Goal: Information Seeking & Learning: Check status

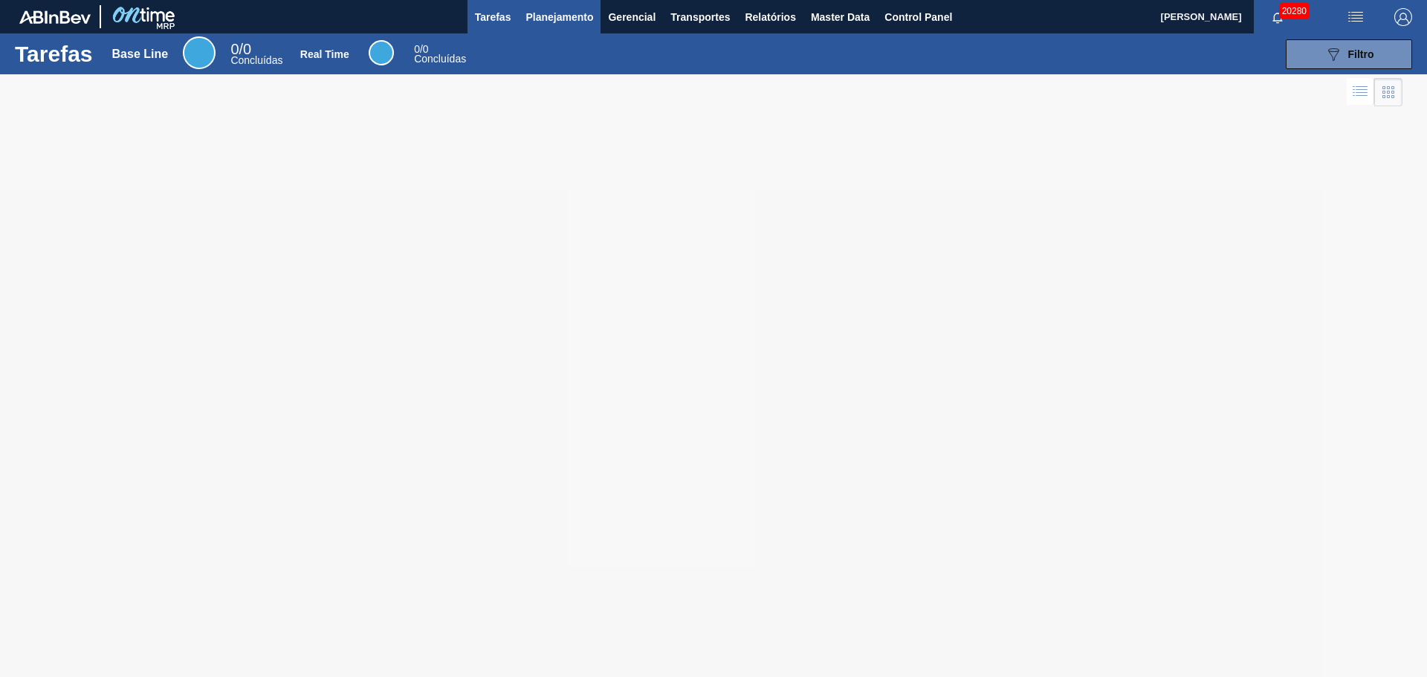
click at [587, 18] on span "Planejamento" at bounding box center [560, 17] width 68 height 18
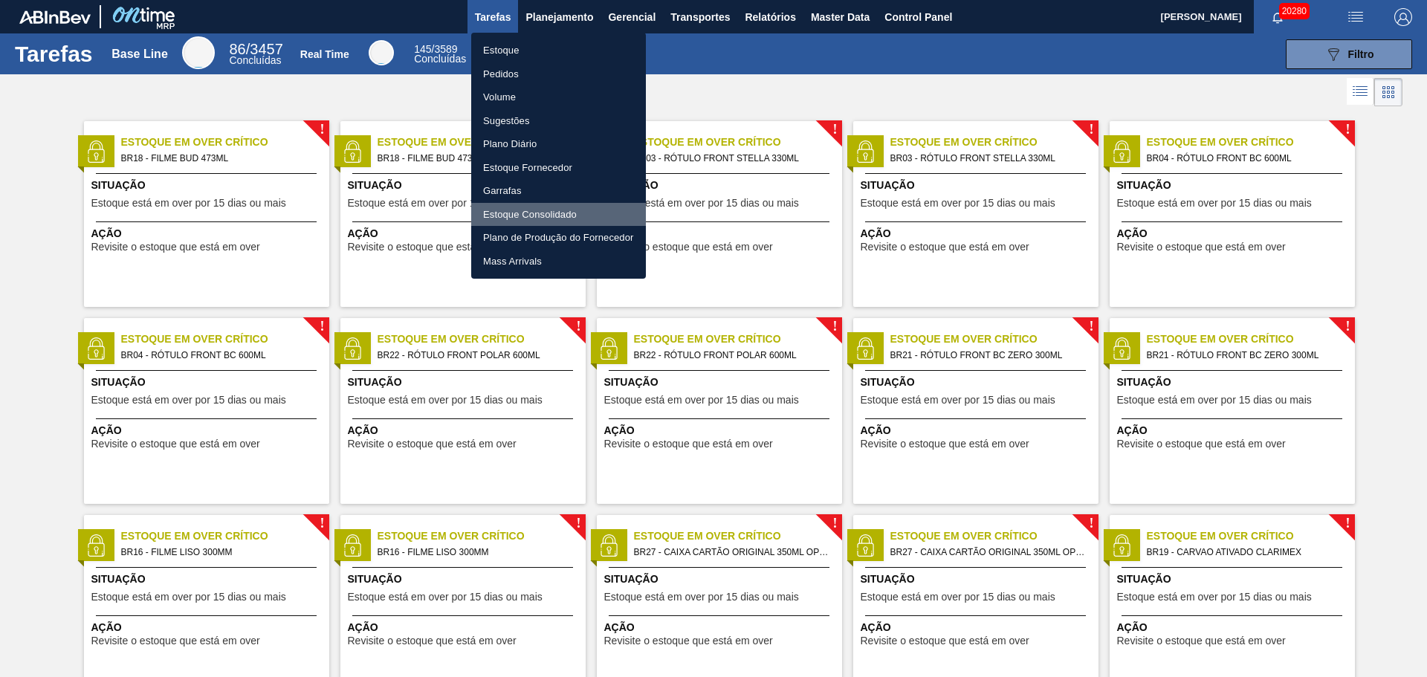
click at [553, 210] on li "Estoque Consolidado" at bounding box center [558, 215] width 175 height 24
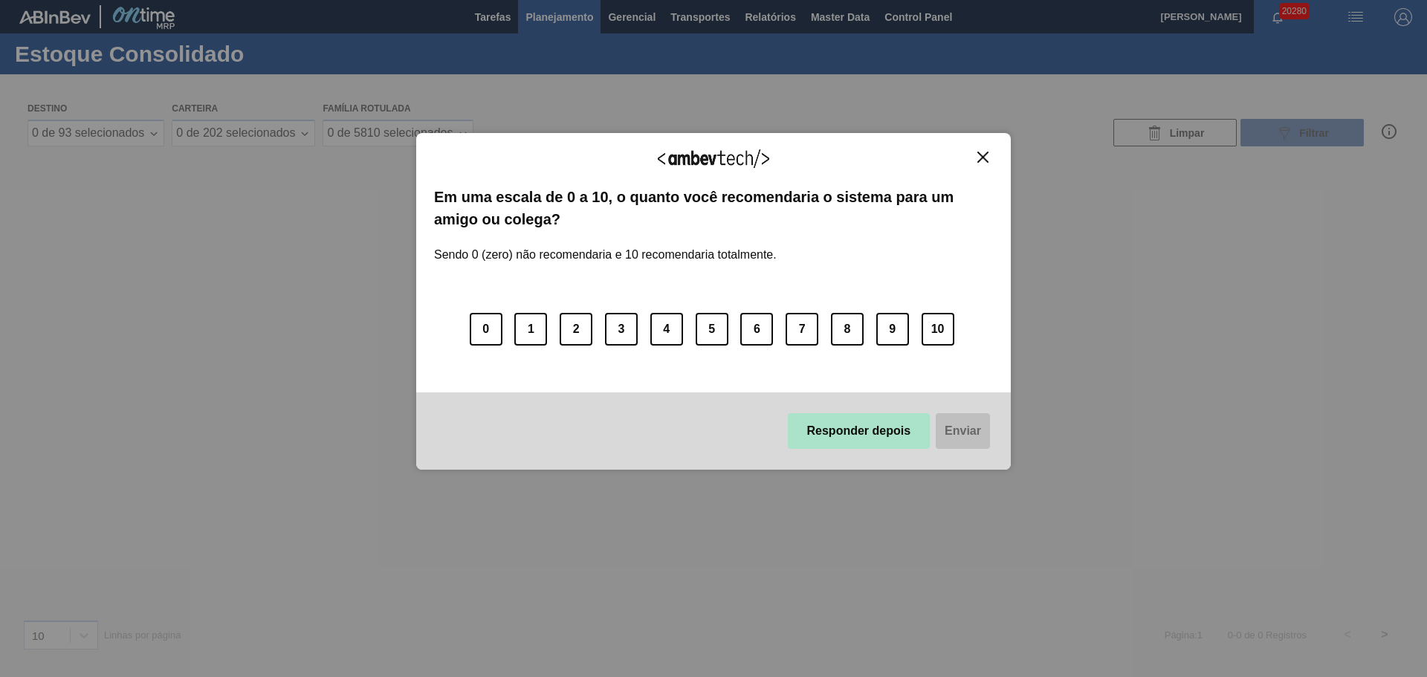
click at [865, 427] on button "Responder depois" at bounding box center [859, 431] width 143 height 36
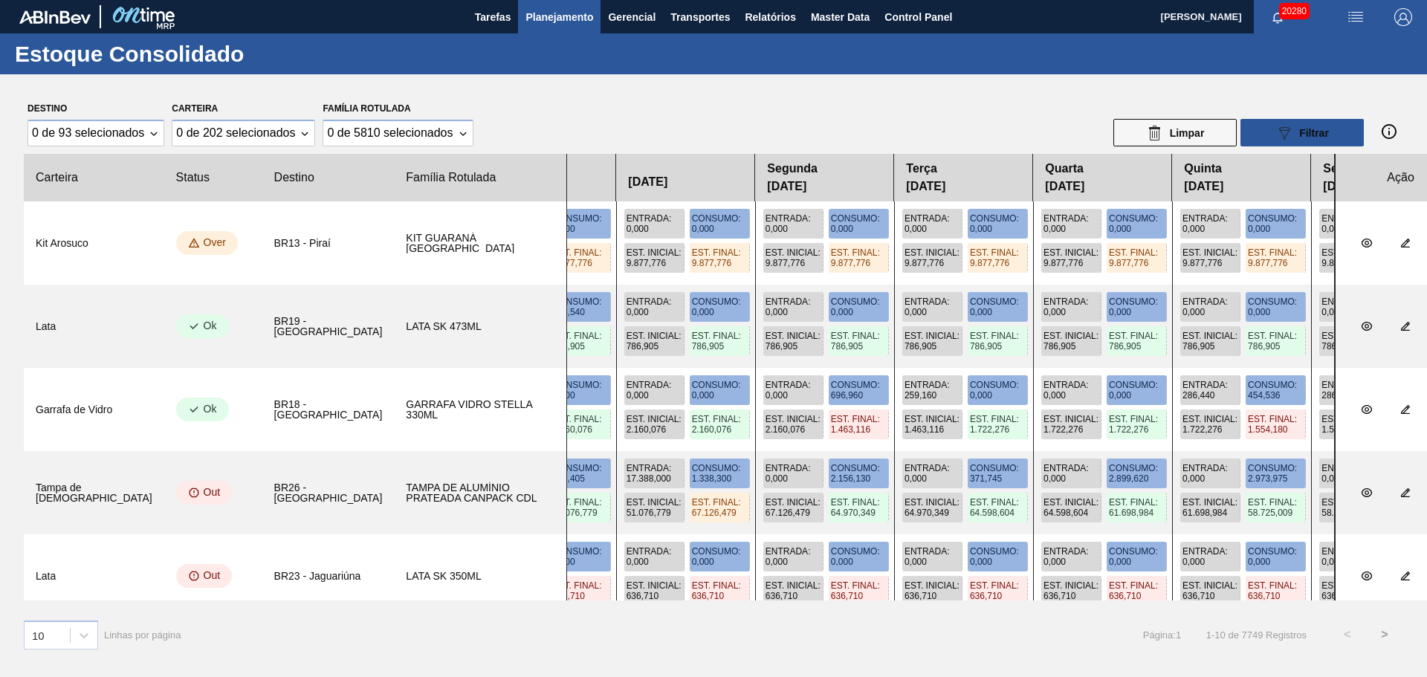
drag, startPoint x: 1018, startPoint y: 343, endPoint x: 680, endPoint y: 364, distance: 338.2
click at [680, 364] on div "Entrada : 466,800 Consumo : 0,000 Est. Inicial : 848,645 Est. Final : 1.315,445…" at bounding box center [950, 326] width 769 height 83
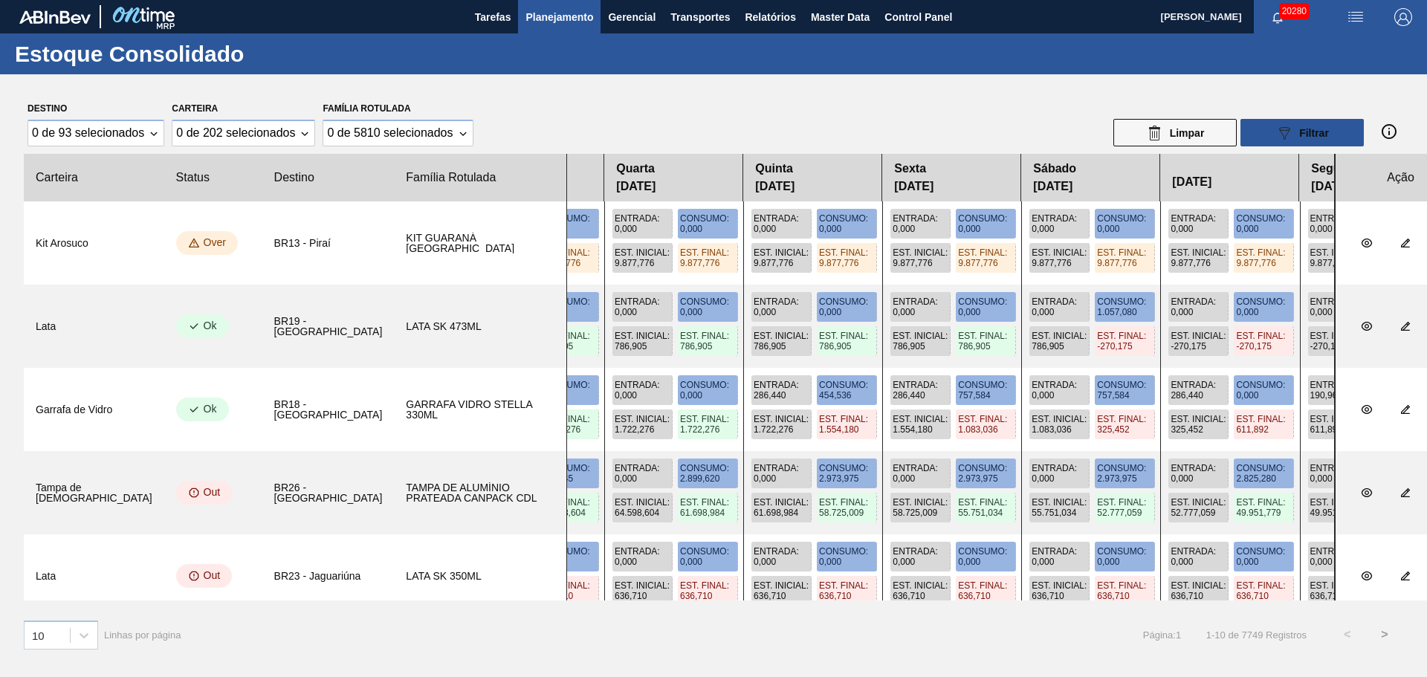
drag, startPoint x: 893, startPoint y: 385, endPoint x: 537, endPoint y: 396, distance: 356.3
click at [0, 0] on slot "Garrafa [PERSON_NAME] BR18 - Pernambuco GARRAFA [PERSON_NAME] 330ML Entrada : 1…" at bounding box center [0, 0] width 0 height 0
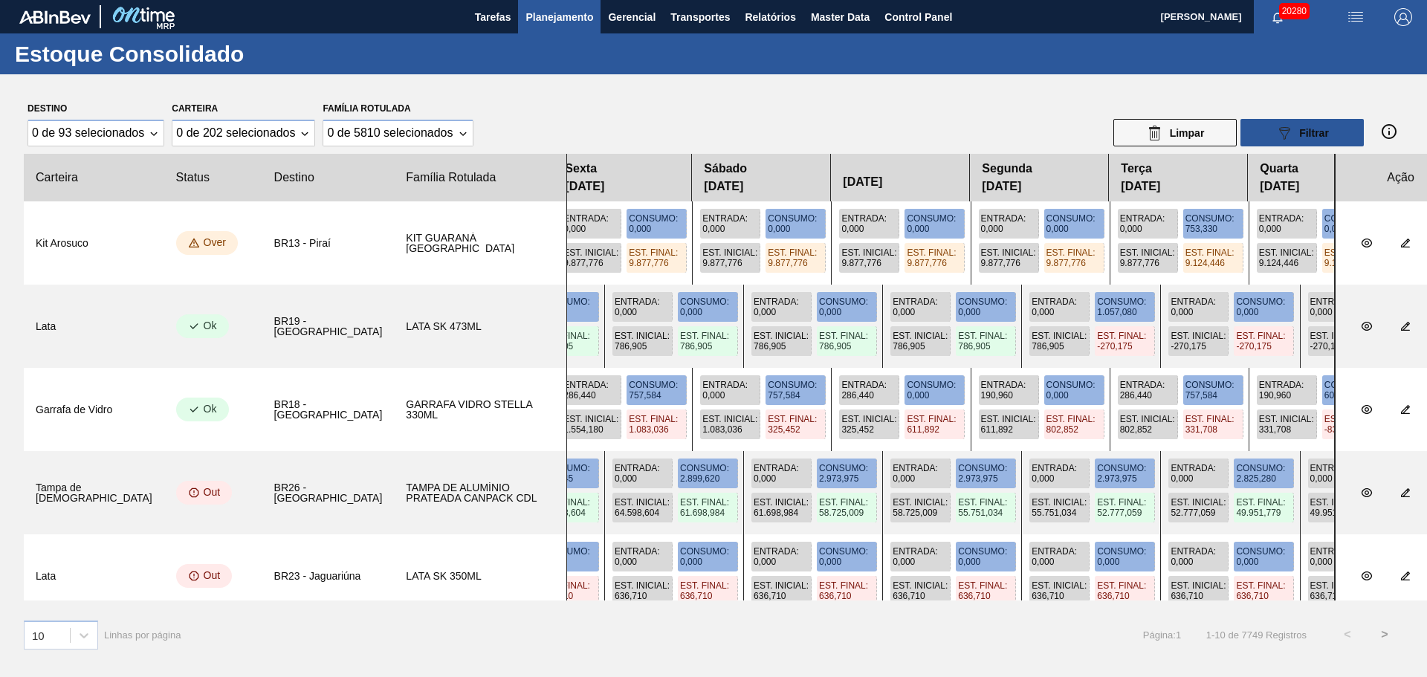
drag, startPoint x: 868, startPoint y: 373, endPoint x: 535, endPoint y: 386, distance: 333.3
click at [566, 385] on div "Entrada : 1.765,720 Consumo : 757,584 Est. Inicial : 1.606,476 Est. Final : 2.6…" at bounding box center [950, 409] width 769 height 83
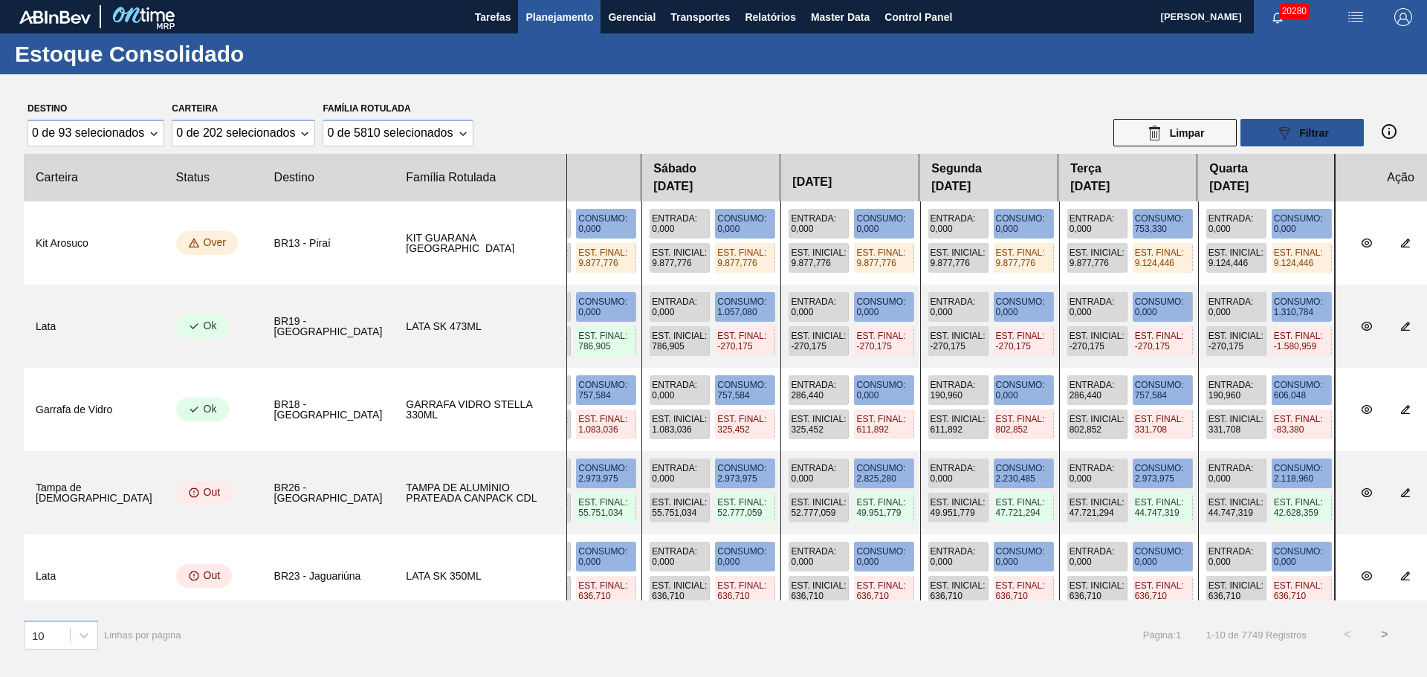
drag, startPoint x: 1050, startPoint y: 392, endPoint x: 475, endPoint y: 386, distance: 574.7
click at [0, 0] on slot "Garrafa [PERSON_NAME] BR18 - Pernambuco GARRAFA [PERSON_NAME] 330ML Entrada : 1…" at bounding box center [0, 0] width 0 height 0
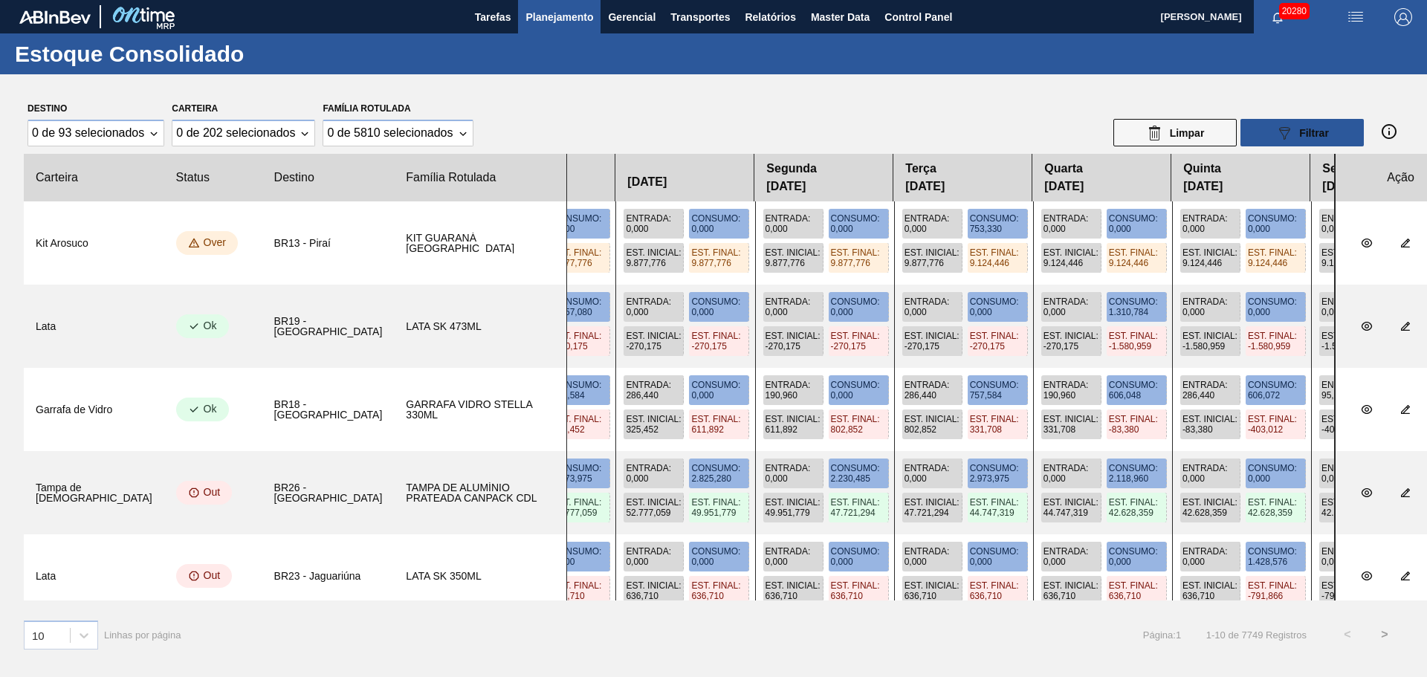
click at [1044, 227] on span "0,000" at bounding box center [1055, 229] width 22 height 10
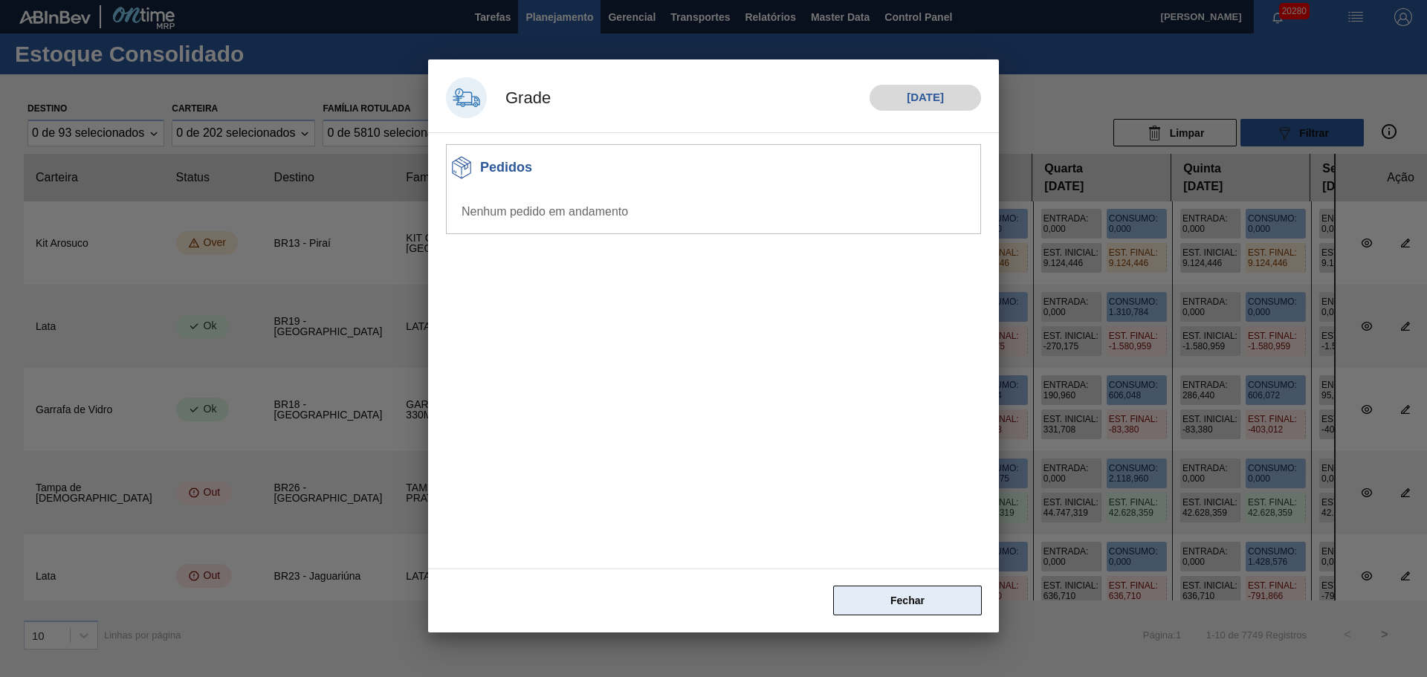
click at [928, 593] on button "Fechar" at bounding box center [907, 601] width 149 height 30
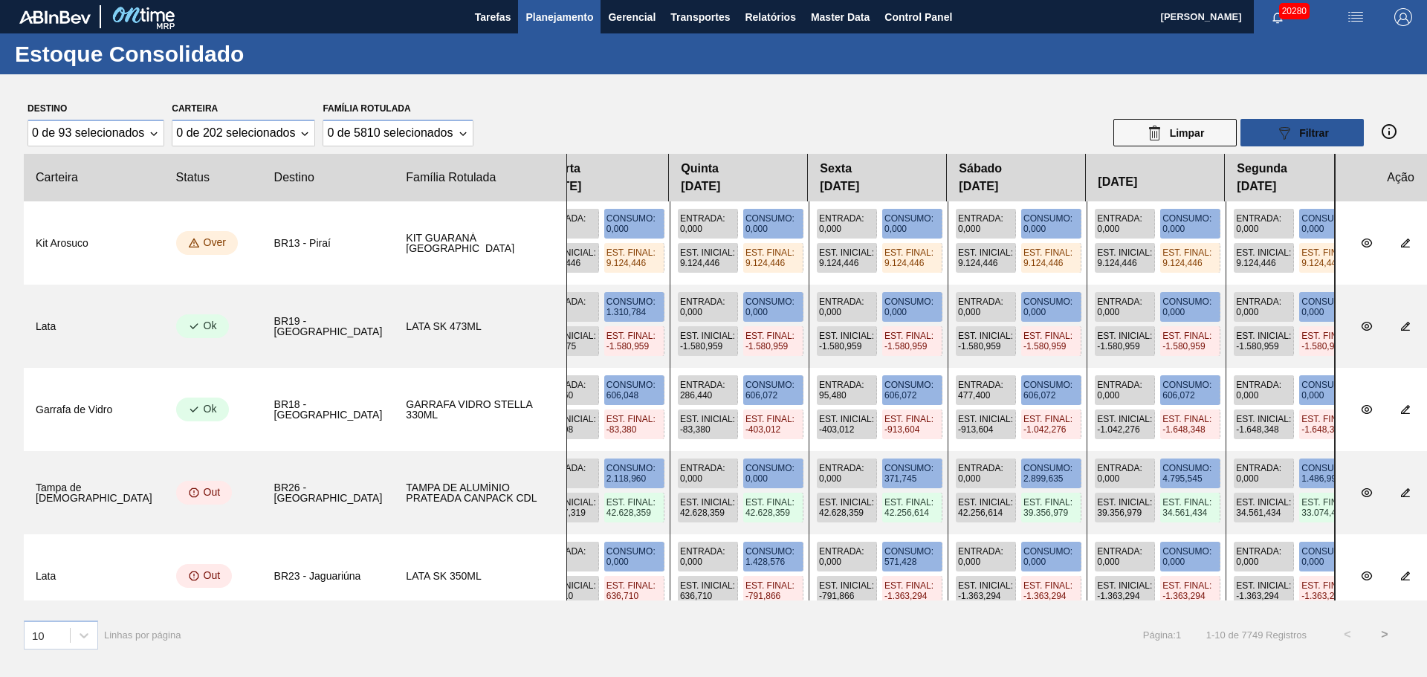
drag, startPoint x: 1192, startPoint y: 381, endPoint x: 665, endPoint y: 395, distance: 528.0
click at [665, 395] on div "Entrada : 1.765,720 Consumo : 757,584 Est. Inicial : 1.606,476 Est. Final : 2.6…" at bounding box center [950, 409] width 769 height 83
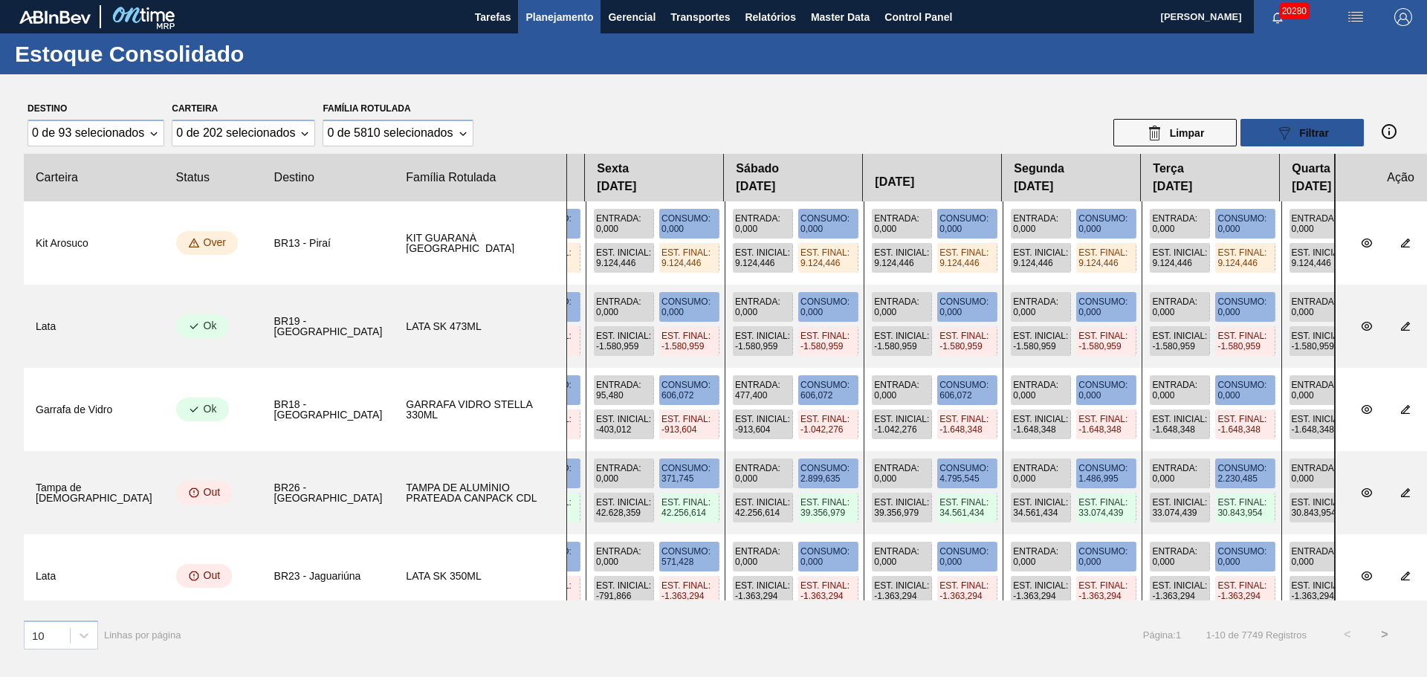
drag, startPoint x: 1108, startPoint y: 452, endPoint x: 579, endPoint y: 451, distance: 529.3
click at [0, 0] on slot "Kit Arosuco BR13 - Piraí KIT GUARANÁ [GEOGRAPHIC_DATA] Entrada : 0,000 Consumo …" at bounding box center [0, 0] width 0 height 0
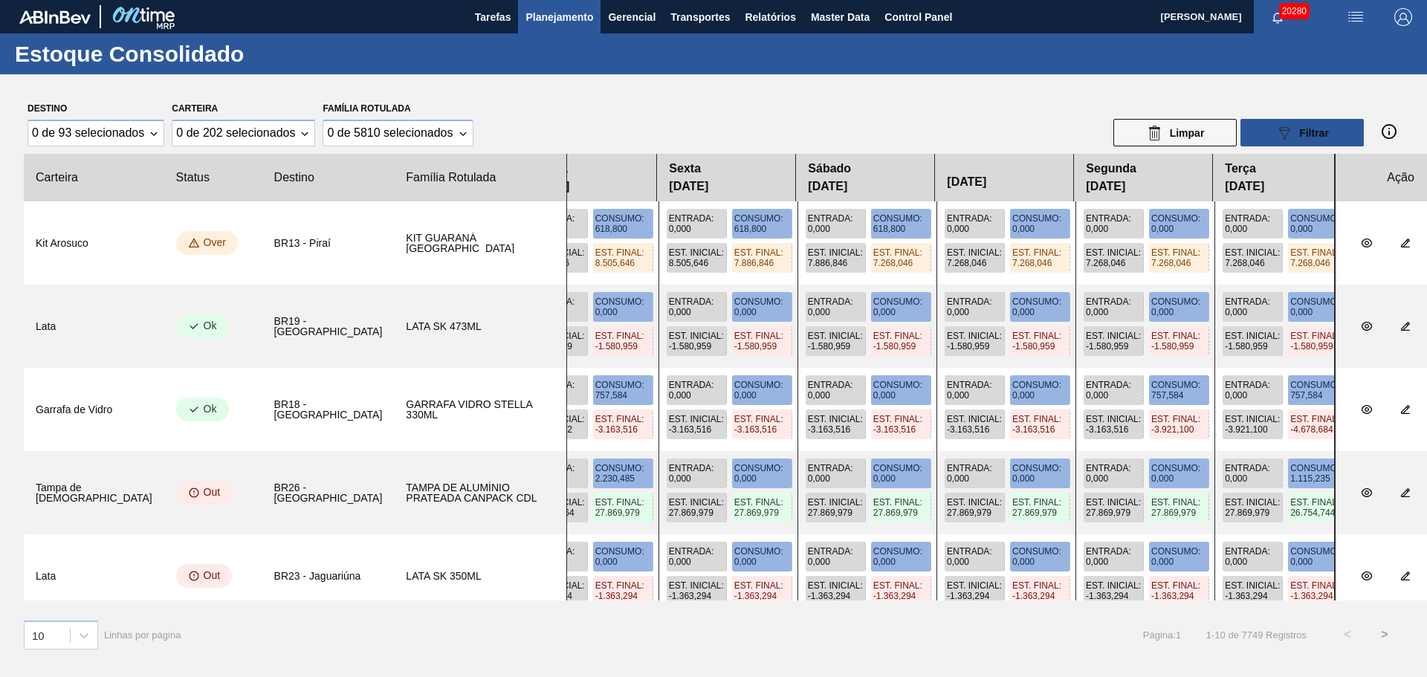
drag, startPoint x: 1052, startPoint y: 456, endPoint x: 388, endPoint y: 449, distance: 663.9
click at [0, 0] on slot "Kit Arosuco BR13 - Piraí KIT GUARANÁ [GEOGRAPHIC_DATA] Entrada : 0,000 Consumo …" at bounding box center [0, 0] width 0 height 0
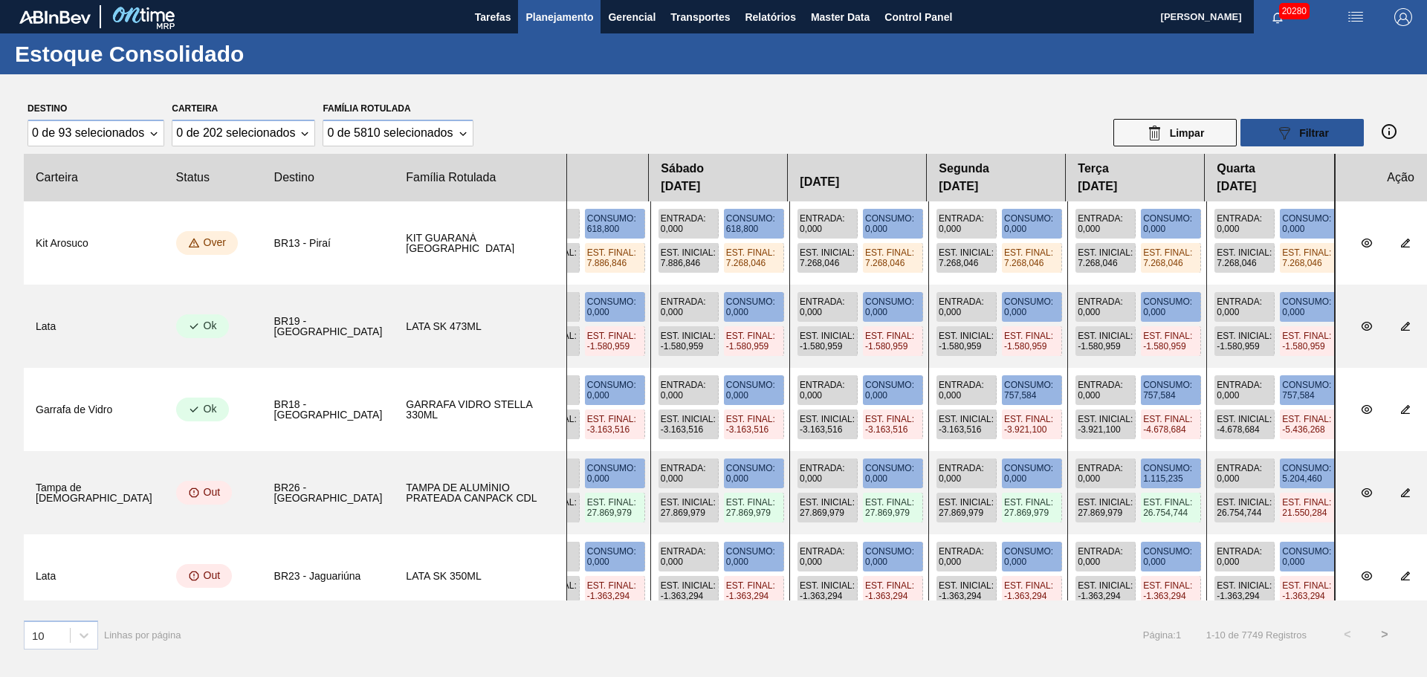
drag, startPoint x: 1089, startPoint y: 468, endPoint x: 387, endPoint y: 468, distance: 701.8
click at [0, 0] on slot "Tampa de Lata BR26 - [GEOGRAPHIC_DATA] [GEOGRAPHIC_DATA] DE ALUMÍNIO PRATEADA C…" at bounding box center [0, 0] width 0 height 0
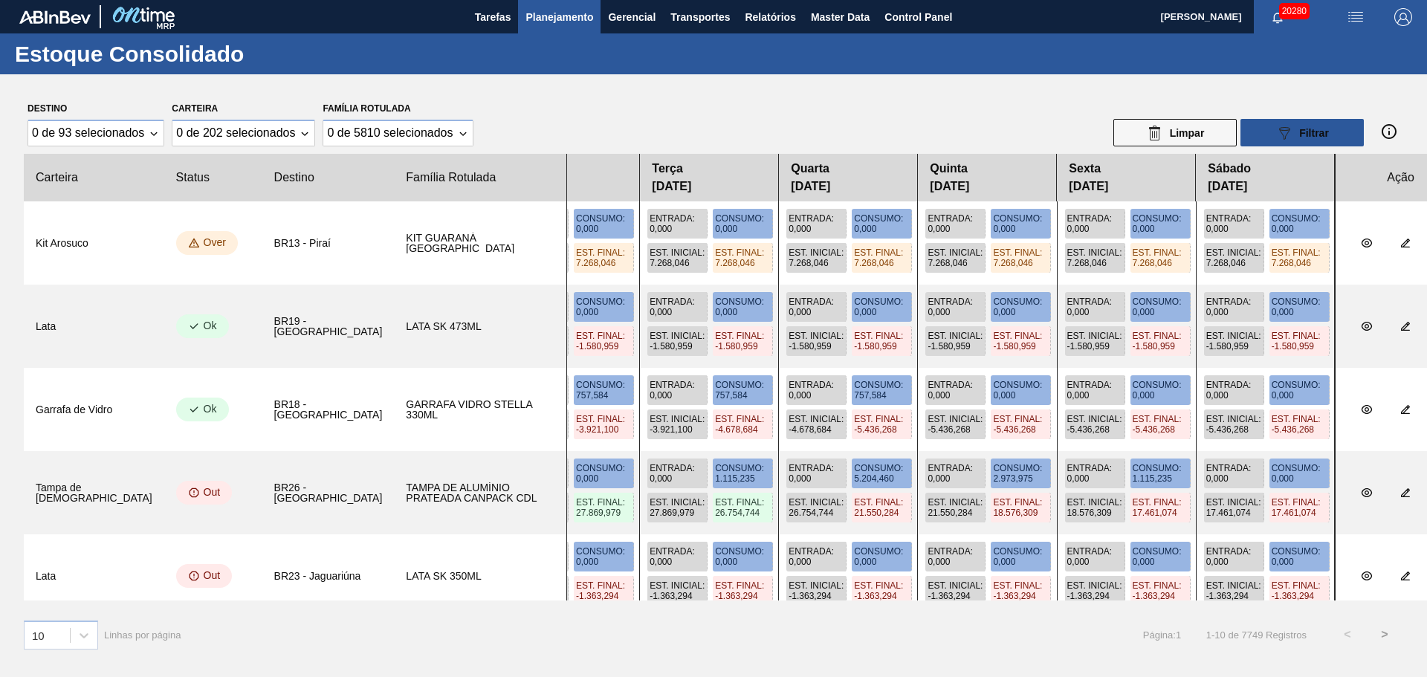
drag, startPoint x: 1060, startPoint y: 459, endPoint x: 659, endPoint y: 468, distance: 400.8
click at [659, 468] on div "Entrada : 34.776,000 Consumo : 2.676,600 Est. Inicial : 22.137,234 Est. Final :…" at bounding box center [950, 492] width 769 height 83
drag, startPoint x: 1146, startPoint y: 470, endPoint x: 891, endPoint y: 451, distance: 256.4
click at [891, 451] on div "Entrada : 34.776,000 Consumo : 2.676,600 Est. Inicial : 22.137,234 Est. Final :…" at bounding box center [950, 492] width 769 height 83
drag, startPoint x: 551, startPoint y: 419, endPoint x: 536, endPoint y: 422, distance: 15.2
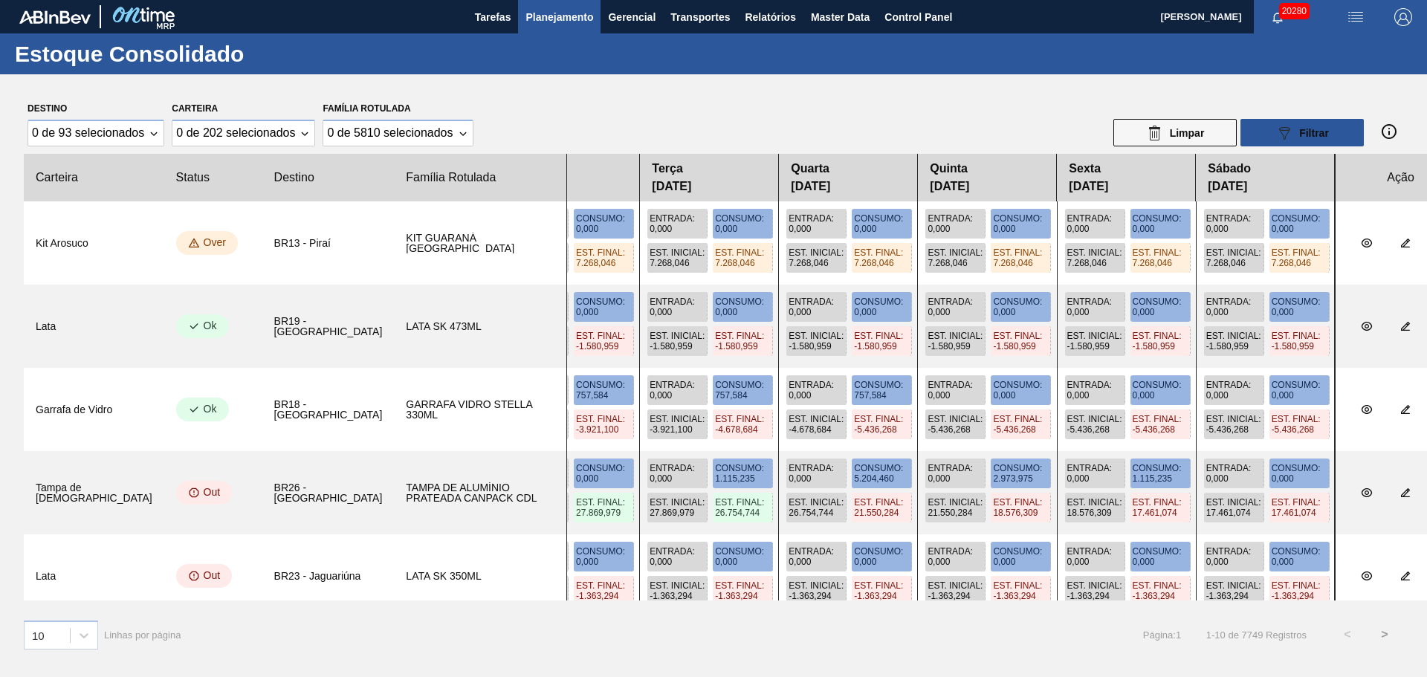
click at [566, 422] on div "Entrada : 1.765,720 Consumo : 757,584 Est. Inicial : 1.606,476 Est. Final : 2.6…" at bounding box center [950, 409] width 769 height 83
drag, startPoint x: 612, startPoint y: 296, endPoint x: 598, endPoint y: 308, distance: 17.9
click at [0, 0] on slot "Kit Arosuco BR13 - Piraí KIT GUARANÁ [GEOGRAPHIC_DATA] Entrada : 0,000 Consumo …" at bounding box center [0, 0] width 0 height 0
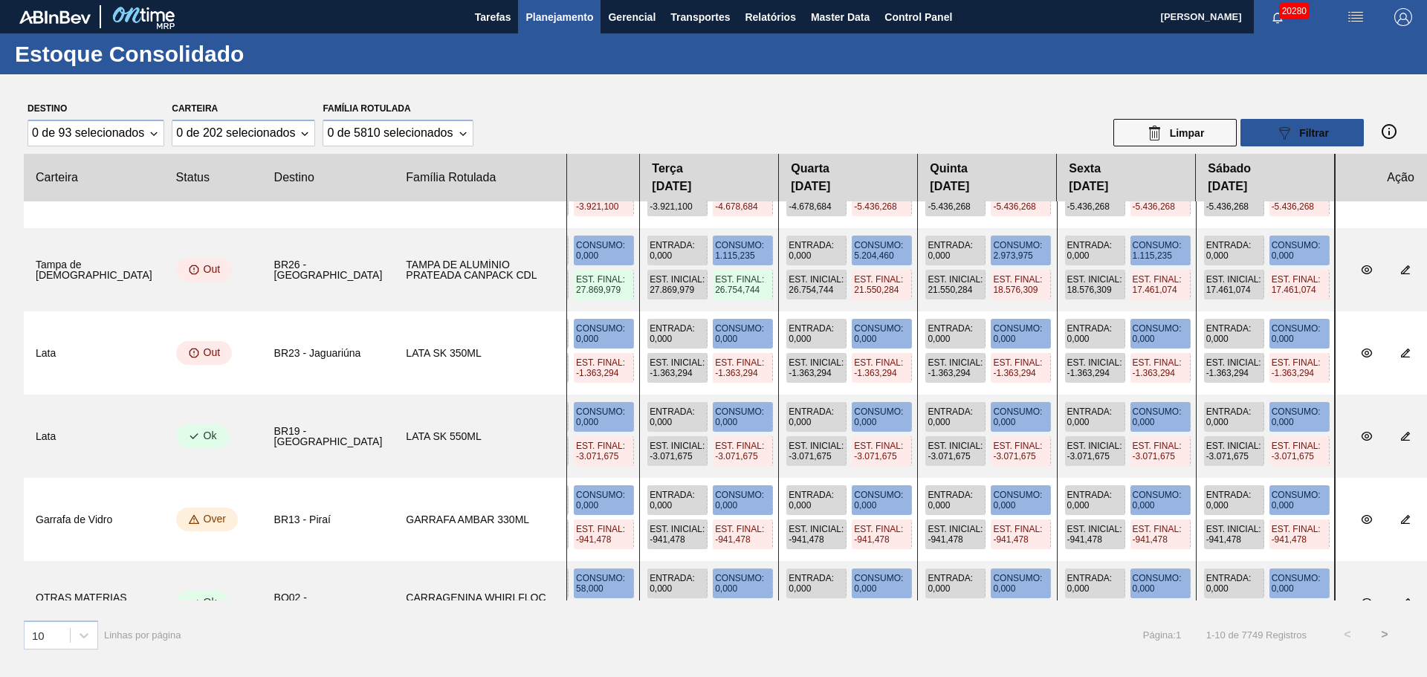
click at [1207, 501] on span "0,000" at bounding box center [1218, 505] width 22 height 10
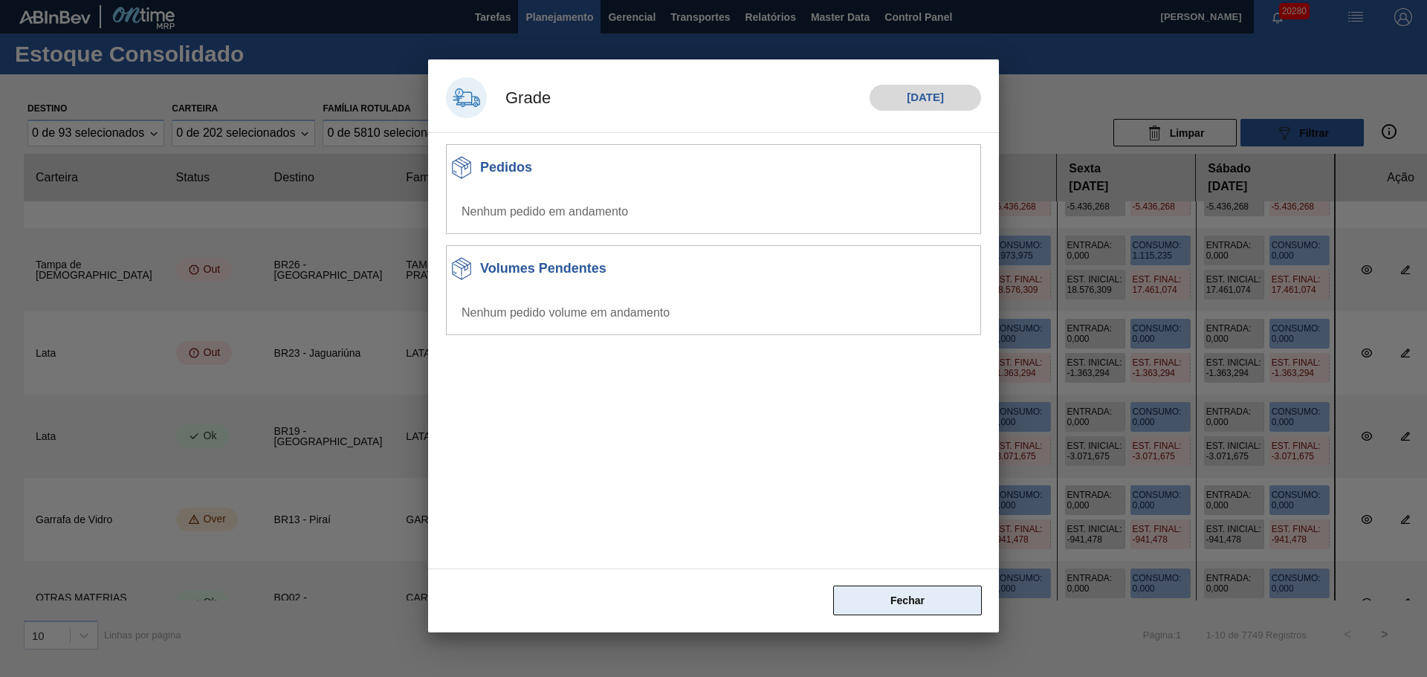
click at [946, 602] on button "Fechar" at bounding box center [907, 601] width 149 height 30
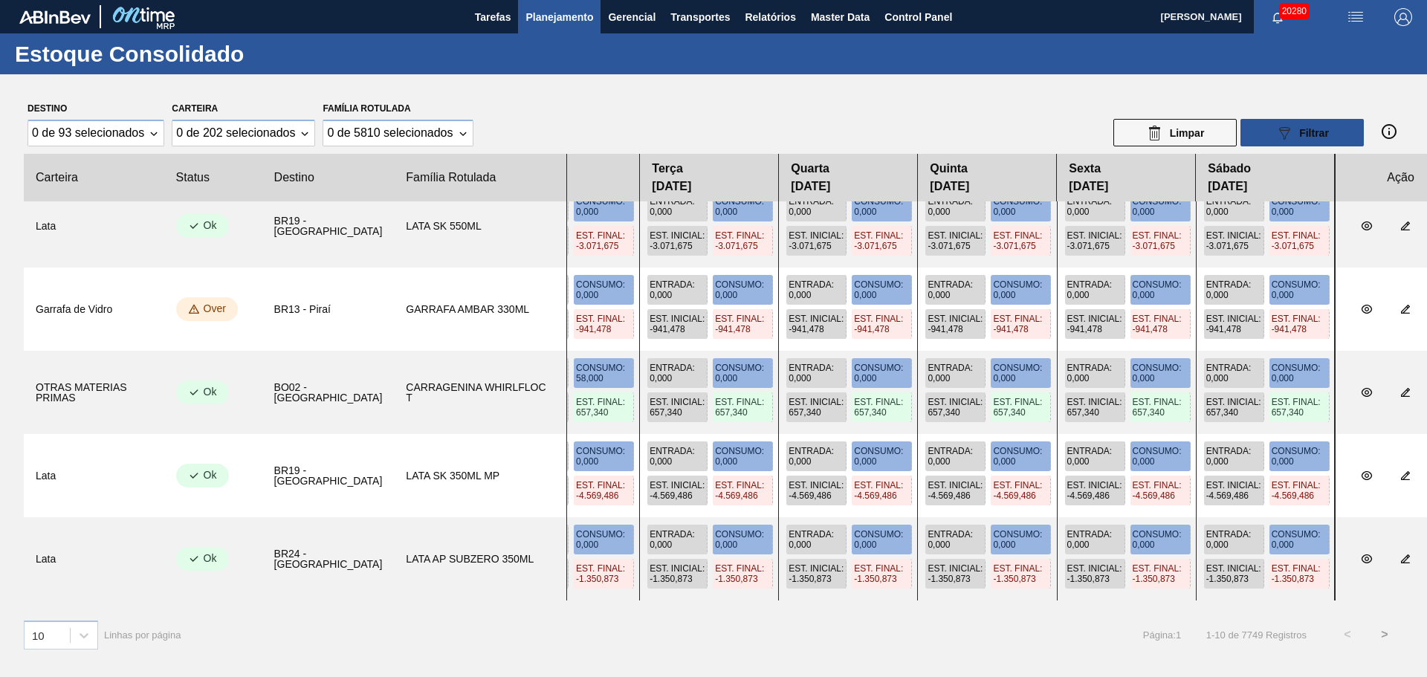
click at [1068, 376] on span "0,000" at bounding box center [1079, 378] width 22 height 10
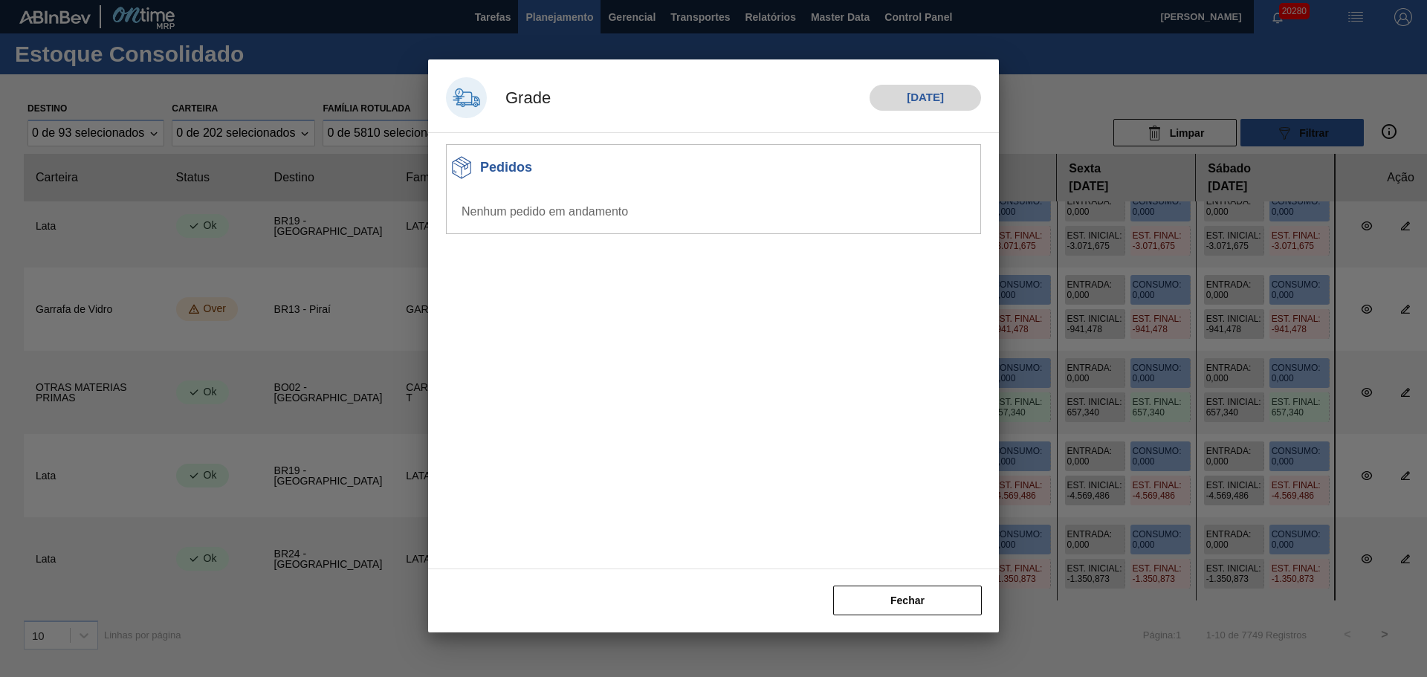
click at [1097, 408] on div at bounding box center [713, 338] width 1427 height 677
click at [935, 595] on button "Fechar" at bounding box center [907, 601] width 149 height 30
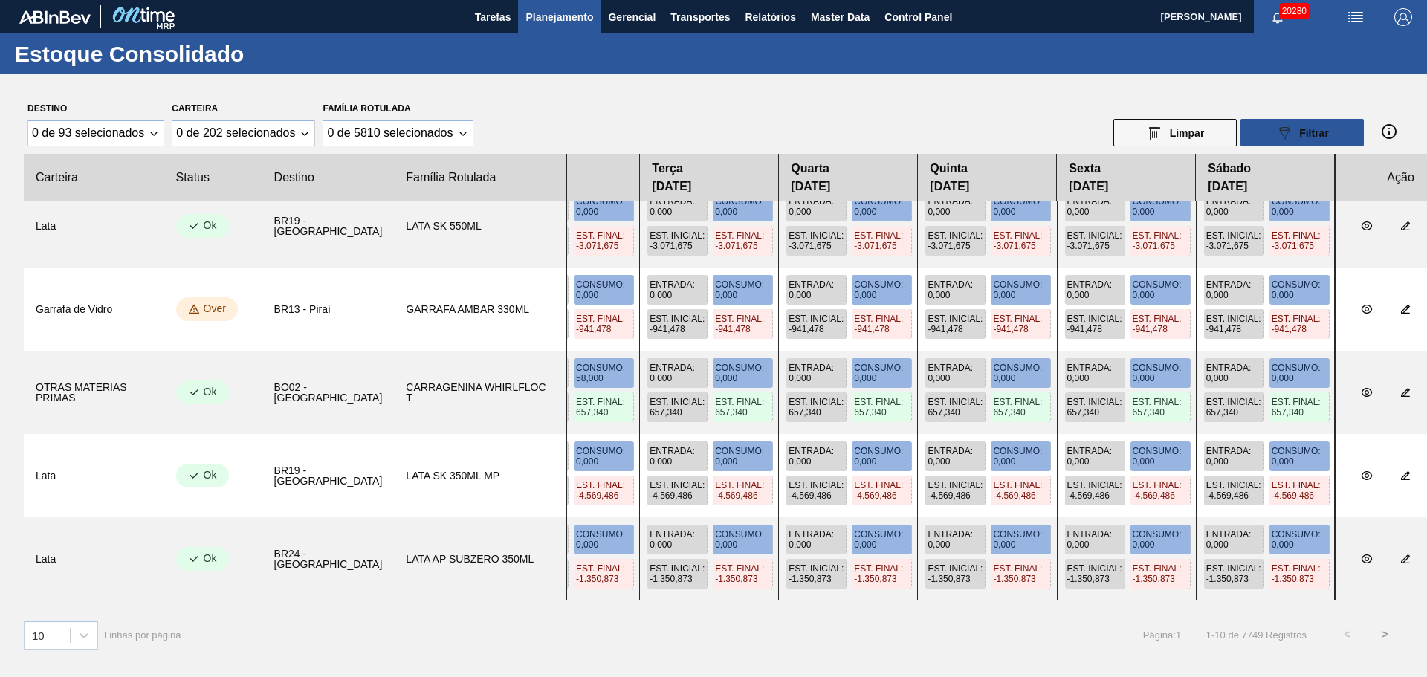
click at [928, 530] on span "Entrada :" at bounding box center [950, 534] width 45 height 10
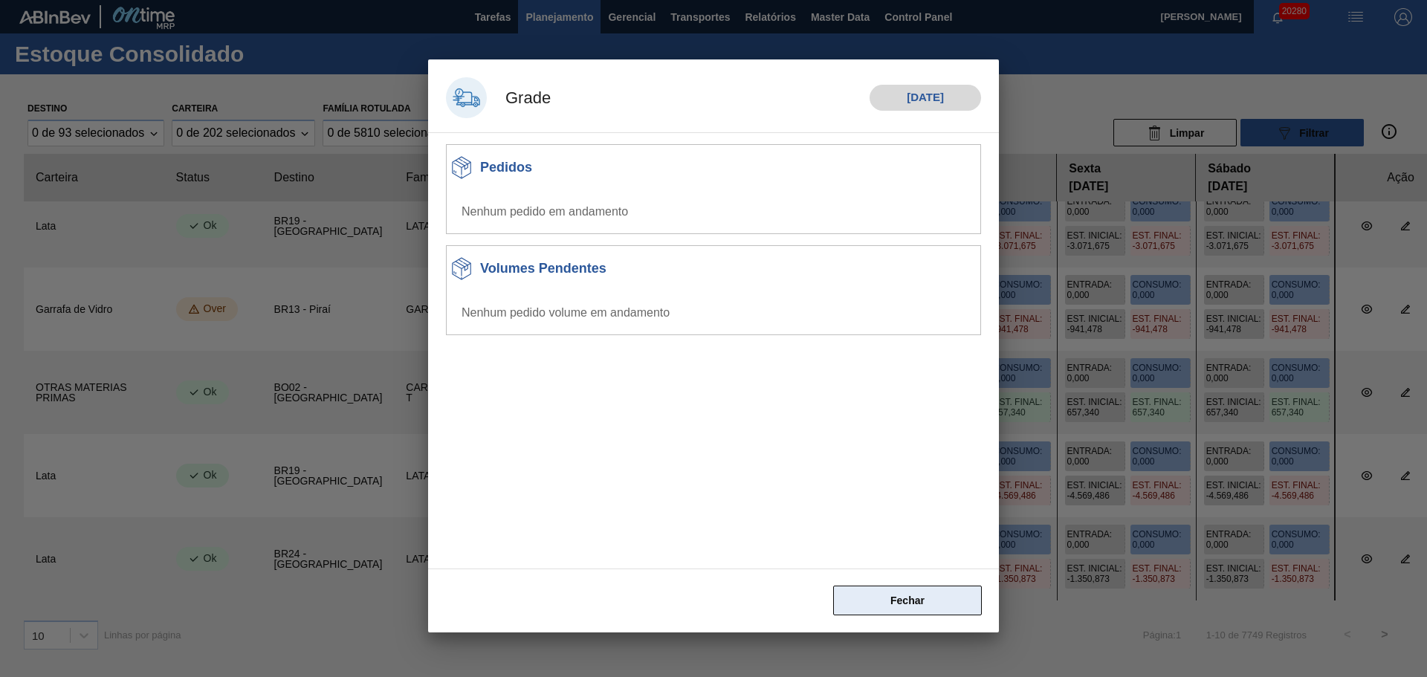
click at [915, 595] on button "Fechar" at bounding box center [907, 601] width 149 height 30
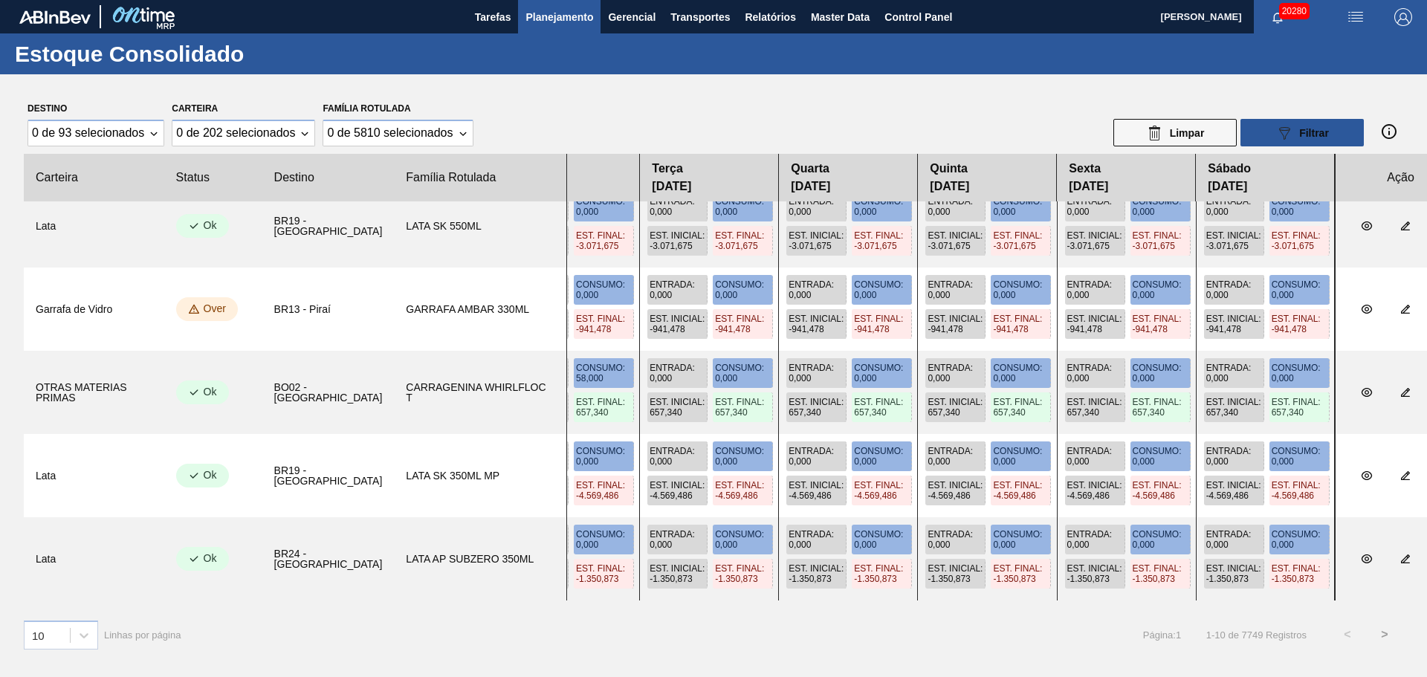
drag, startPoint x: 1088, startPoint y: 488, endPoint x: 534, endPoint y: 490, distance: 554.6
click at [566, 491] on div "Entrada : 1.225,350 Consumo : 0,000 Est. Inicial : 612,675 Est. Final : 1.838,0…" at bounding box center [950, 475] width 769 height 83
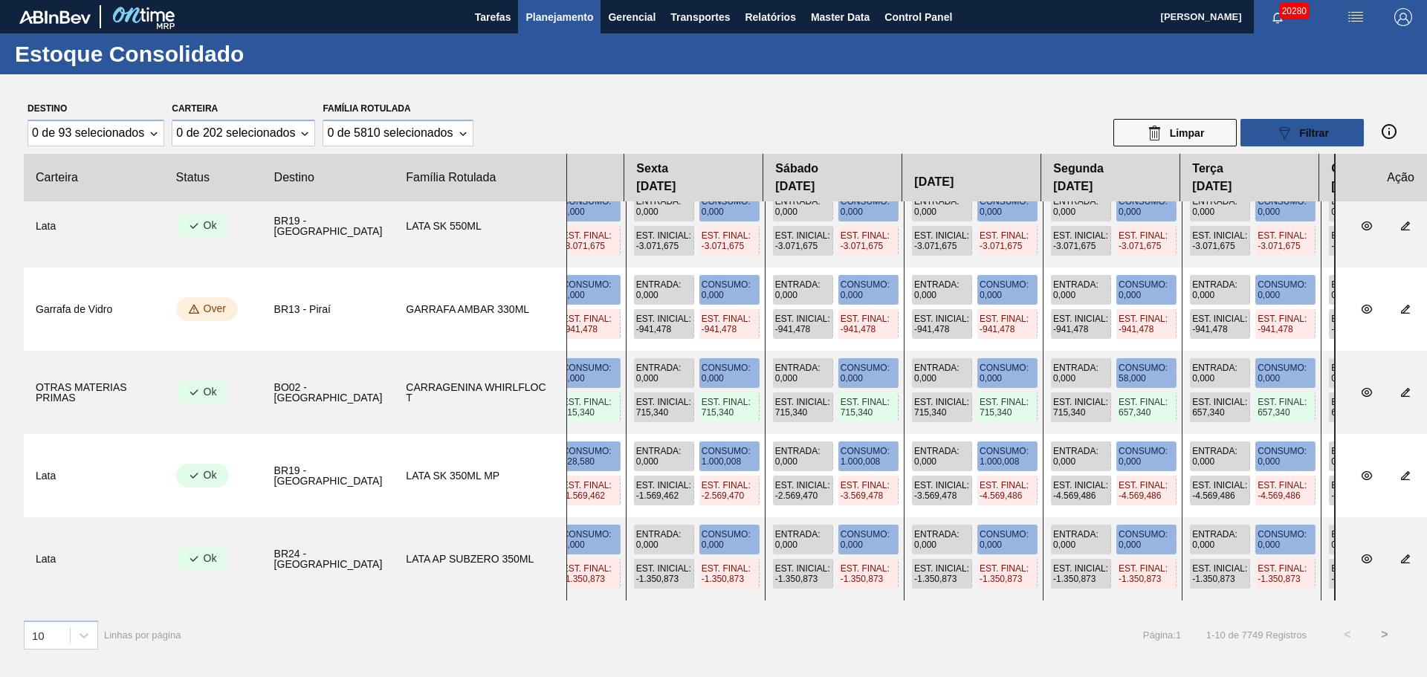
drag, startPoint x: 622, startPoint y: 421, endPoint x: 1181, endPoint y: 422, distance: 559.8
click at [1184, 424] on div "Entrada : 0,000 Consumo : 0,000 Est. Inicial : 889,340 Est. Final : 889,340 Ent…" at bounding box center [950, 392] width 769 height 83
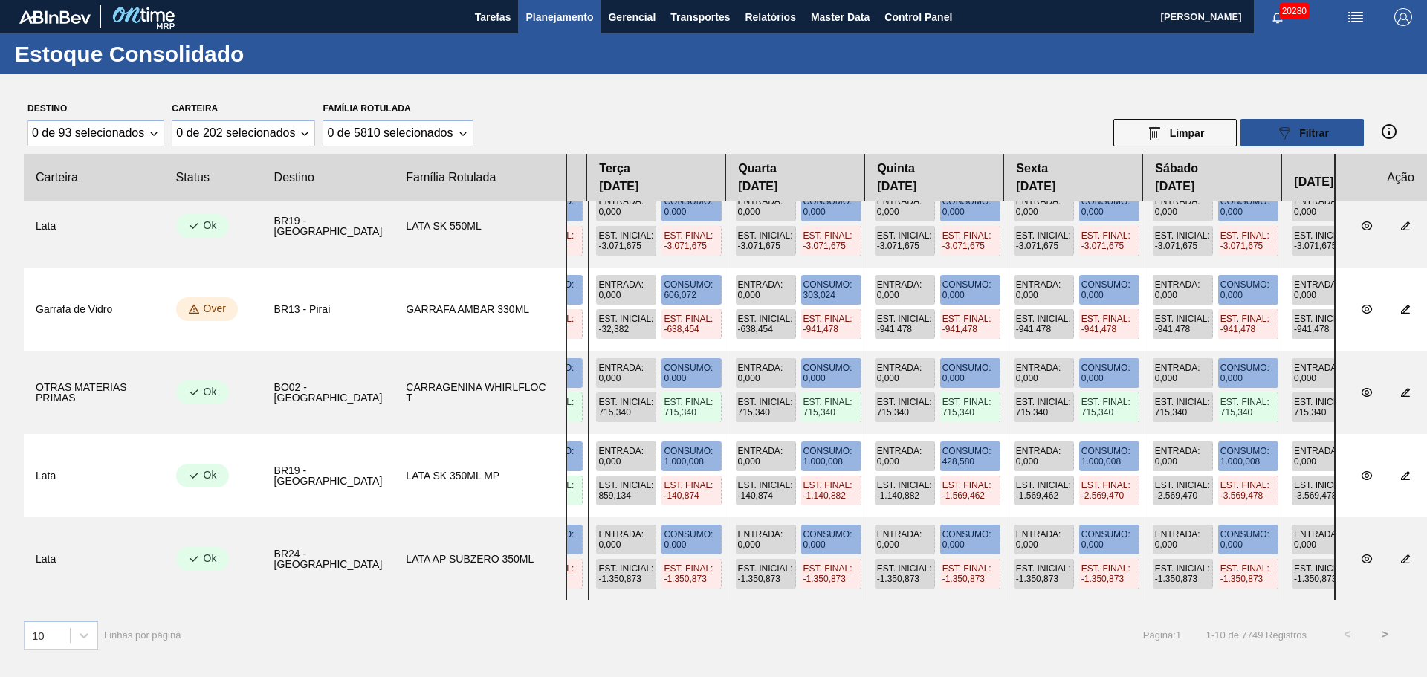
drag, startPoint x: 711, startPoint y: 398, endPoint x: 1082, endPoint y: 395, distance: 371.0
click at [1106, 400] on div "Entrada : 0,000 Consumo : 0,000 Est. Inicial : 889,340 Est. Final : 889,340 Ent…" at bounding box center [950, 392] width 769 height 83
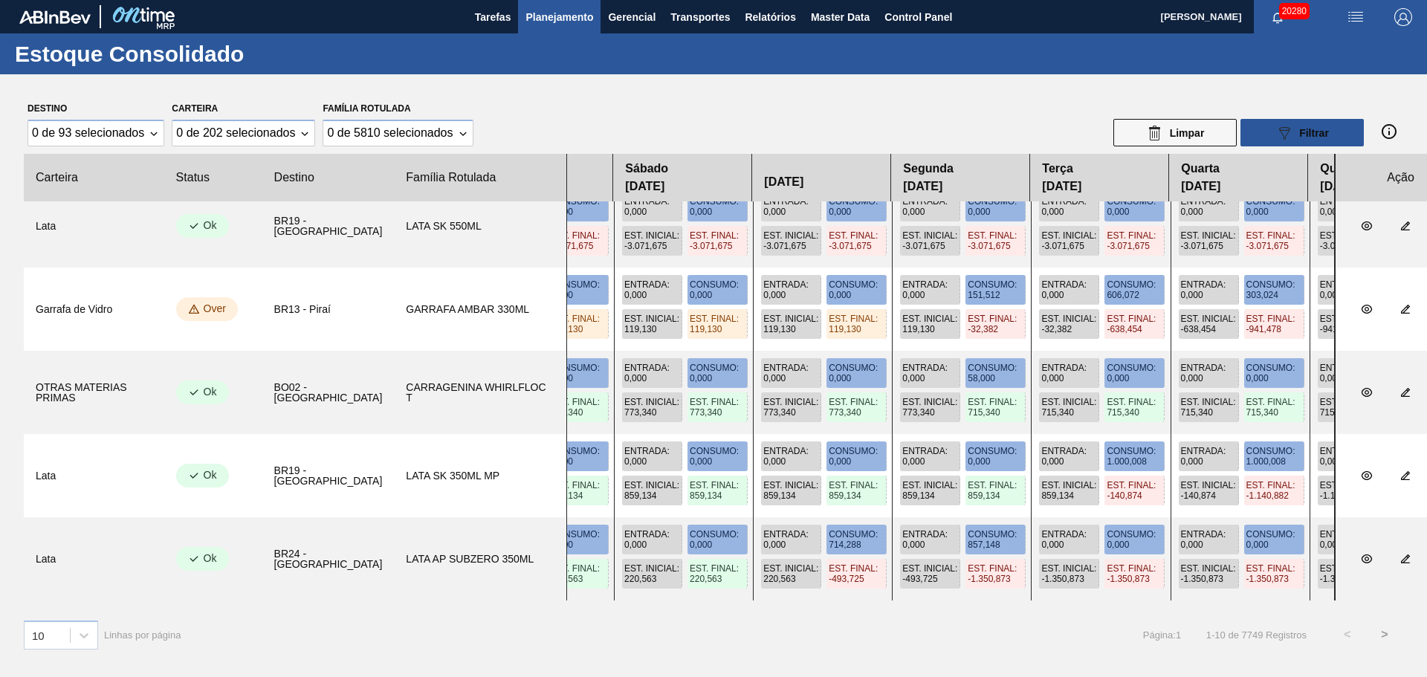
drag, startPoint x: 1305, startPoint y: 440, endPoint x: 1377, endPoint y: 435, distance: 71.6
click at [1378, 436] on div "Entrada : 1.225,350 Consumo : 0,000 Est. Inicial : 612,675 Est. Final : 1.838,0…" at bounding box center [1020, 475] width 909 height 83
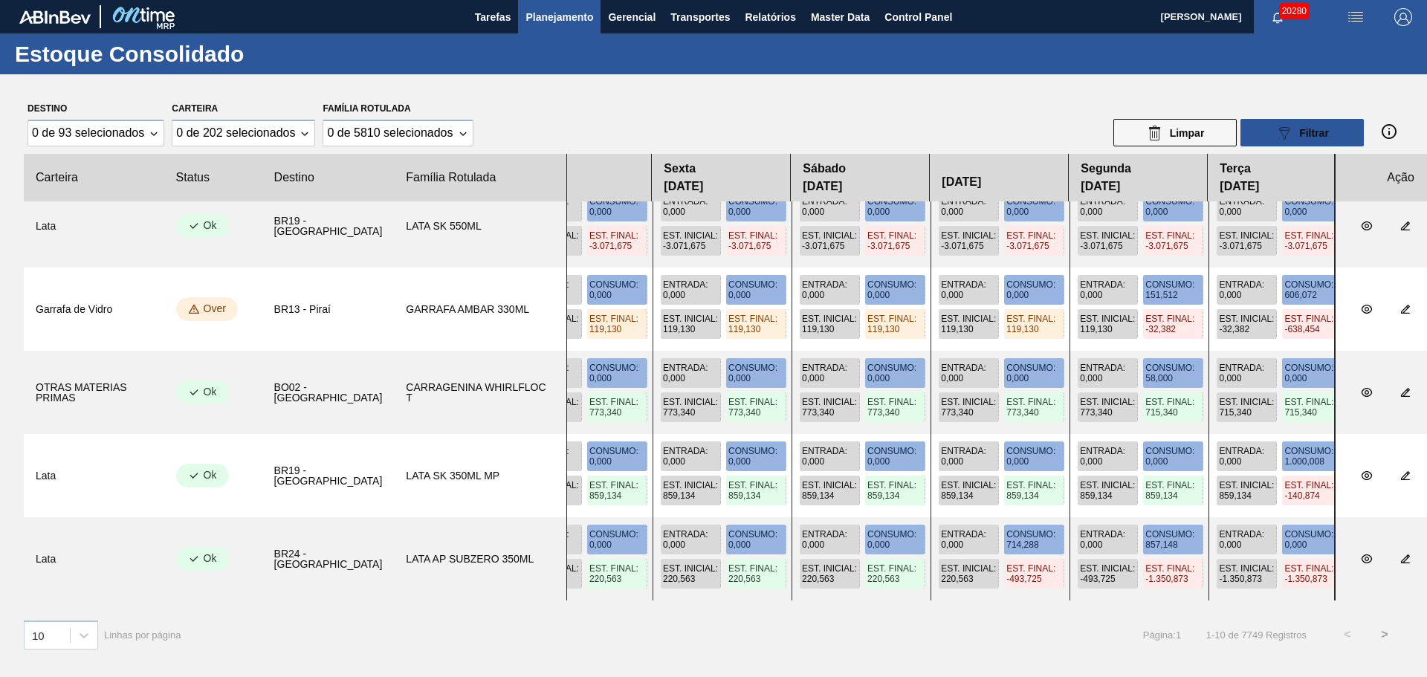
drag, startPoint x: 693, startPoint y: 449, endPoint x: 1051, endPoint y: 438, distance: 358.5
click at [1053, 441] on div "Entrada : 1.225,350 Consumo : 0,000 Est. Inicial : 612,675 Est. Final : 1.838,0…" at bounding box center [950, 475] width 769 height 83
click at [663, 452] on span "Entrada :" at bounding box center [685, 451] width 45 height 10
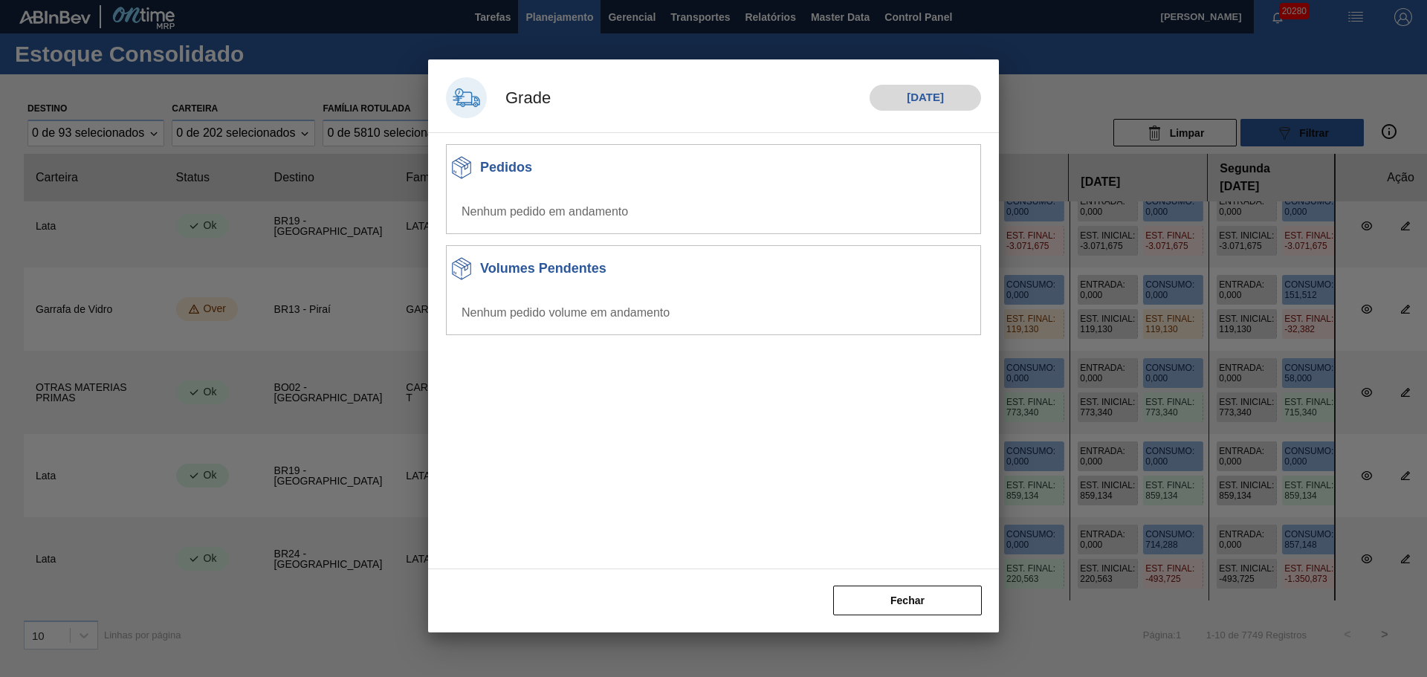
click at [914, 581] on div "Fechar" at bounding box center [726, 601] width 585 height 52
click at [918, 594] on button "Fechar" at bounding box center [907, 601] width 149 height 30
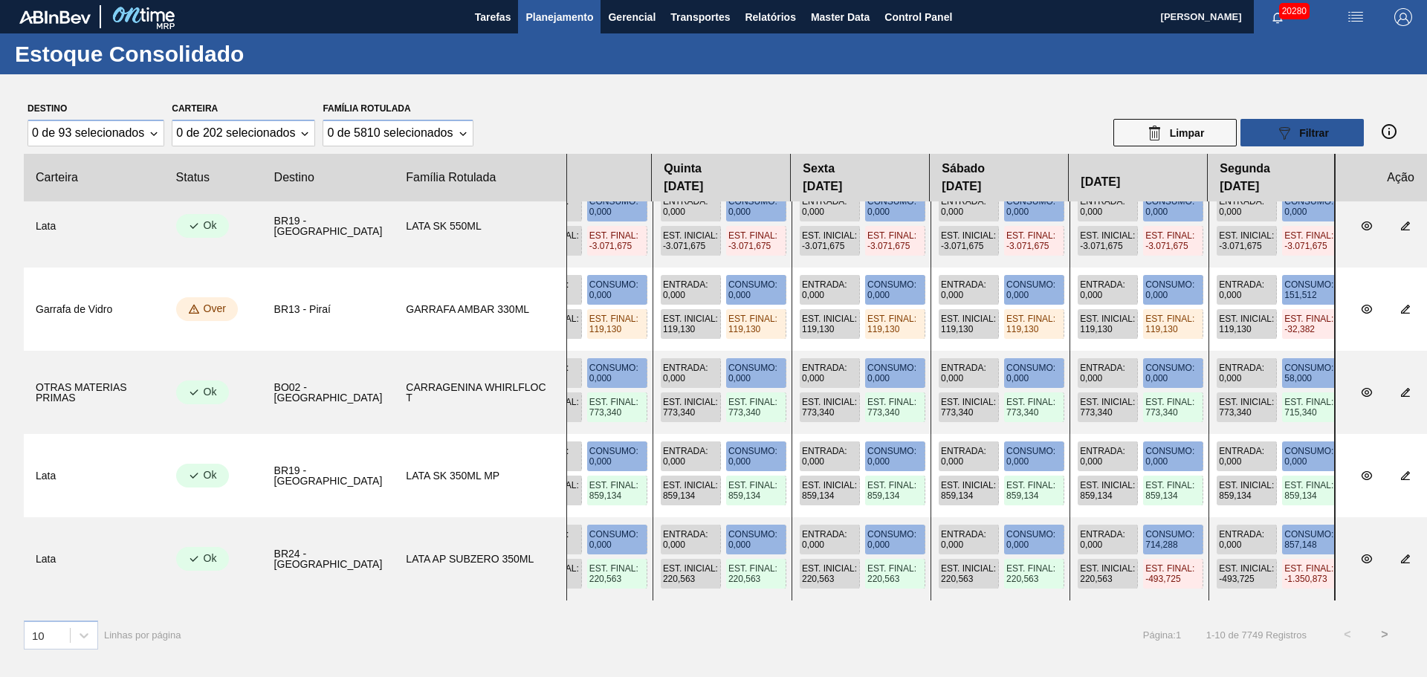
click at [663, 535] on span "Entrada :" at bounding box center [685, 534] width 45 height 10
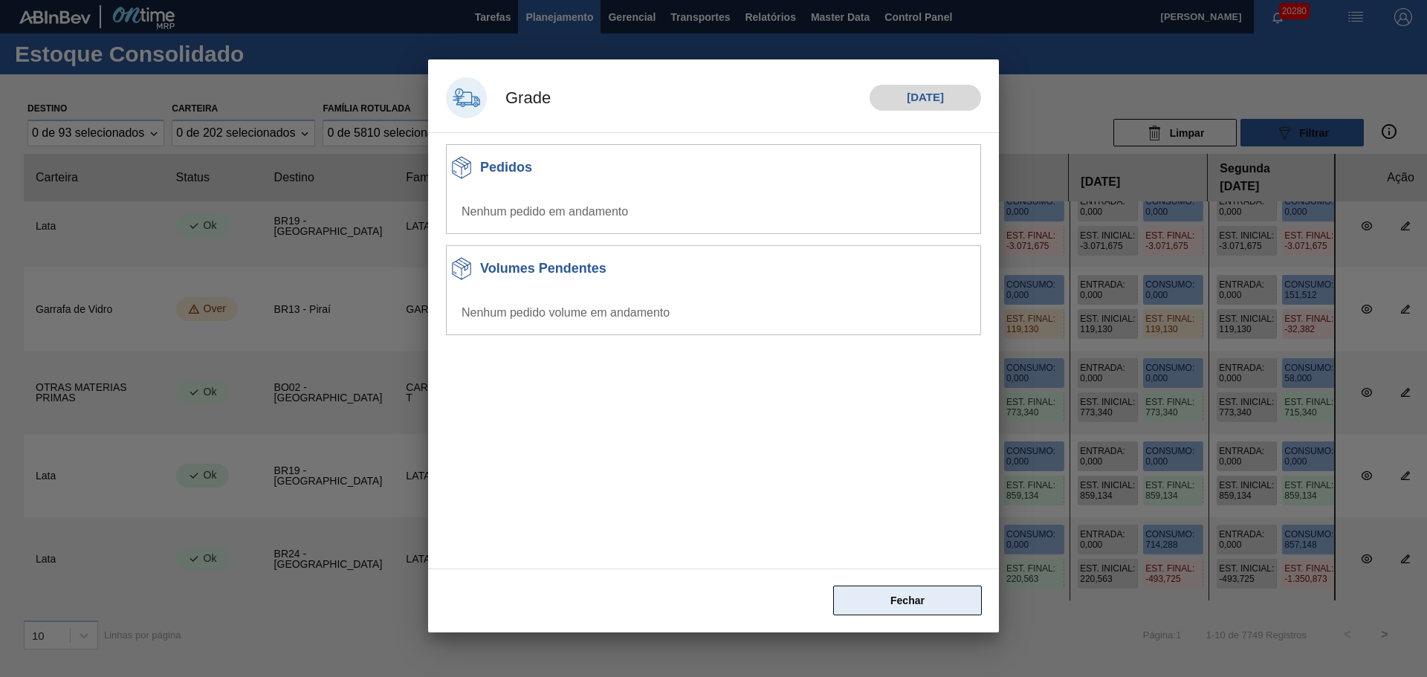
click at [900, 606] on button "Fechar" at bounding box center [907, 601] width 149 height 30
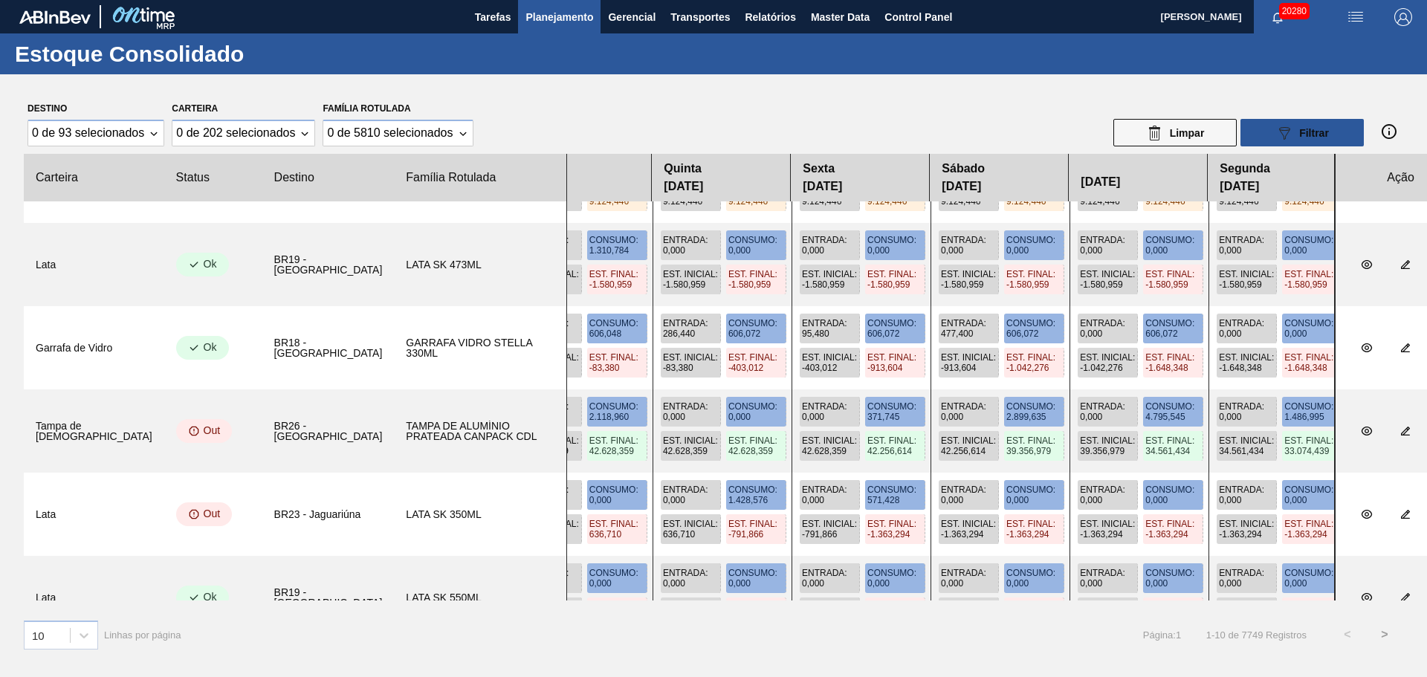
click at [663, 411] on span "Entrada :" at bounding box center [685, 406] width 45 height 10
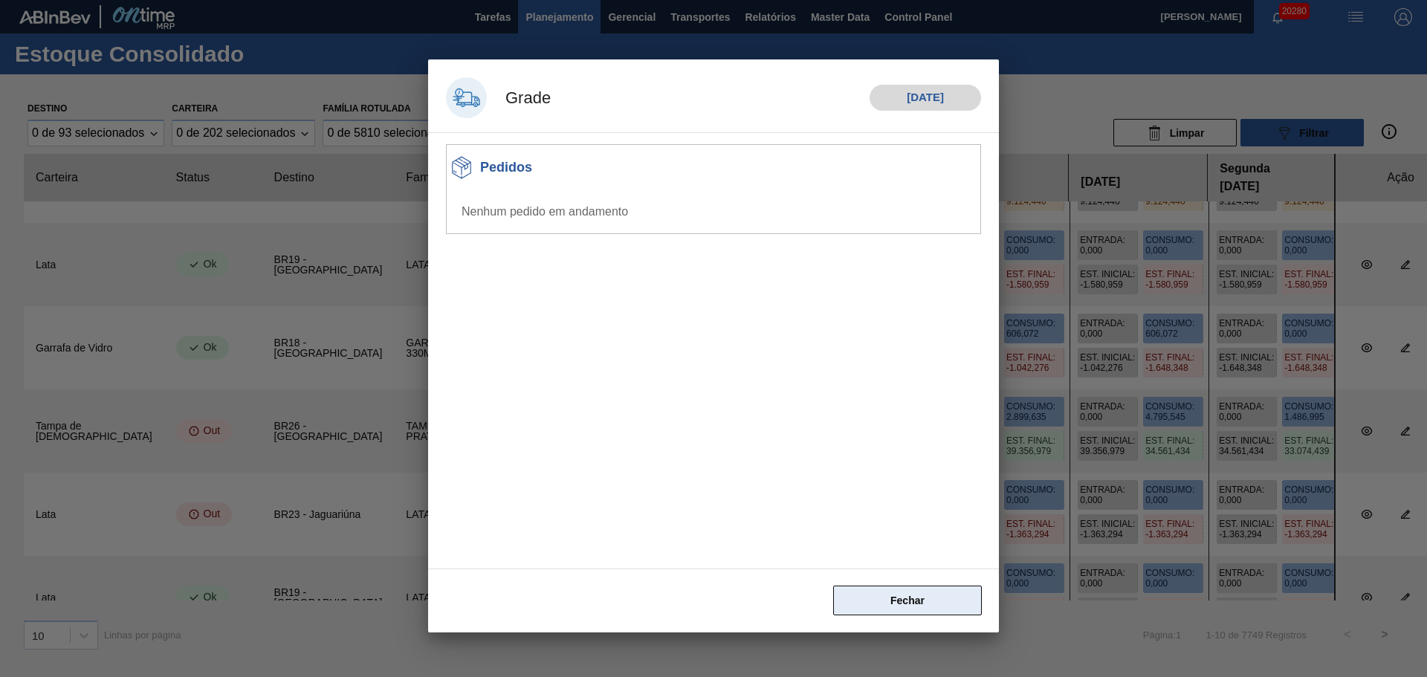
click at [881, 607] on button "Fechar" at bounding box center [907, 601] width 149 height 30
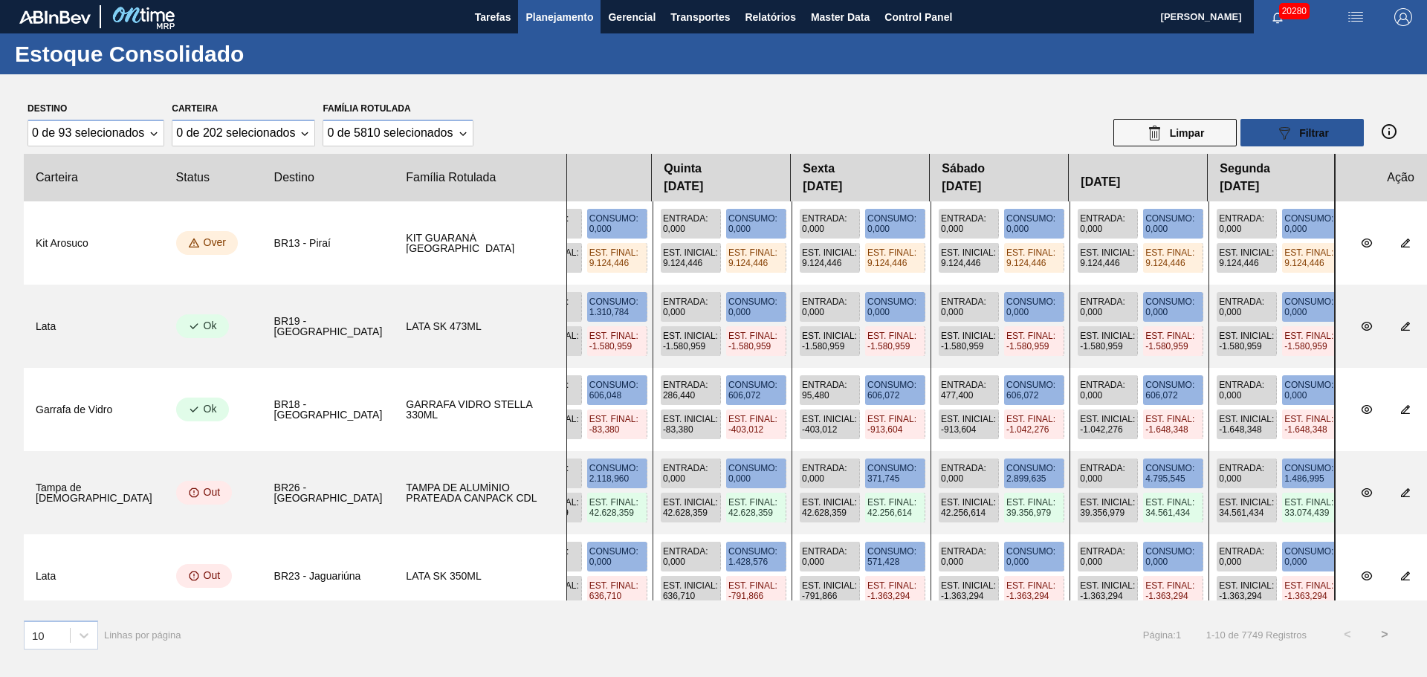
click at [661, 223] on div "Entrada : 0,000" at bounding box center [691, 224] width 60 height 30
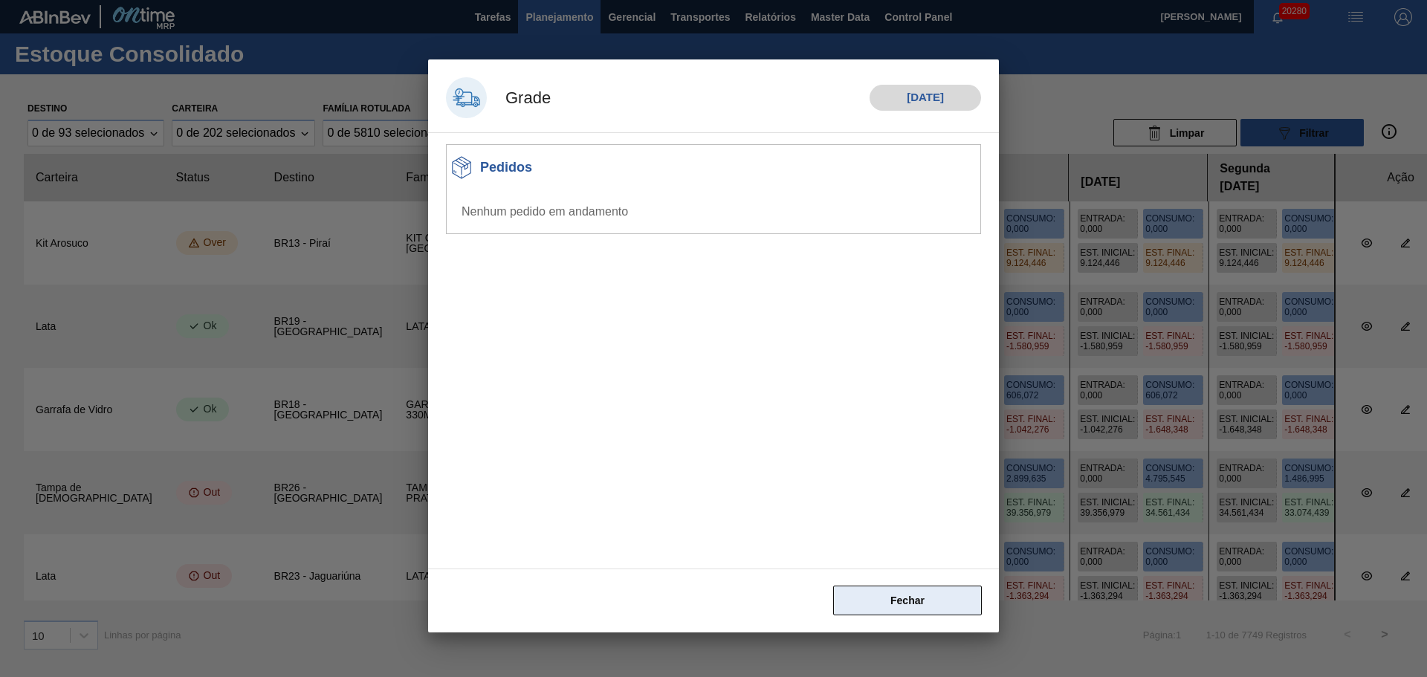
click at [901, 610] on button "Fechar" at bounding box center [907, 601] width 149 height 30
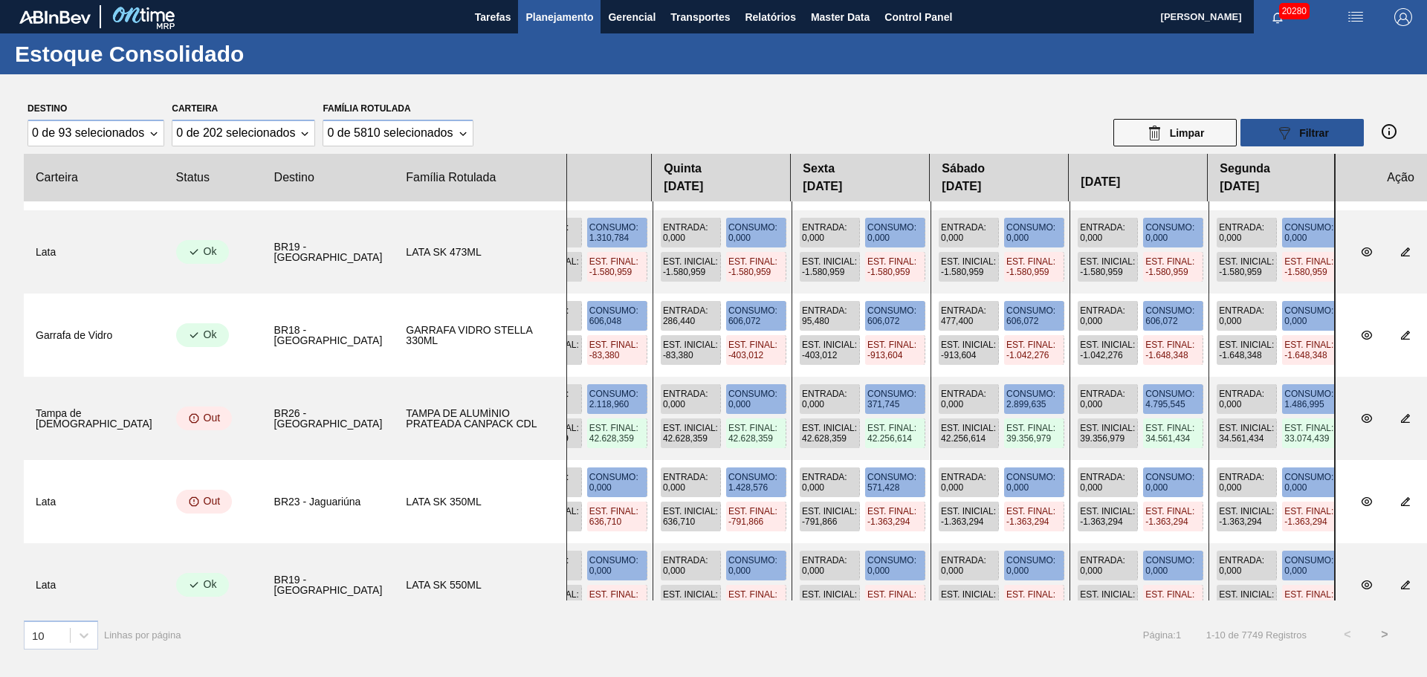
click at [1219, 396] on span "Entrada :" at bounding box center [1241, 394] width 45 height 10
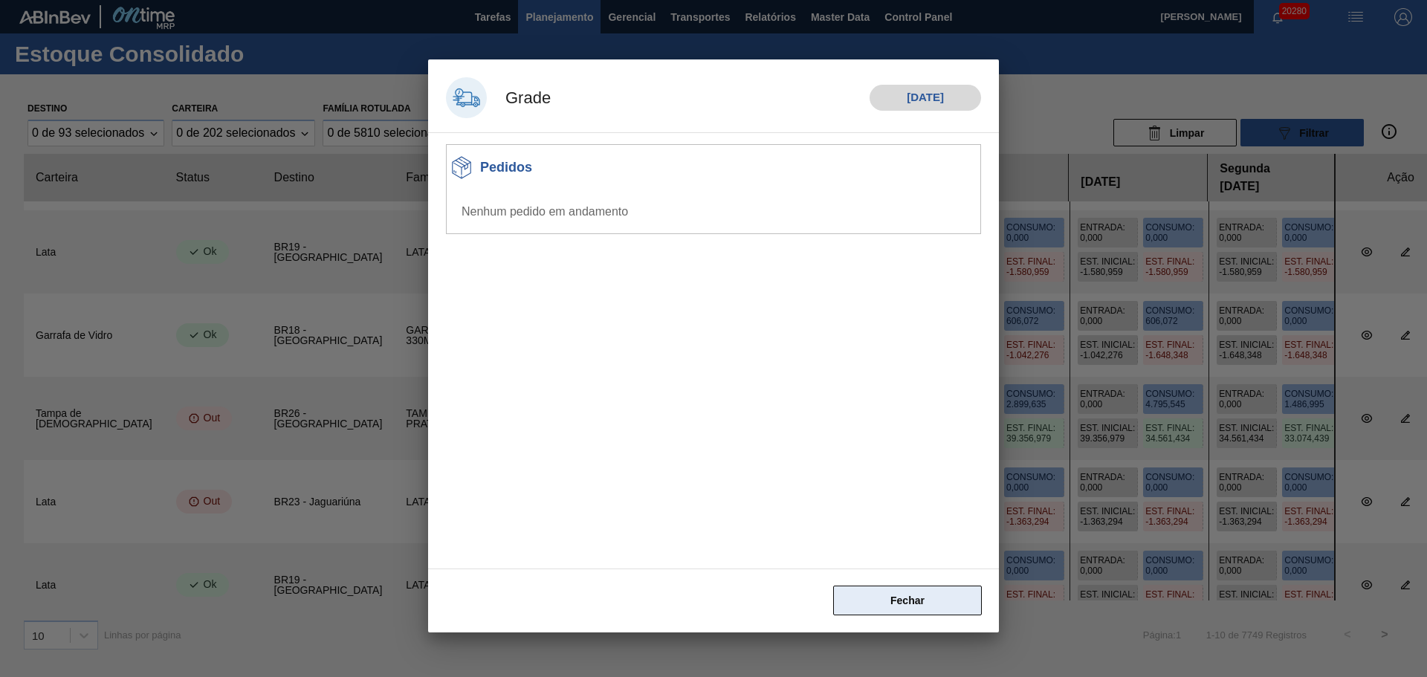
click at [896, 606] on button "Fechar" at bounding box center [907, 601] width 149 height 30
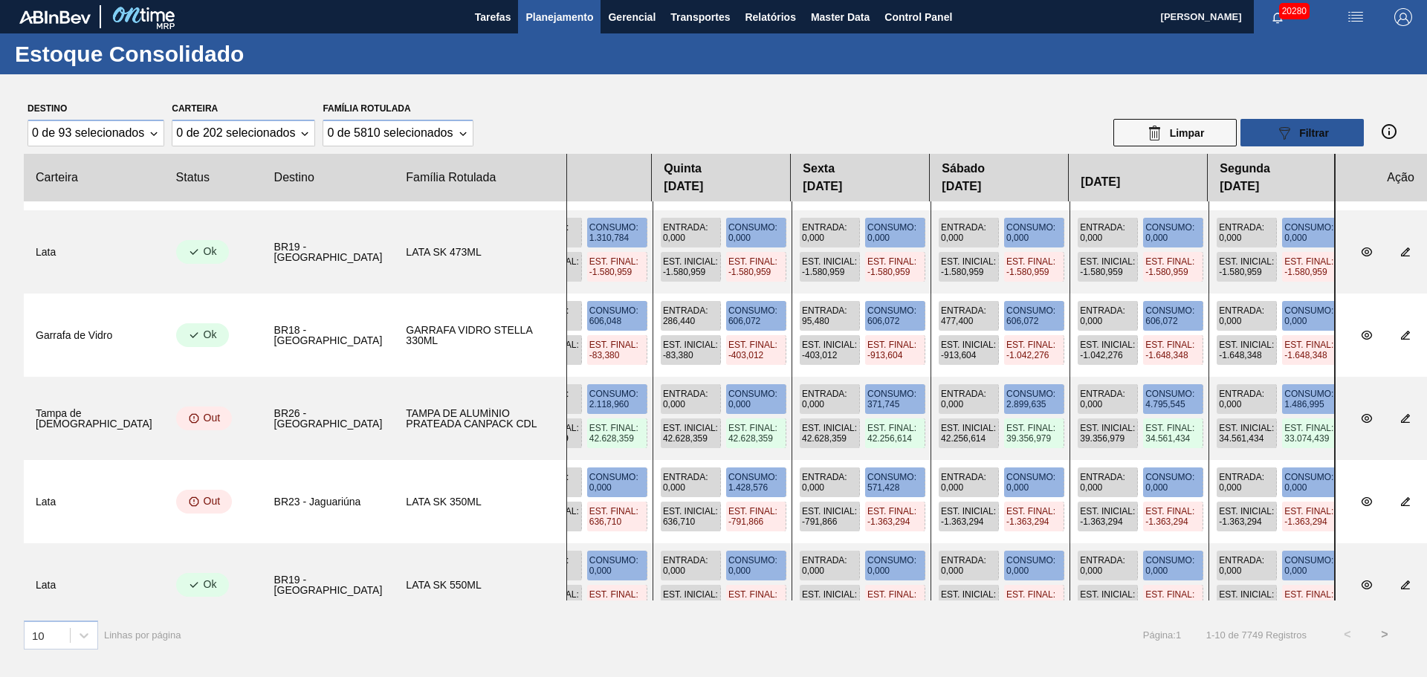
click at [941, 232] on span "Entrada :" at bounding box center [963, 227] width 45 height 10
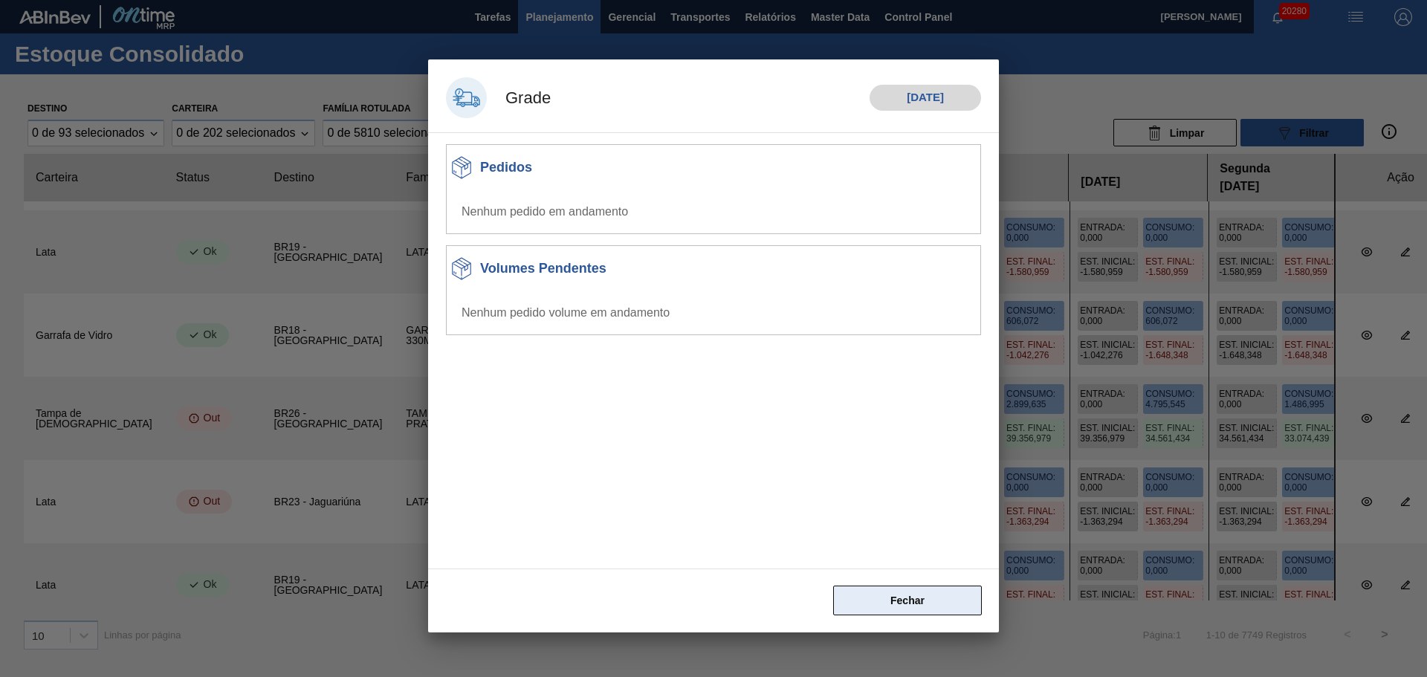
click at [932, 607] on button "Fechar" at bounding box center [907, 601] width 149 height 30
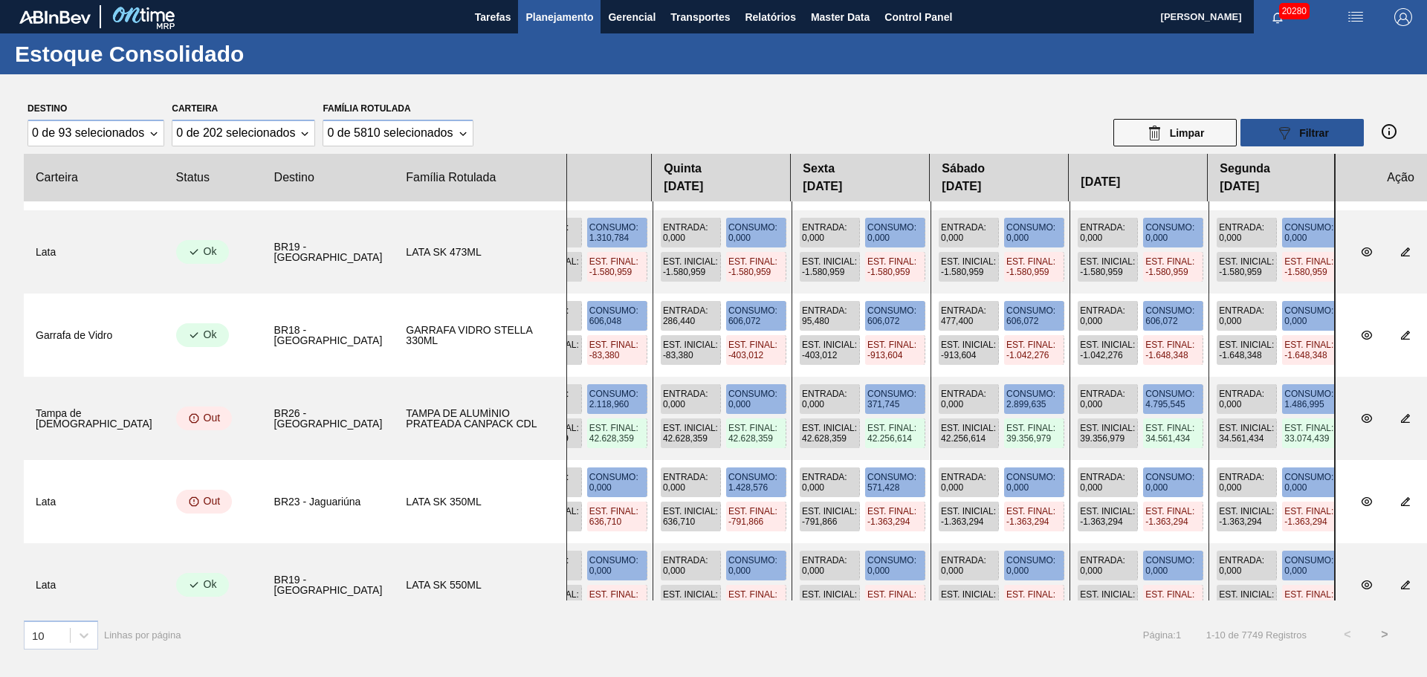
click at [663, 320] on span "286,440" at bounding box center [679, 321] width 32 height 10
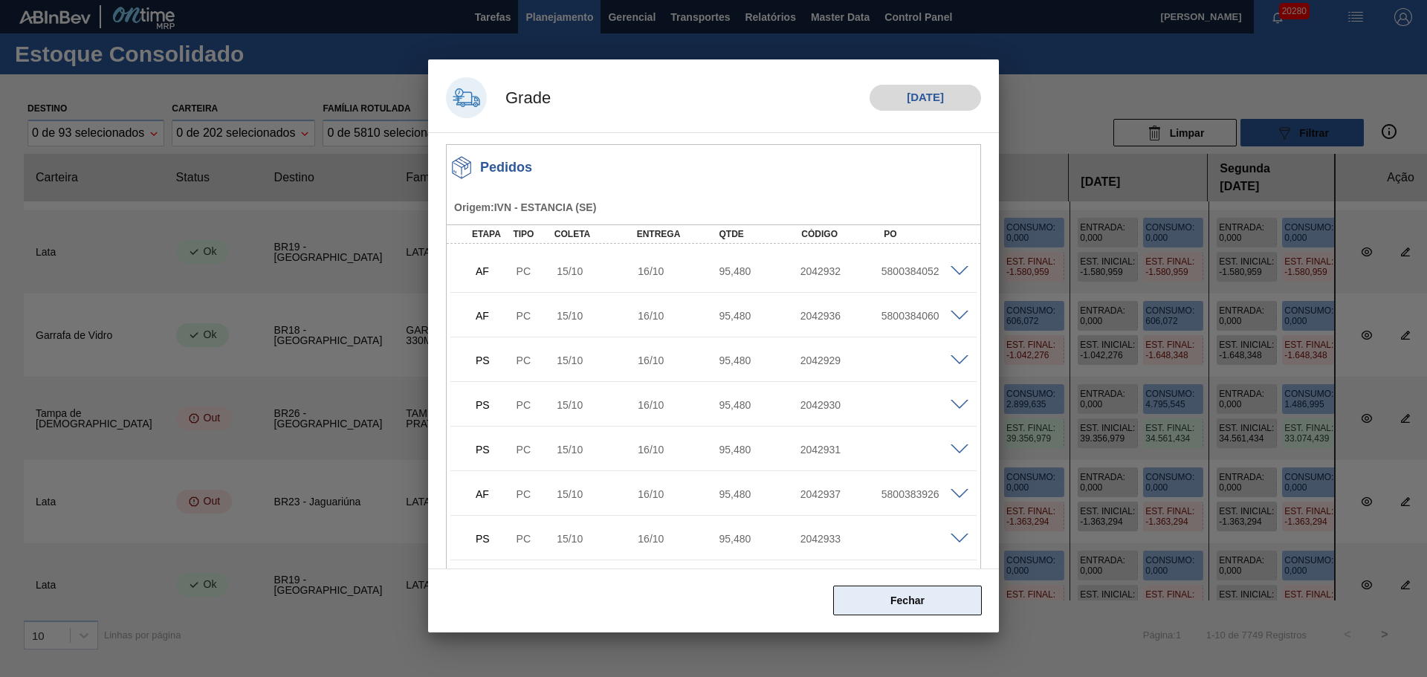
click at [932, 598] on button "Fechar" at bounding box center [907, 601] width 149 height 30
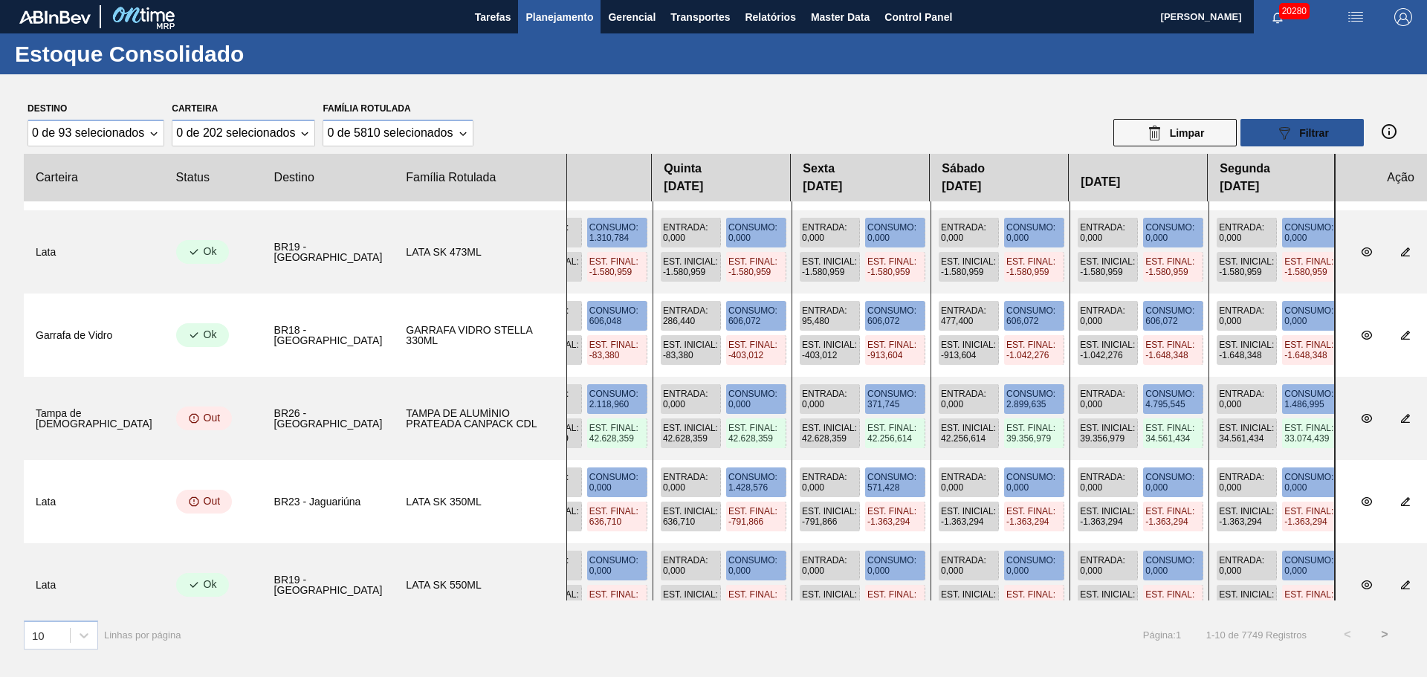
scroll to position [372, 0]
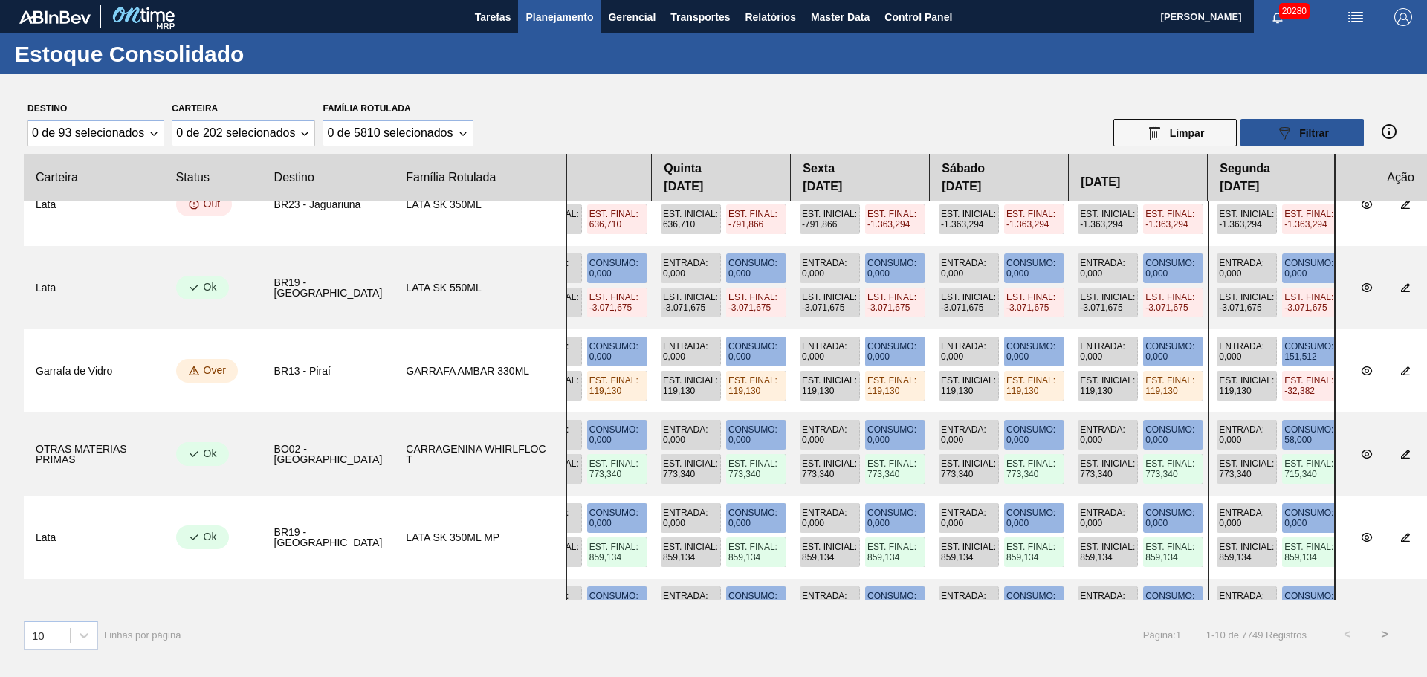
click at [663, 433] on span "Entrada :" at bounding box center [685, 429] width 45 height 10
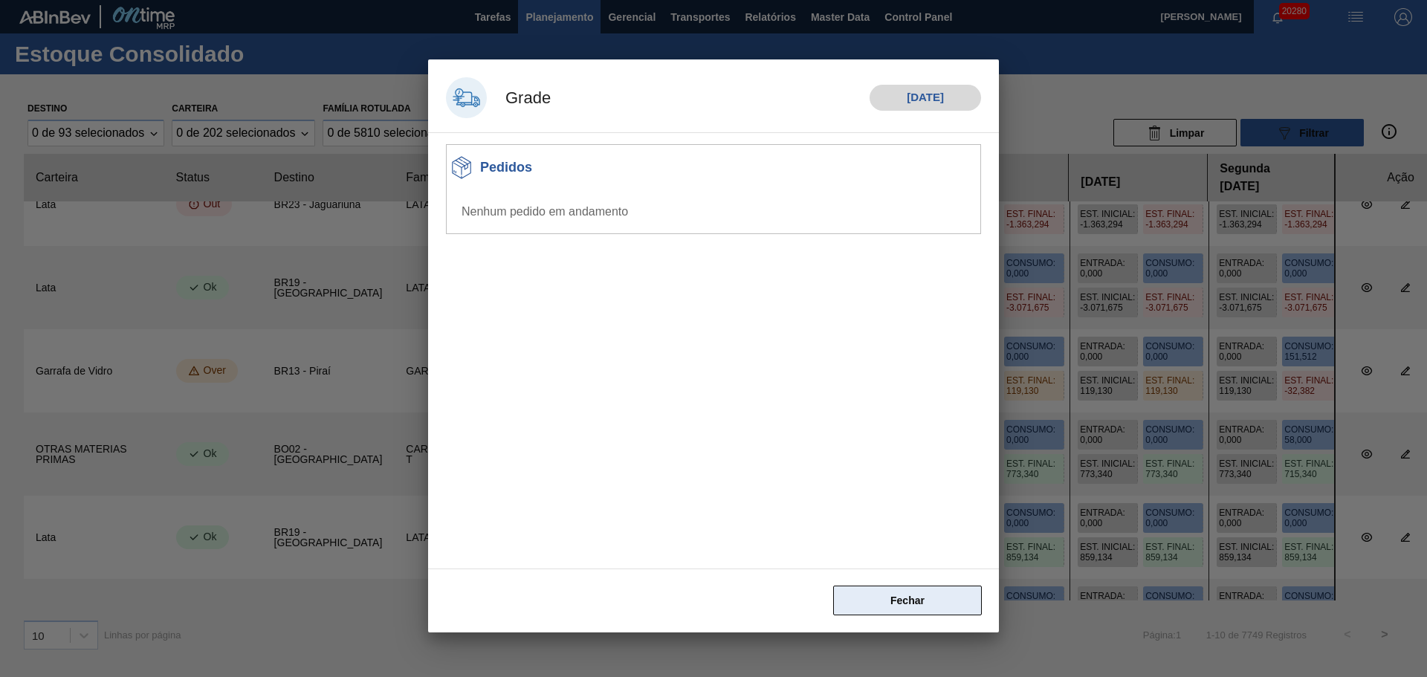
click at [882, 592] on button "Fechar" at bounding box center [907, 601] width 149 height 30
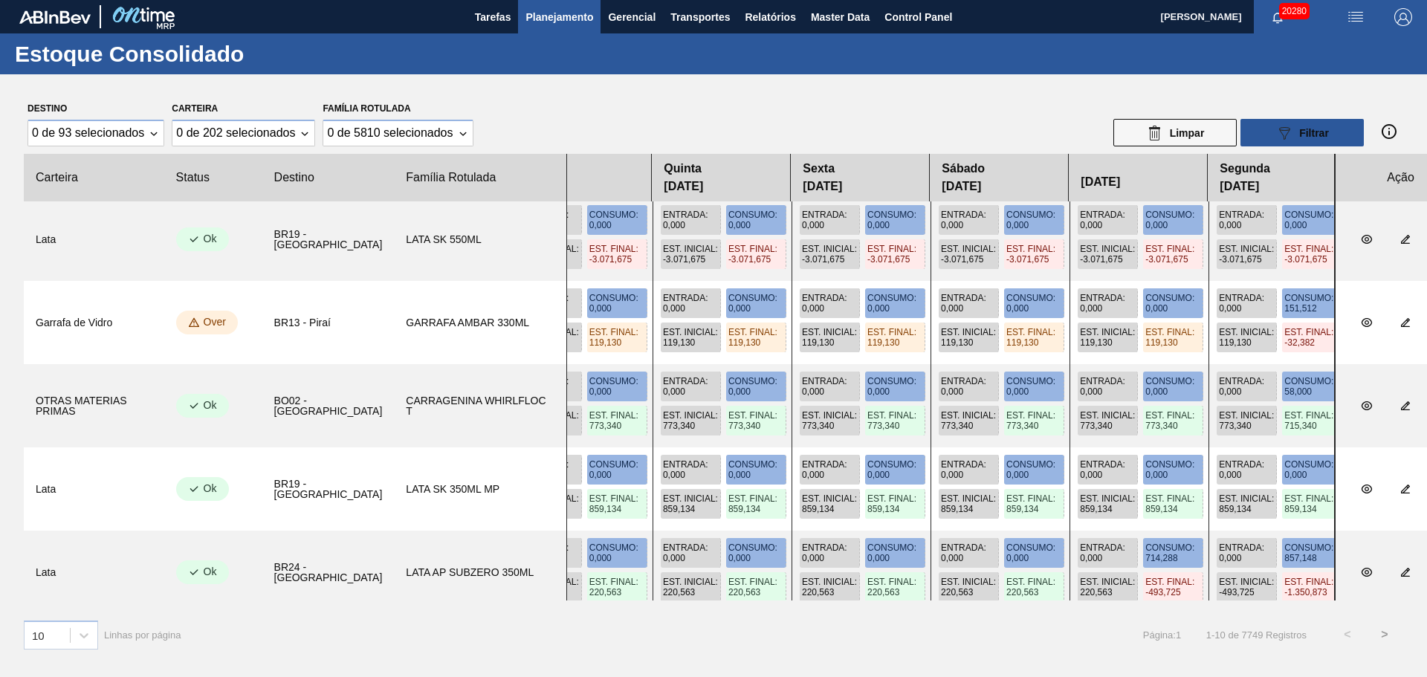
scroll to position [433, 0]
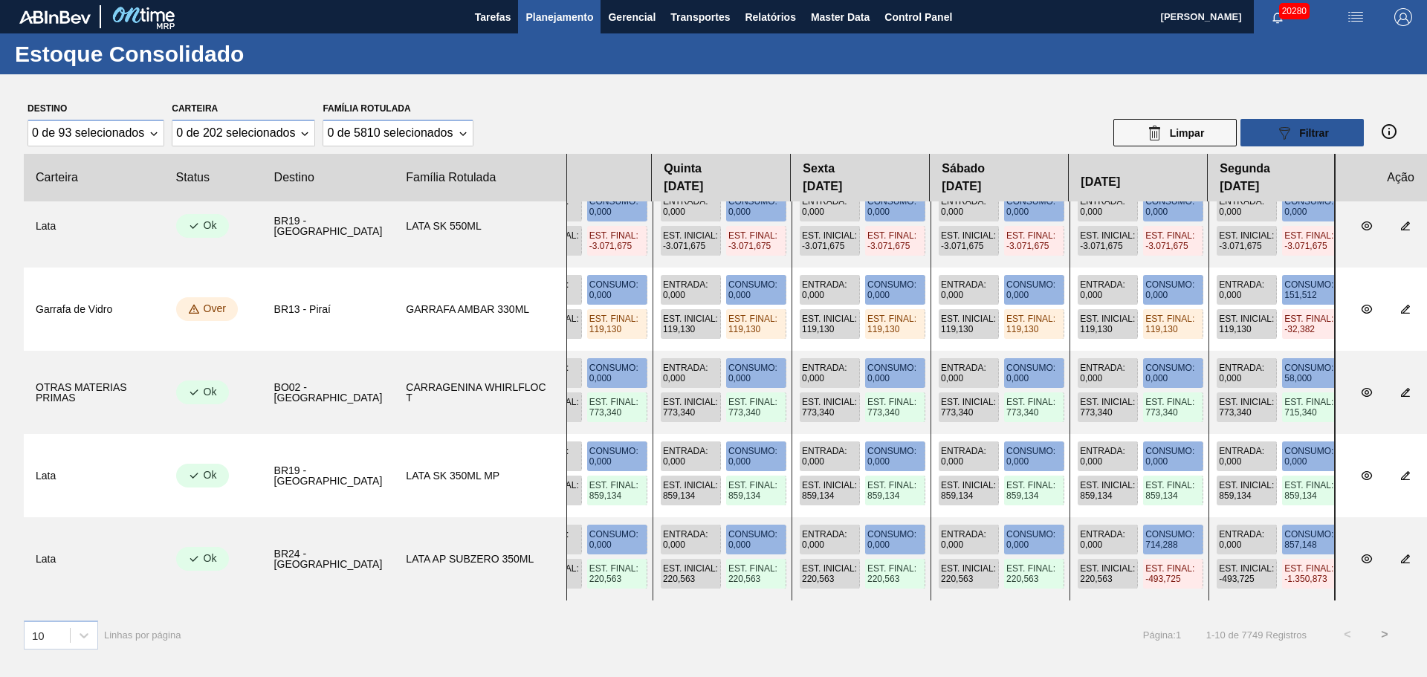
click at [663, 539] on span "Entrada :" at bounding box center [685, 534] width 45 height 10
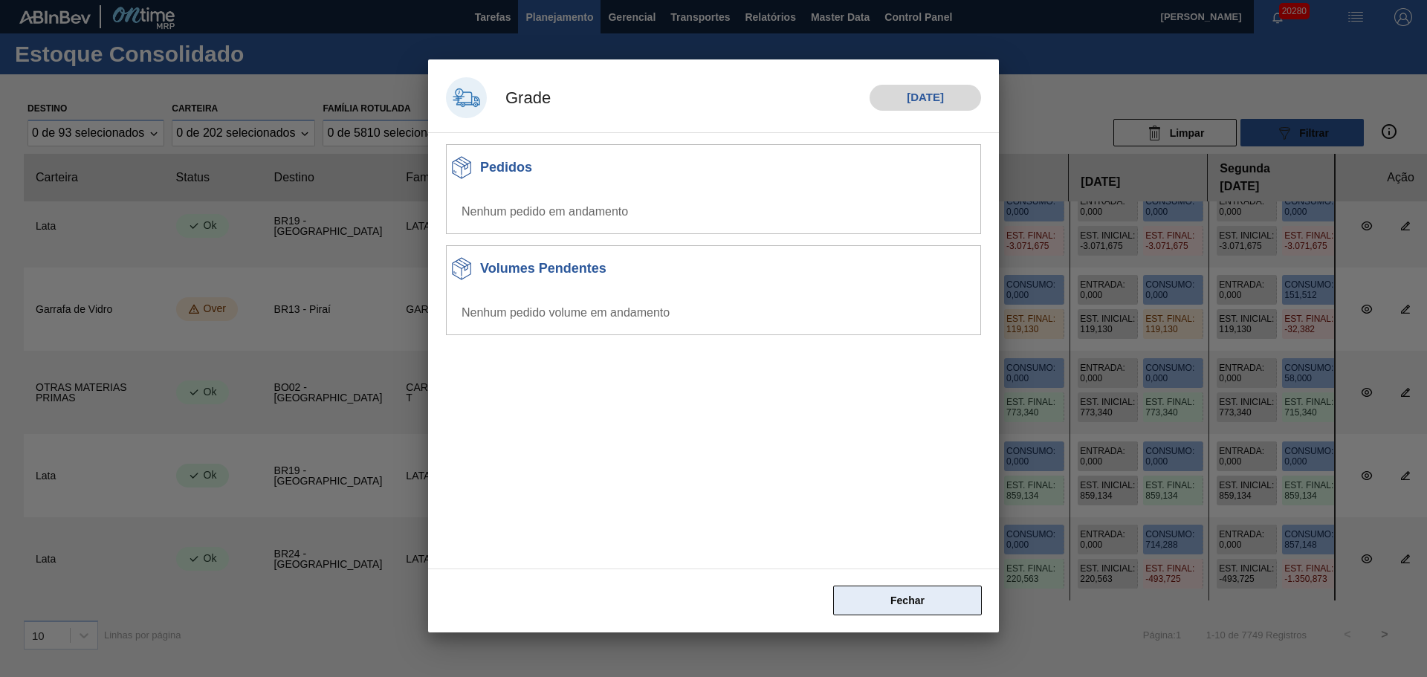
click at [941, 608] on button "Fechar" at bounding box center [907, 601] width 149 height 30
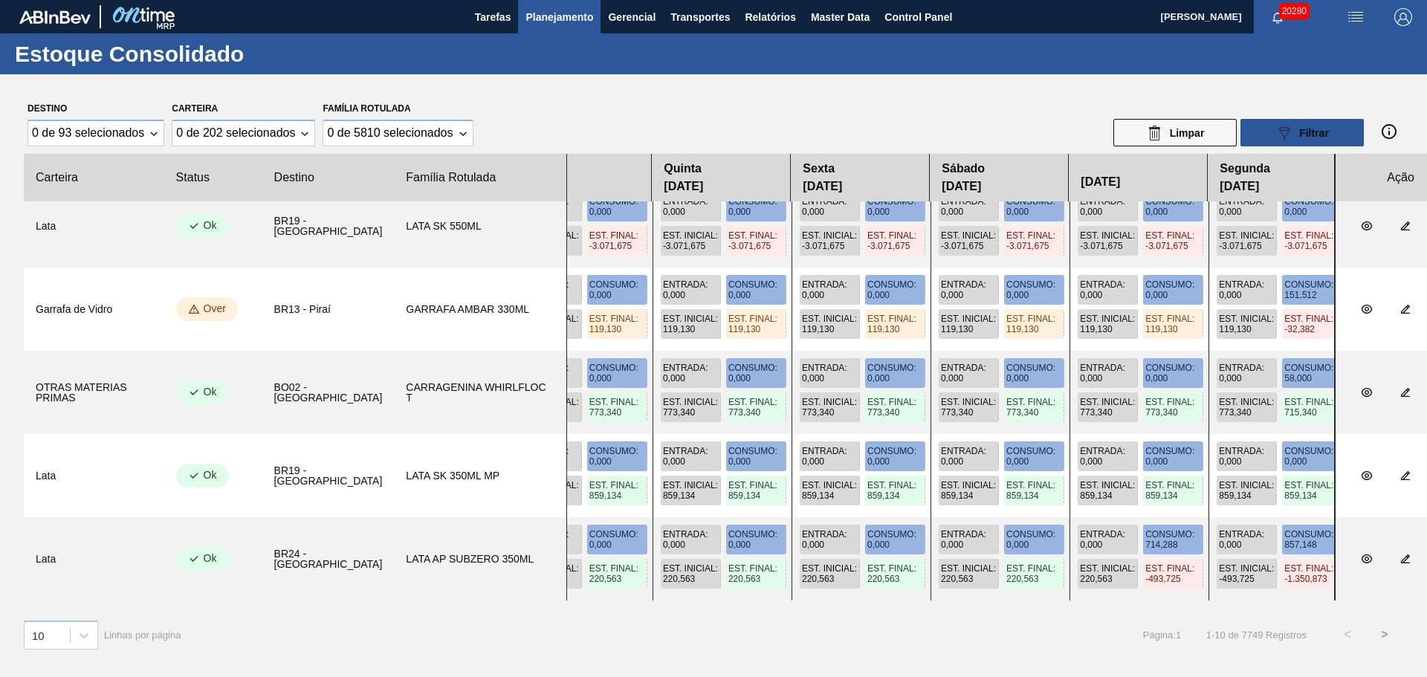
scroll to position [0, 1460]
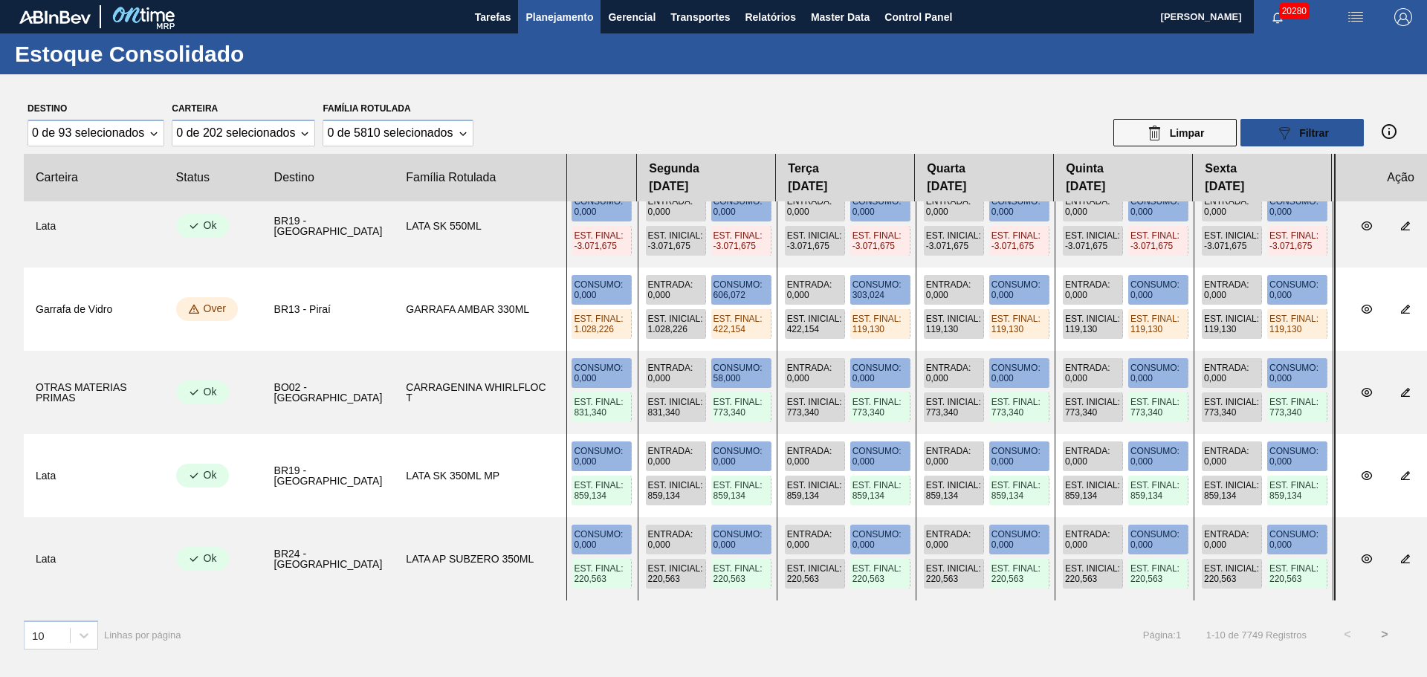
drag, startPoint x: 725, startPoint y: 500, endPoint x: 1067, endPoint y: 477, distance: 342.8
click at [1072, 481] on div "Entrada : 1.225,350 Consumo : 0,000 Est. Inicial : 612,675 Est. Final : 1.838,0…" at bounding box center [950, 475] width 769 height 83
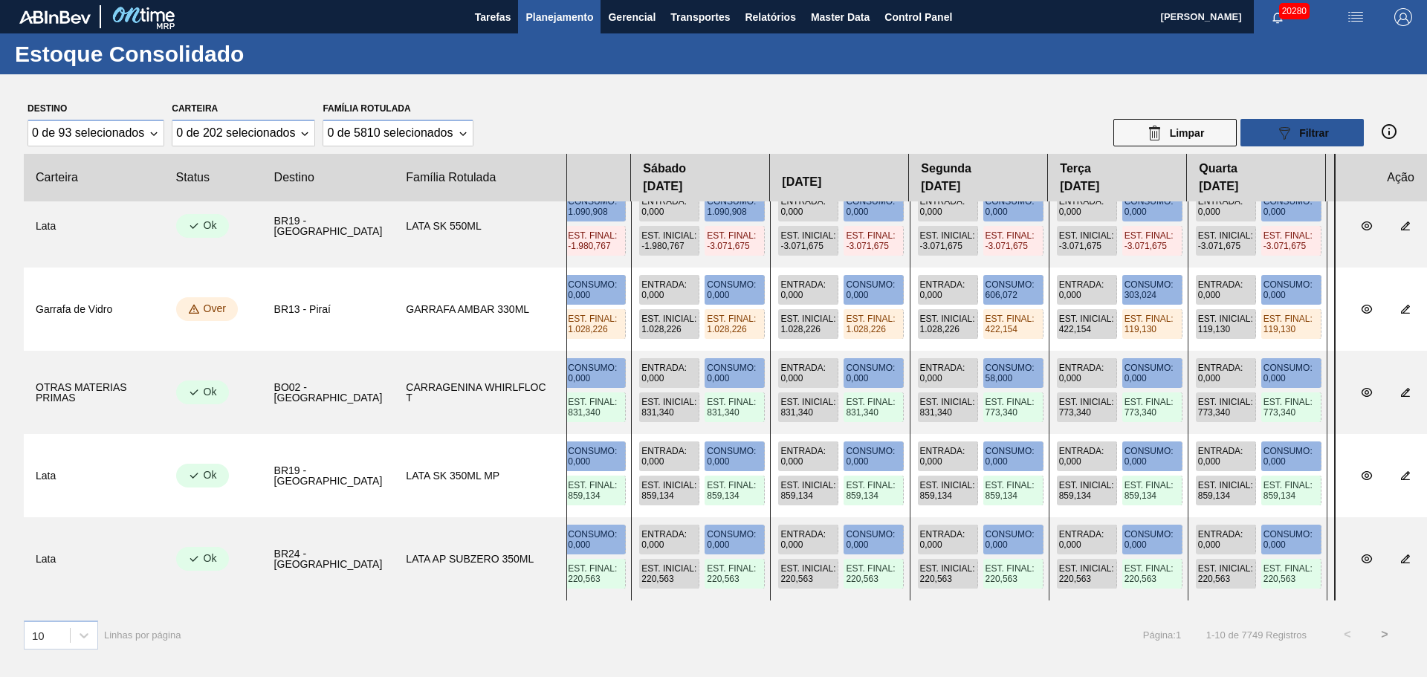
click at [901, 465] on div "Entrada : 1.225,350 Consumo : 0,000 Est. Inicial : 612,675 Est. Final : 1.838,0…" at bounding box center [950, 475] width 769 height 83
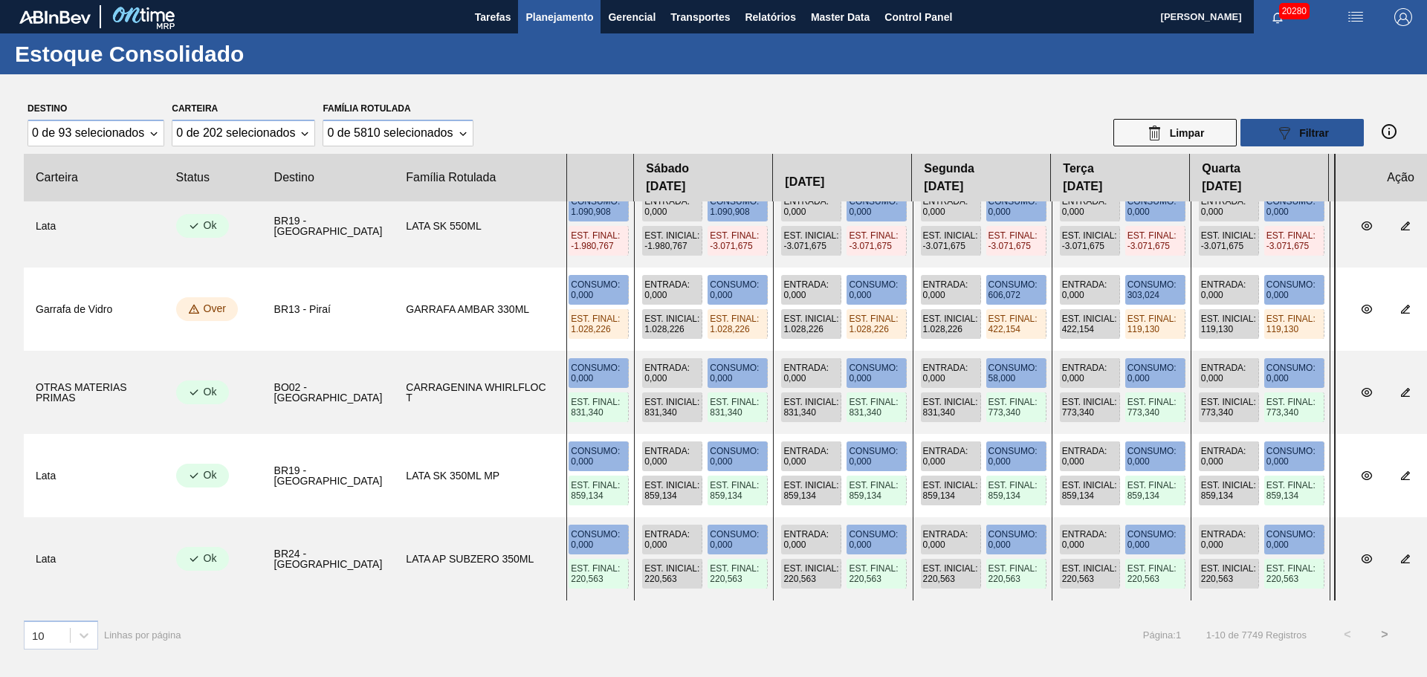
click at [645, 370] on span "Entrada :" at bounding box center [667, 368] width 45 height 10
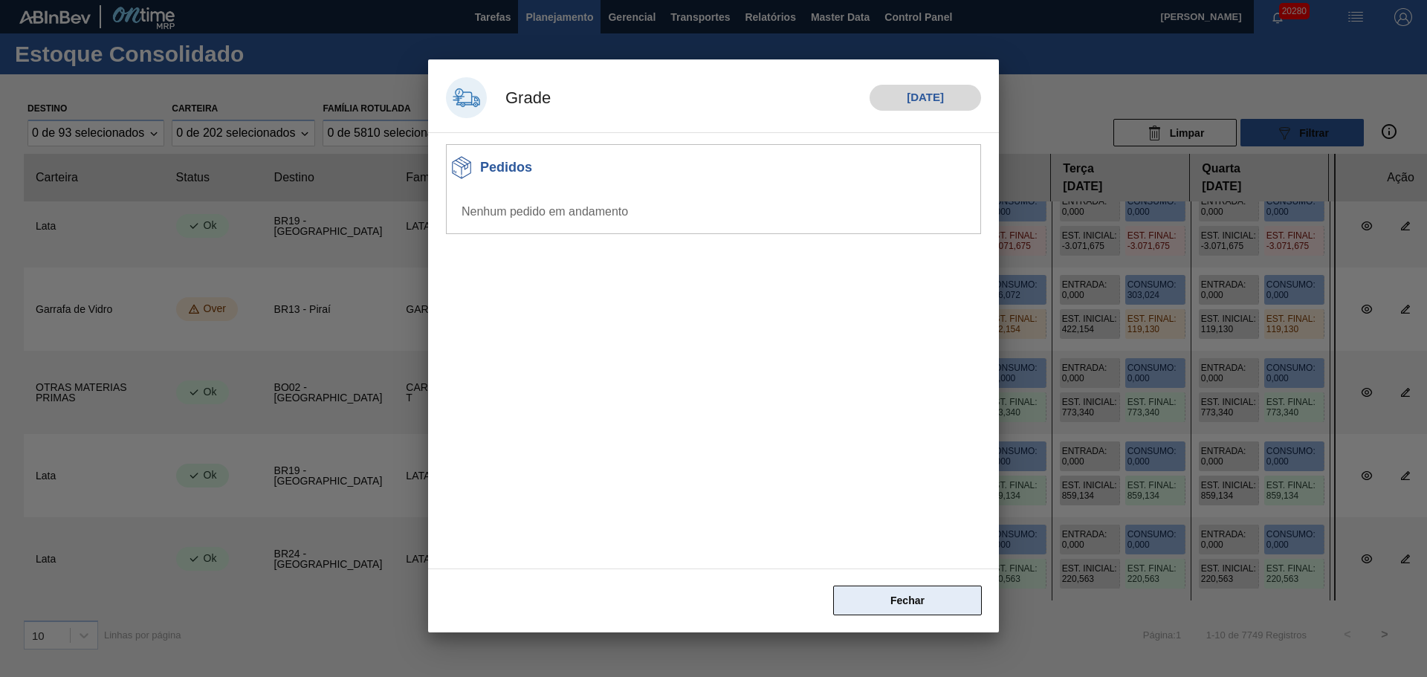
drag, startPoint x: 929, startPoint y: 597, endPoint x: 855, endPoint y: 556, distance: 84.8
click at [929, 598] on button "Fechar" at bounding box center [907, 601] width 149 height 30
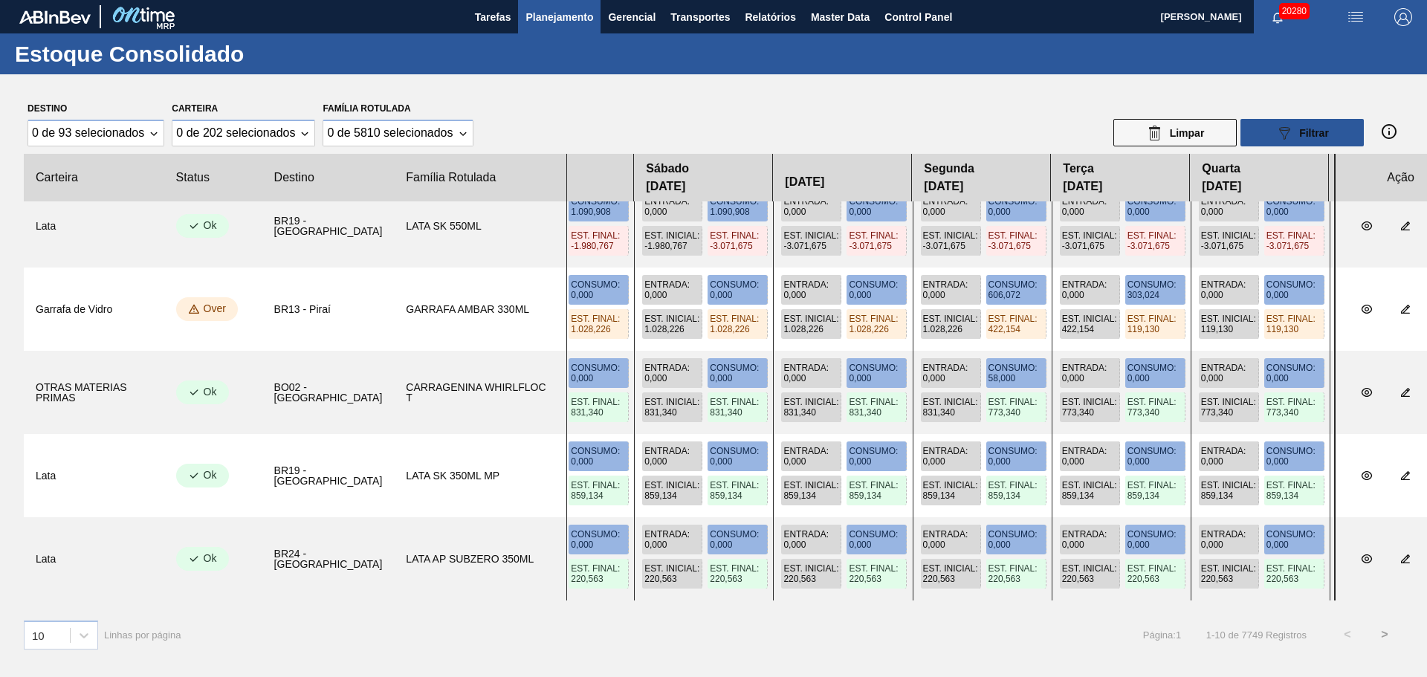
click at [784, 371] on span "Entrada :" at bounding box center [806, 368] width 45 height 10
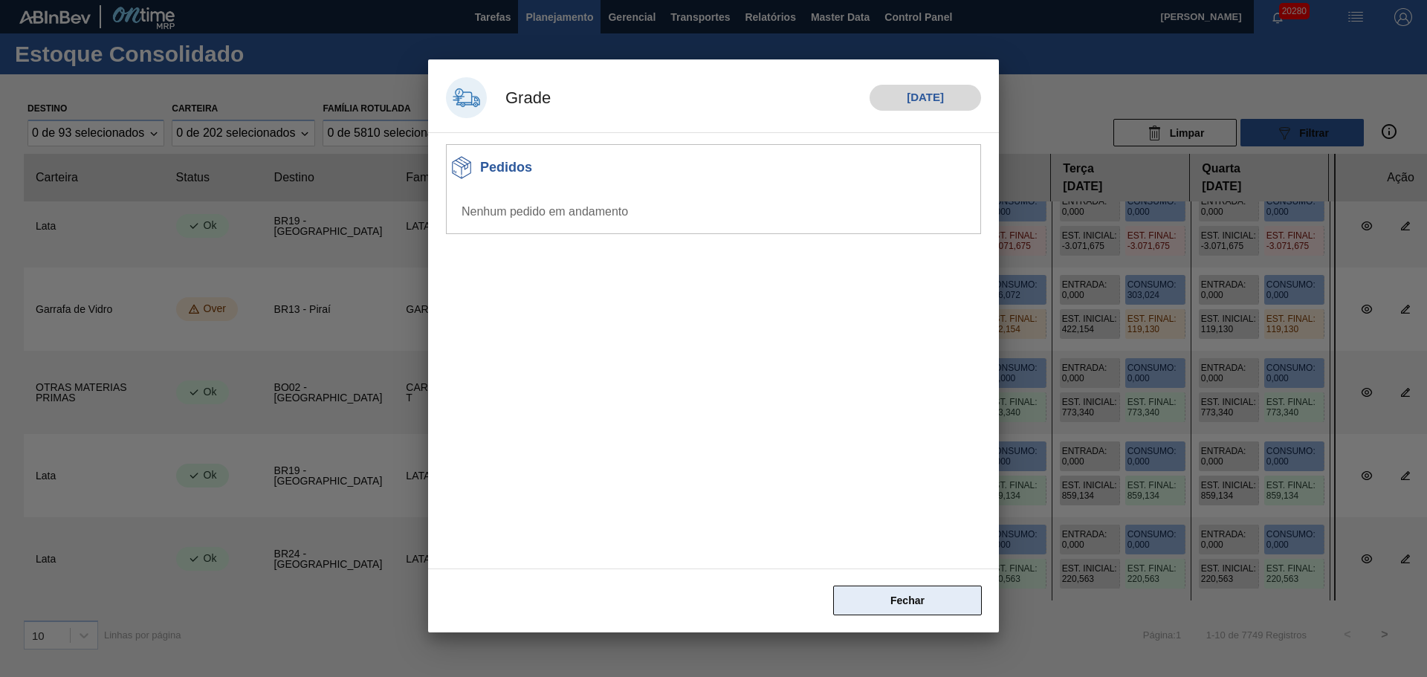
click at [920, 593] on button "Fechar" at bounding box center [907, 601] width 149 height 30
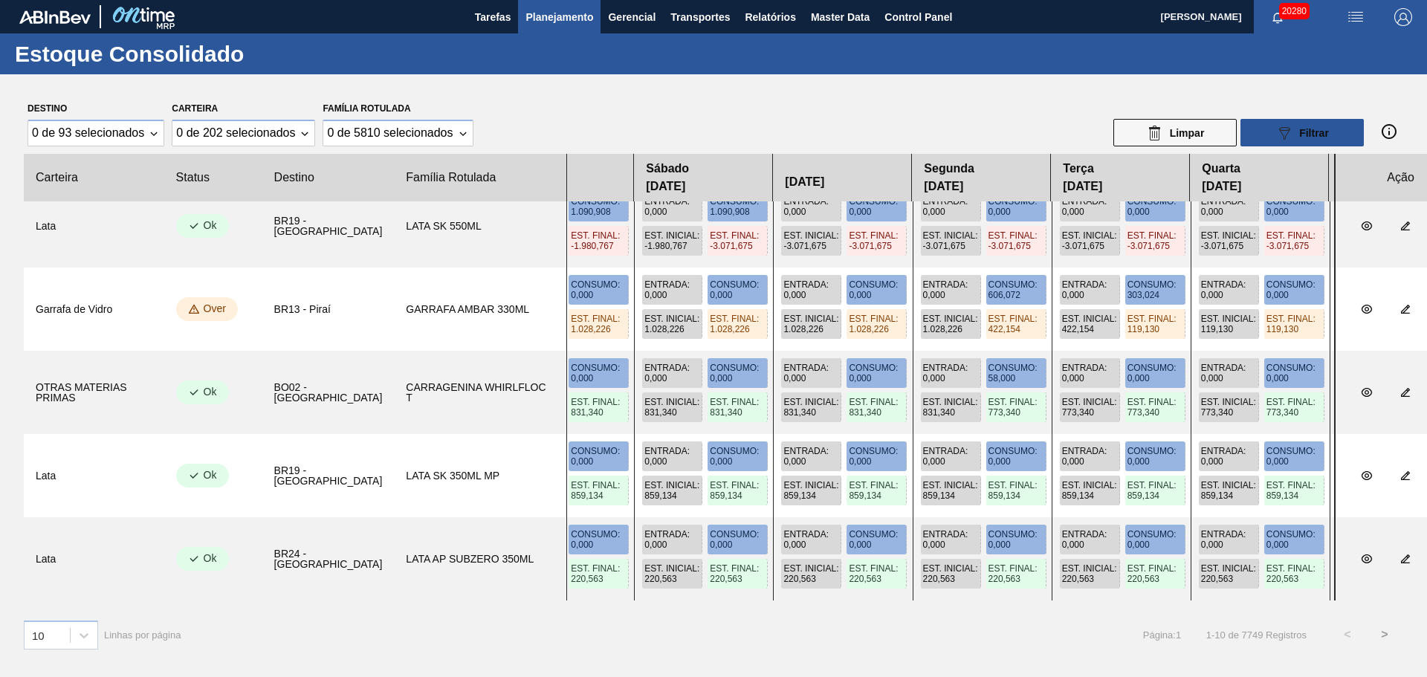
click at [564, 25] on span "Planejamento" at bounding box center [560, 17] width 68 height 18
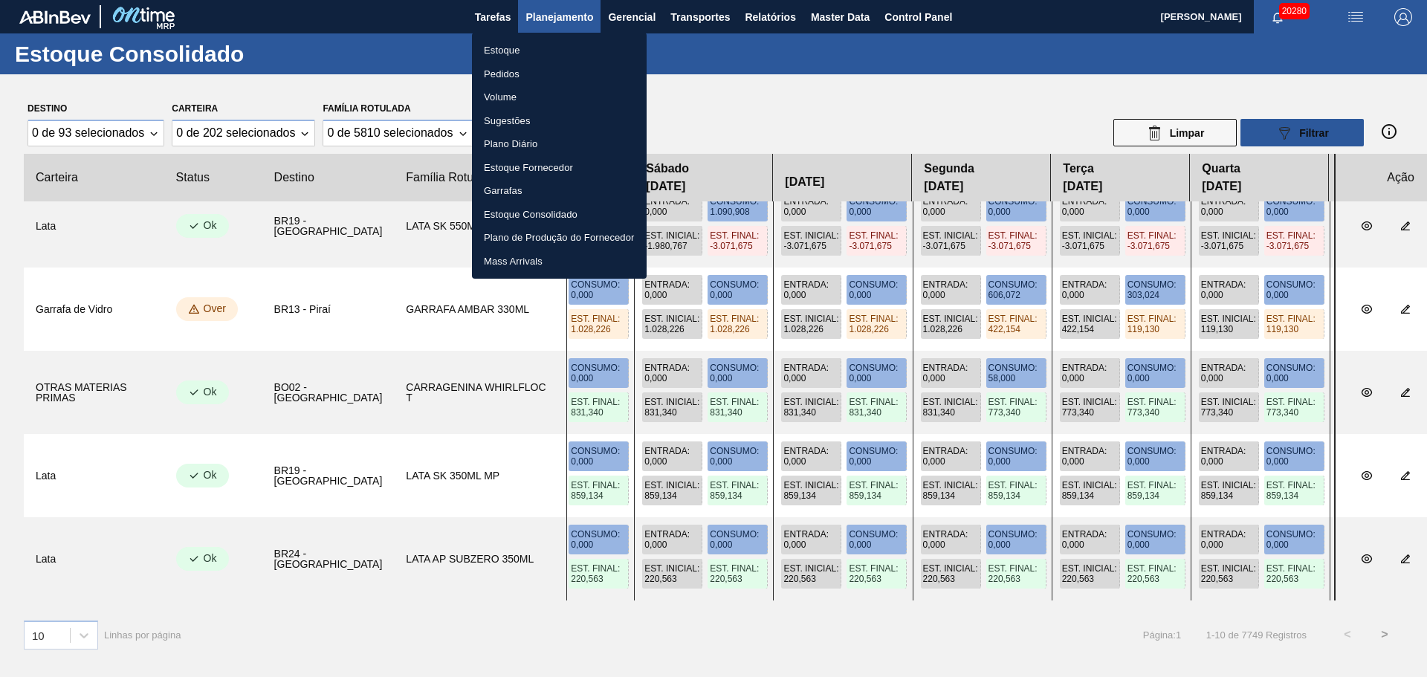
click at [653, 18] on div at bounding box center [713, 338] width 1427 height 677
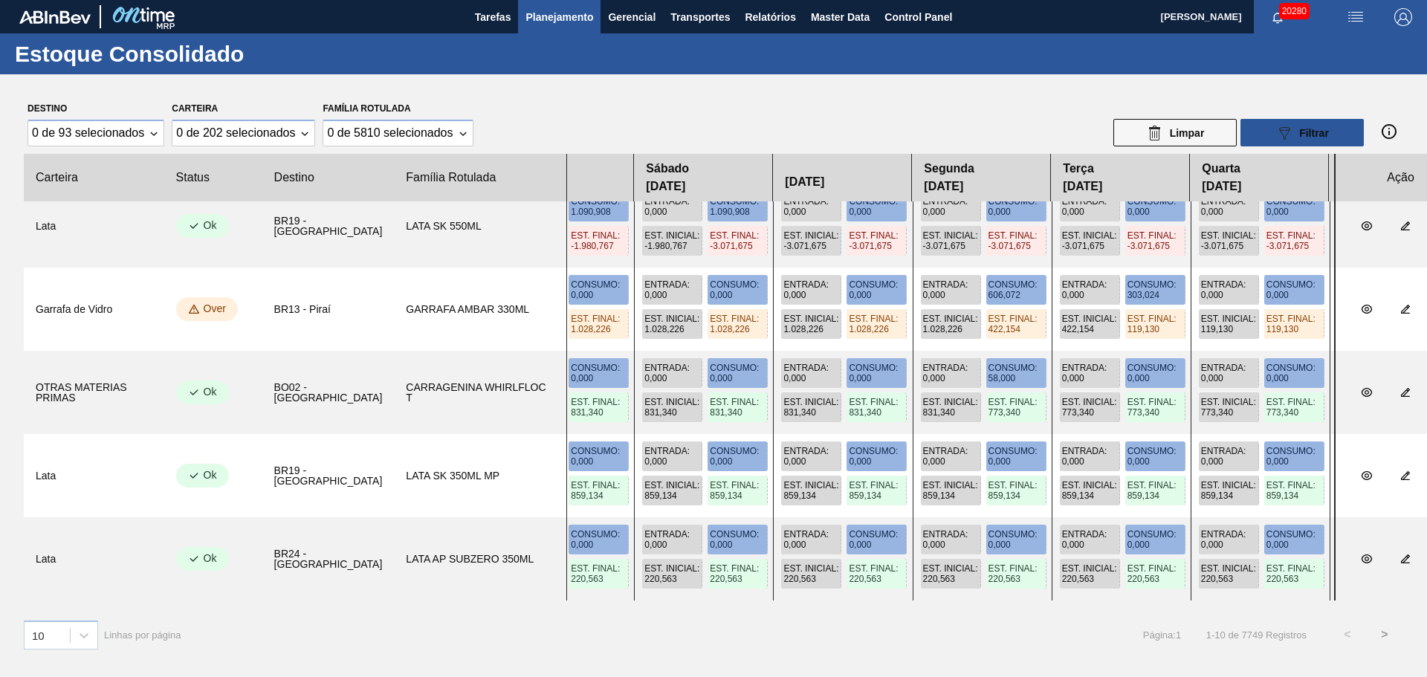
click at [647, 0] on body "Tarefas Planejamento Gerencial Transportes Relatórios Master Data Control Panel…" at bounding box center [713, 0] width 1427 height 0
click at [647, 17] on span "Gerencial" at bounding box center [632, 17] width 48 height 18
click at [573, 18] on div at bounding box center [713, 338] width 1427 height 677
click at [553, 13] on span "Planejamento" at bounding box center [560, 17] width 68 height 18
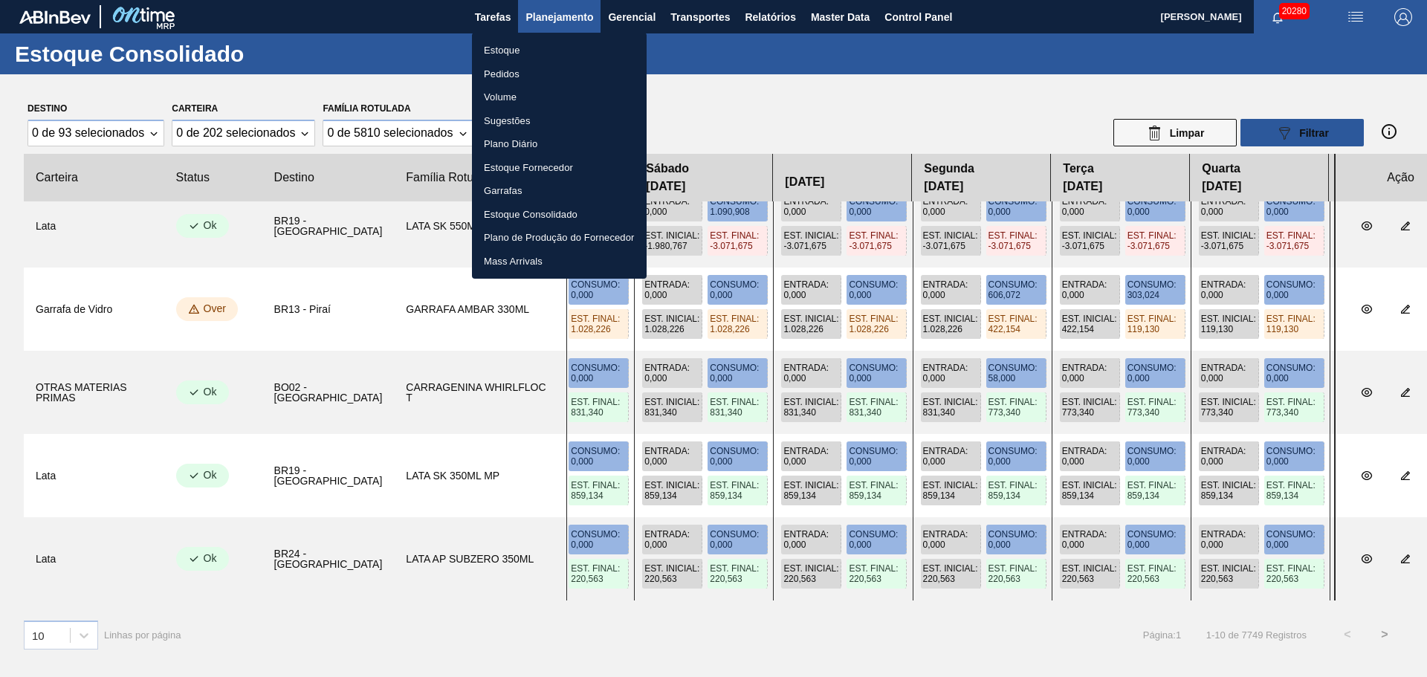
click at [1007, 138] on div at bounding box center [713, 338] width 1427 height 677
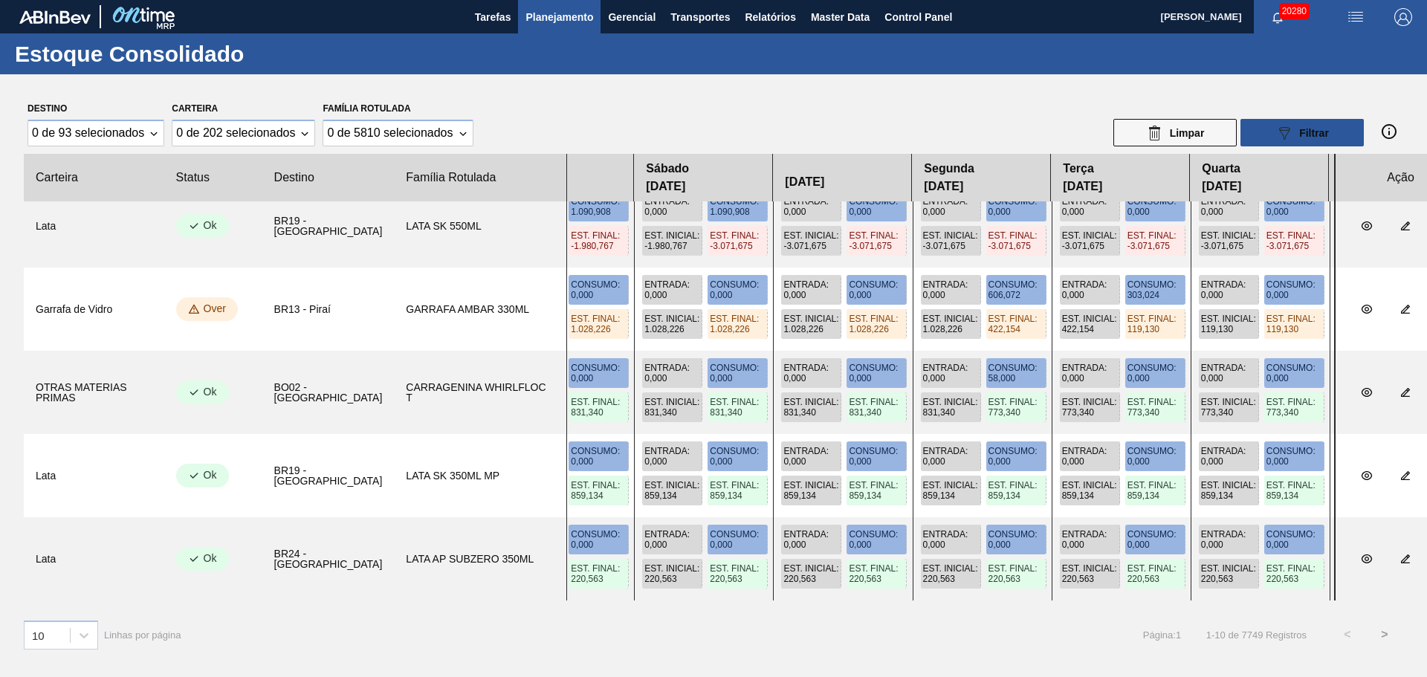
click at [575, 20] on span "Planejamento" at bounding box center [560, 17] width 68 height 18
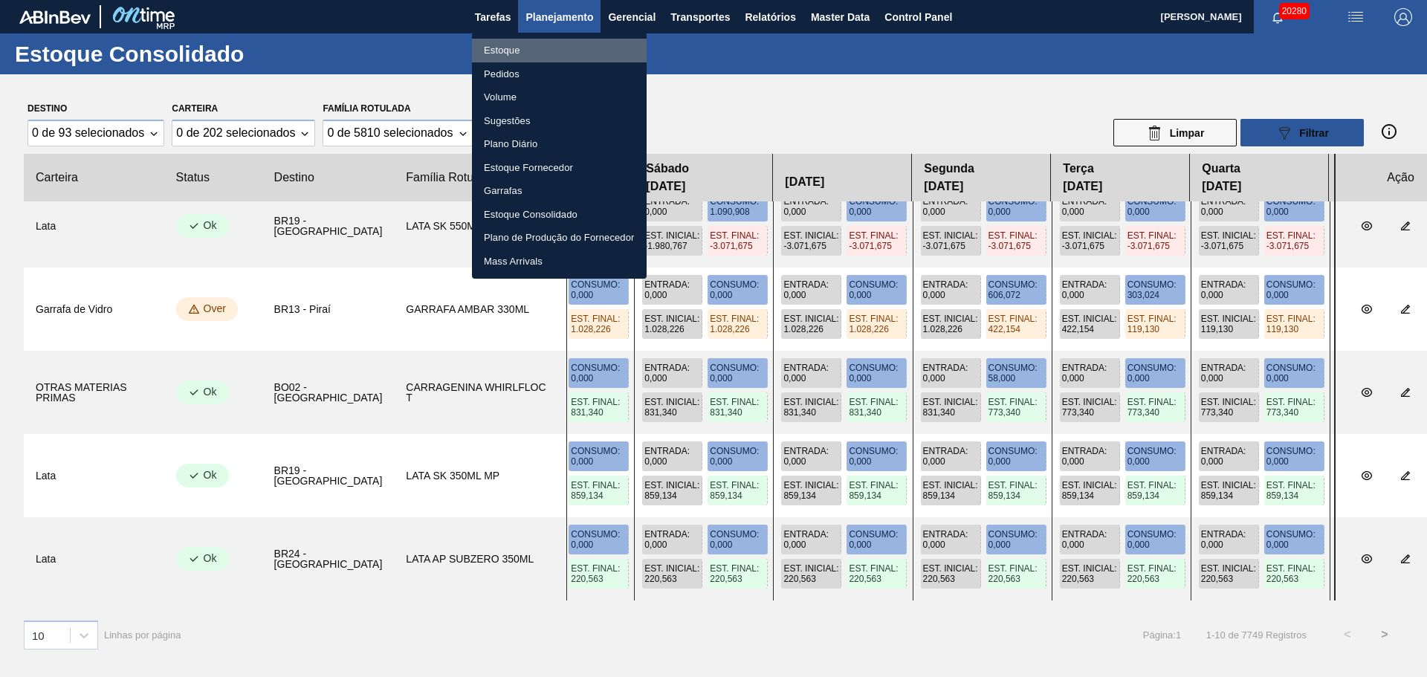
click at [521, 49] on li "Estoque" at bounding box center [559, 51] width 175 height 24
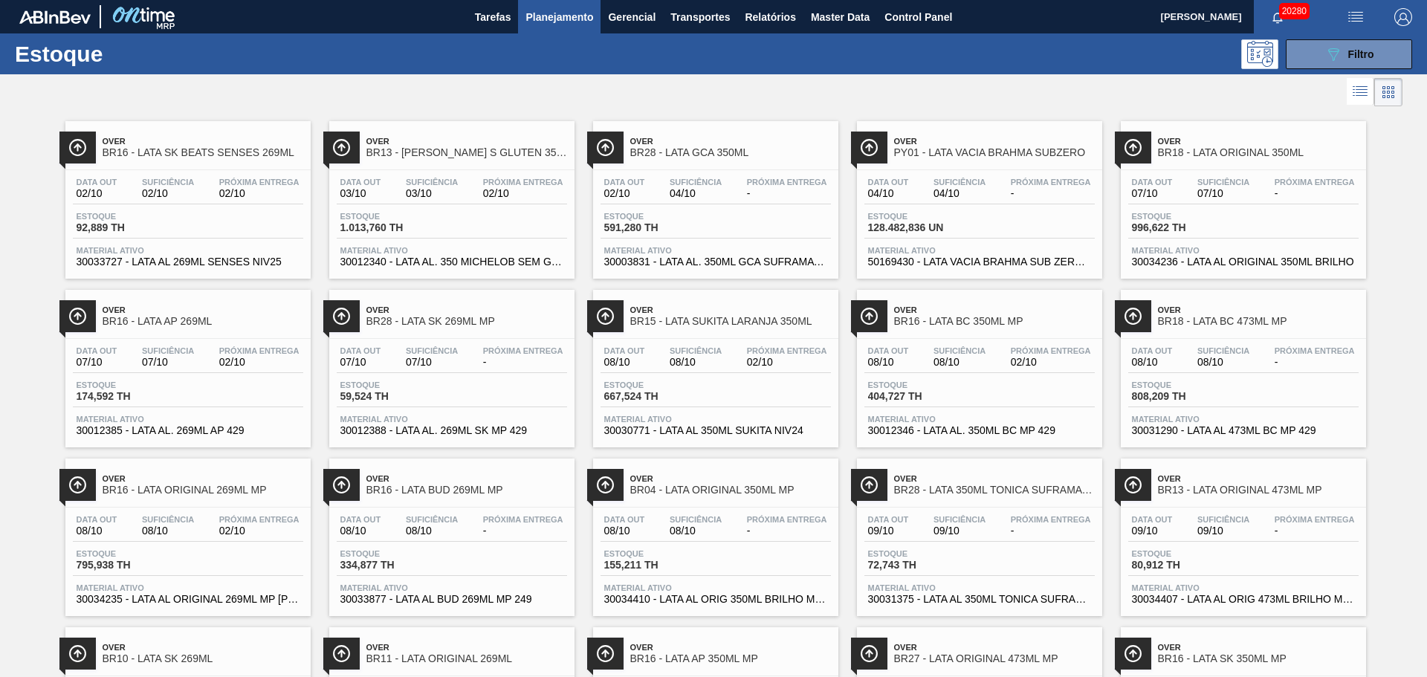
click at [734, 185] on div "Data out 02/10 Suficiência 04/10 Próxima Entrega -" at bounding box center [716, 191] width 230 height 27
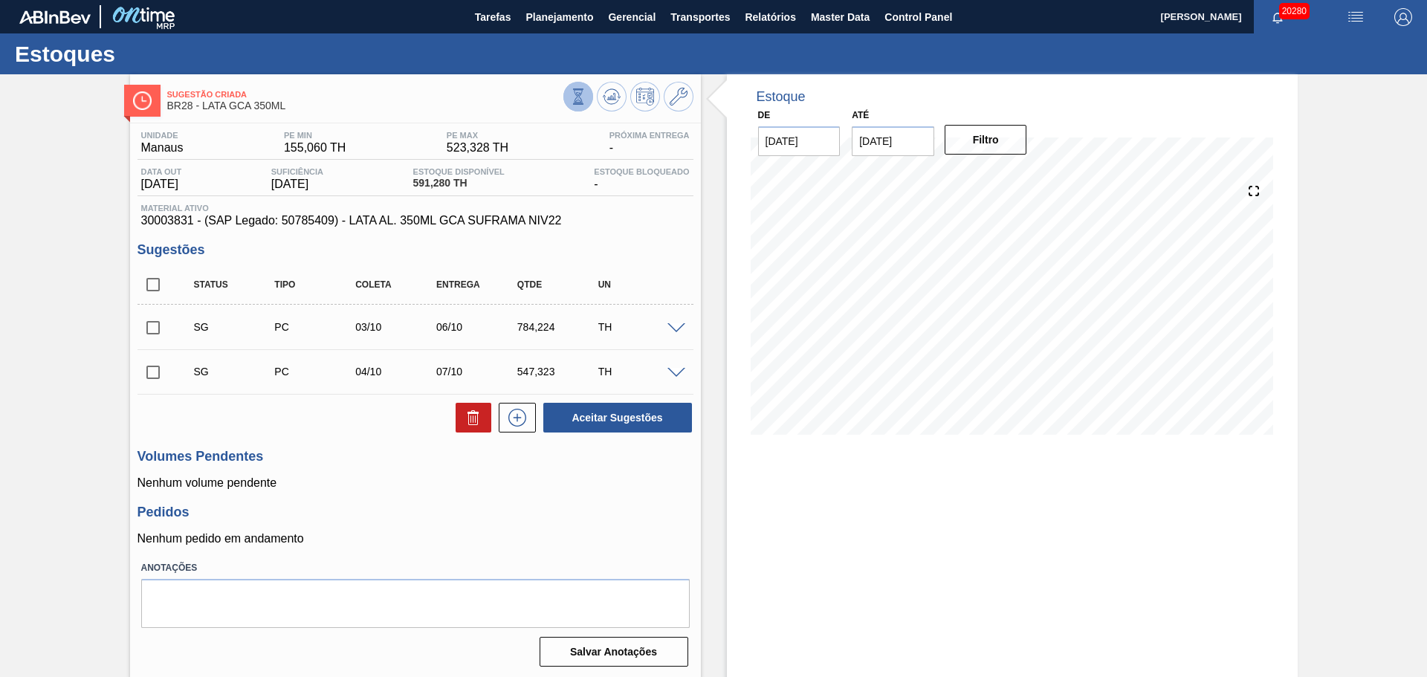
click at [582, 91] on icon at bounding box center [578, 96] width 16 height 16
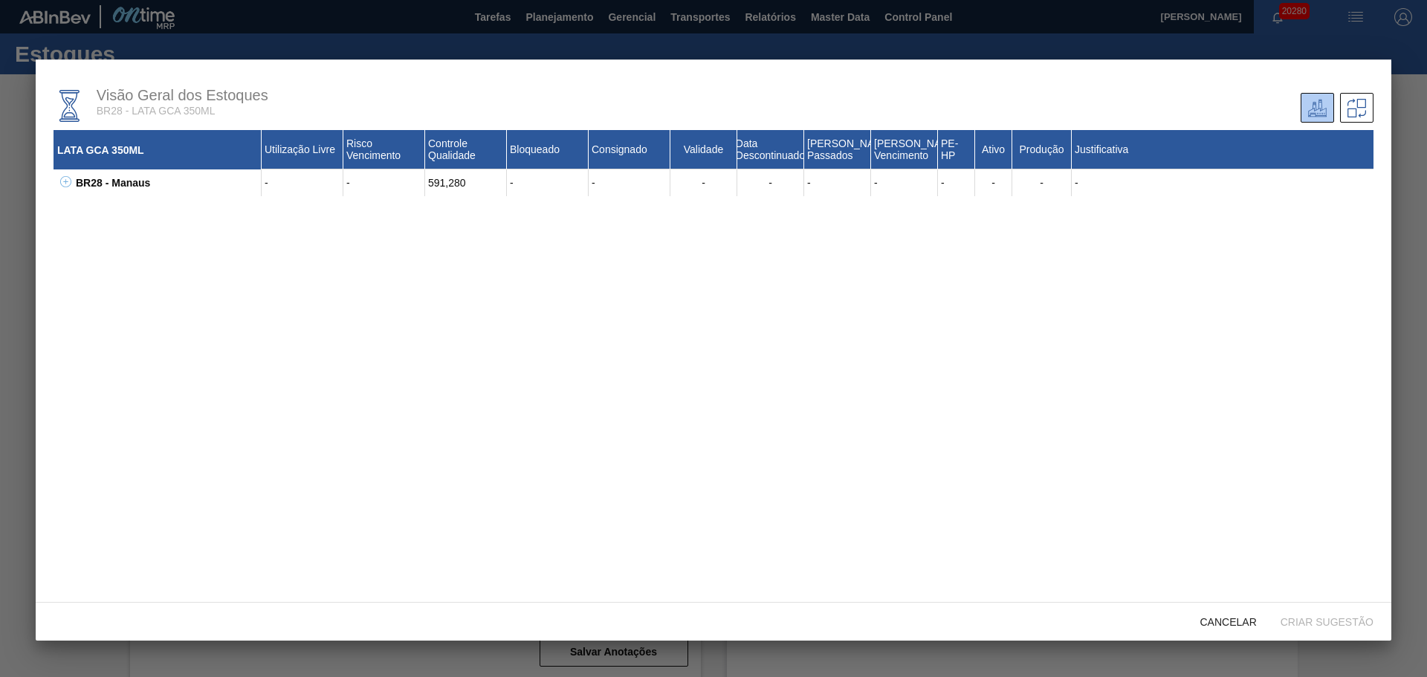
click at [82, 176] on div "BR28 - Manaus" at bounding box center [167, 183] width 190 height 27
click at [68, 184] on icon at bounding box center [65, 181] width 11 height 11
click at [83, 207] on icon at bounding box center [84, 208] width 11 height 11
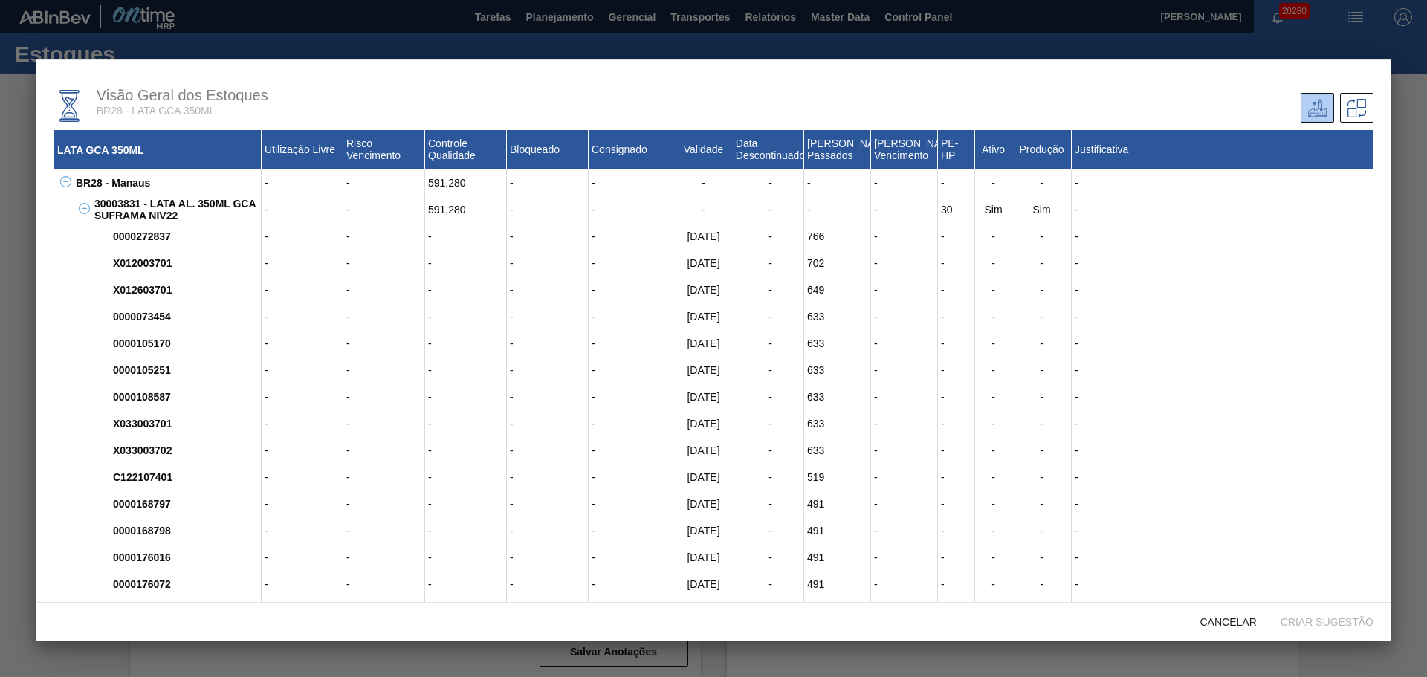
click at [130, 242] on div "0000272837" at bounding box center [185, 236] width 152 height 27
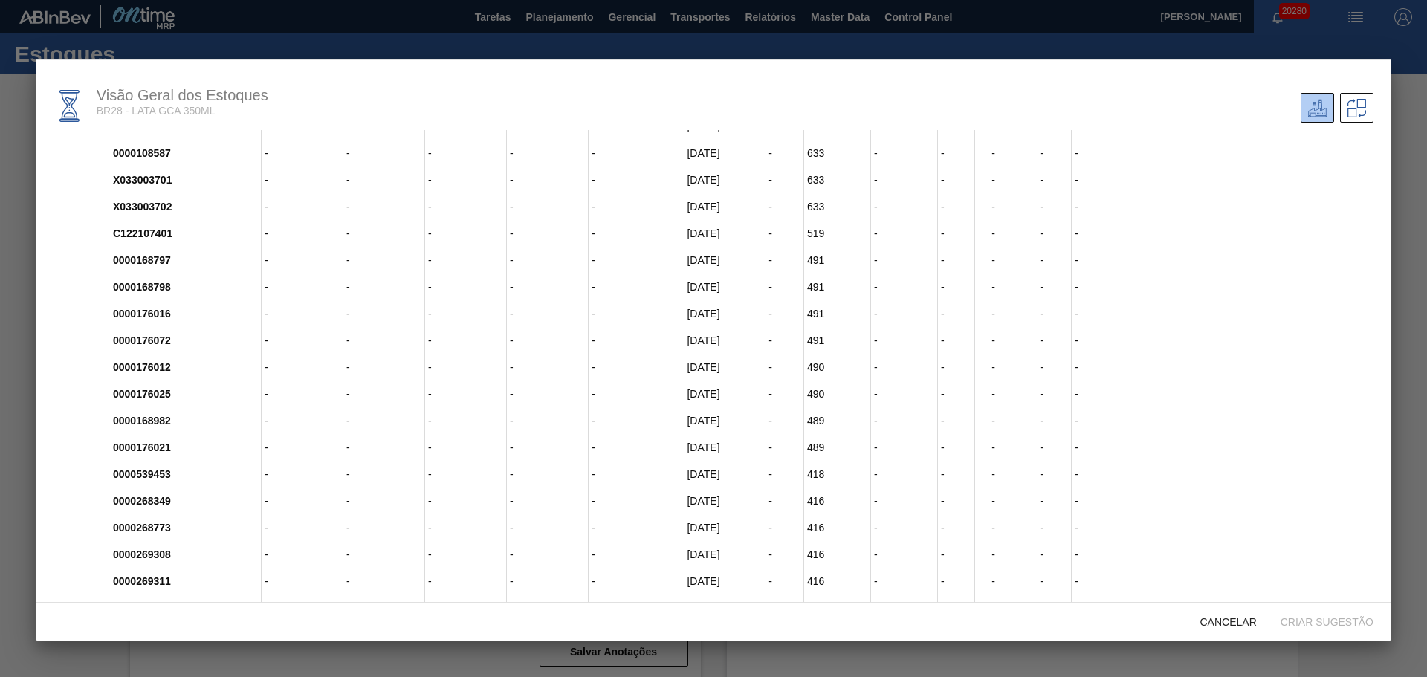
scroll to position [88, 0]
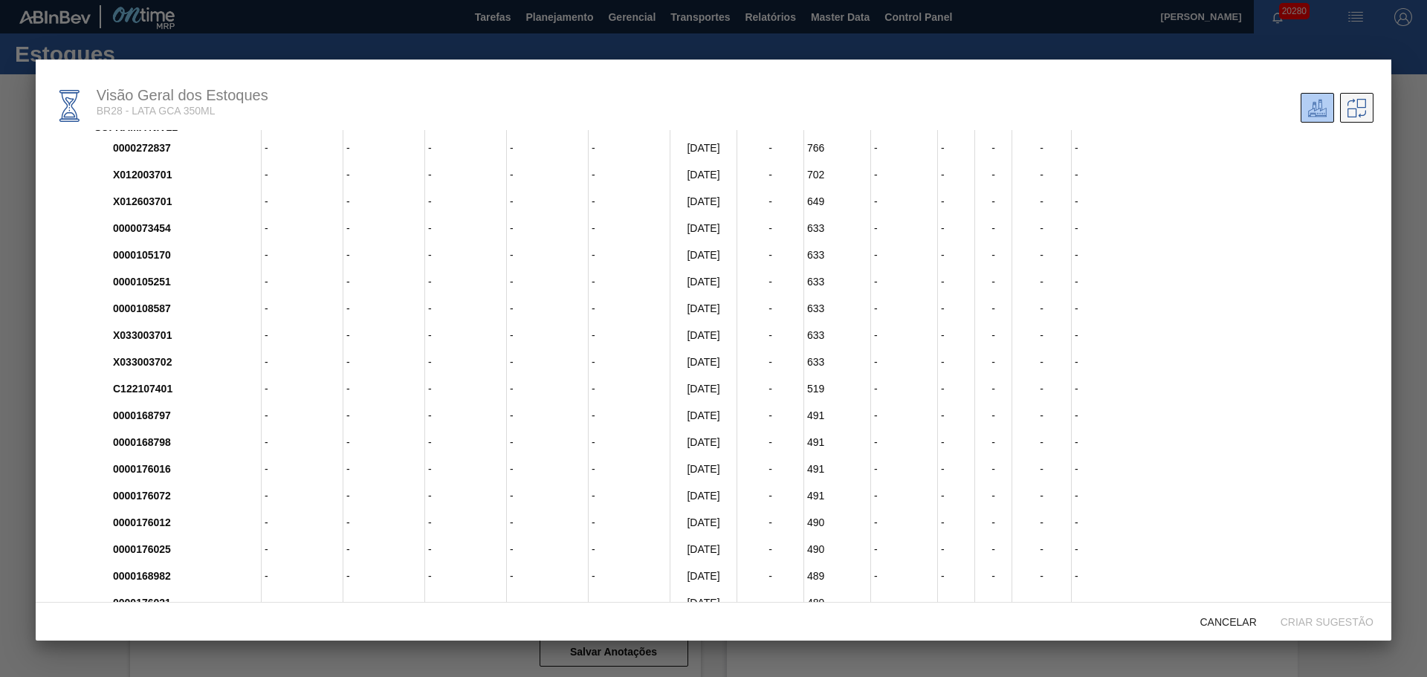
click at [1358, 103] on icon at bounding box center [1357, 108] width 19 height 19
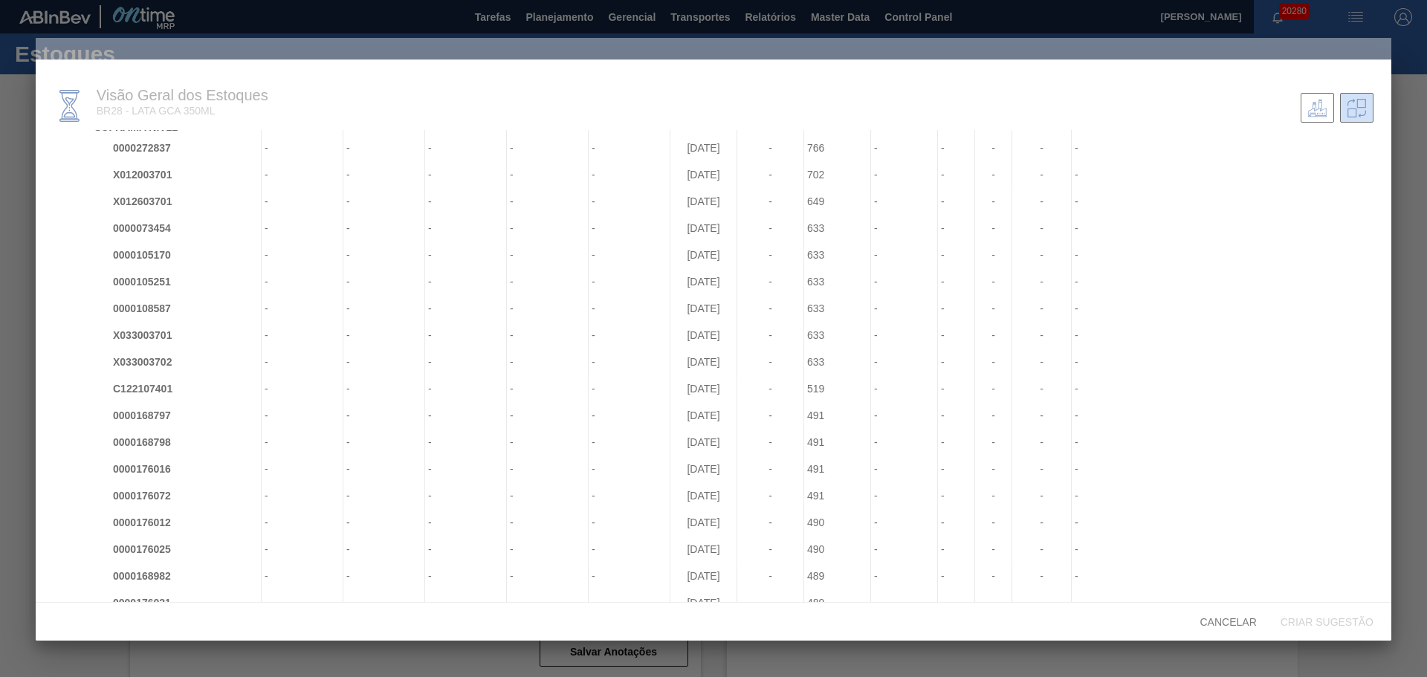
scroll to position [0, 0]
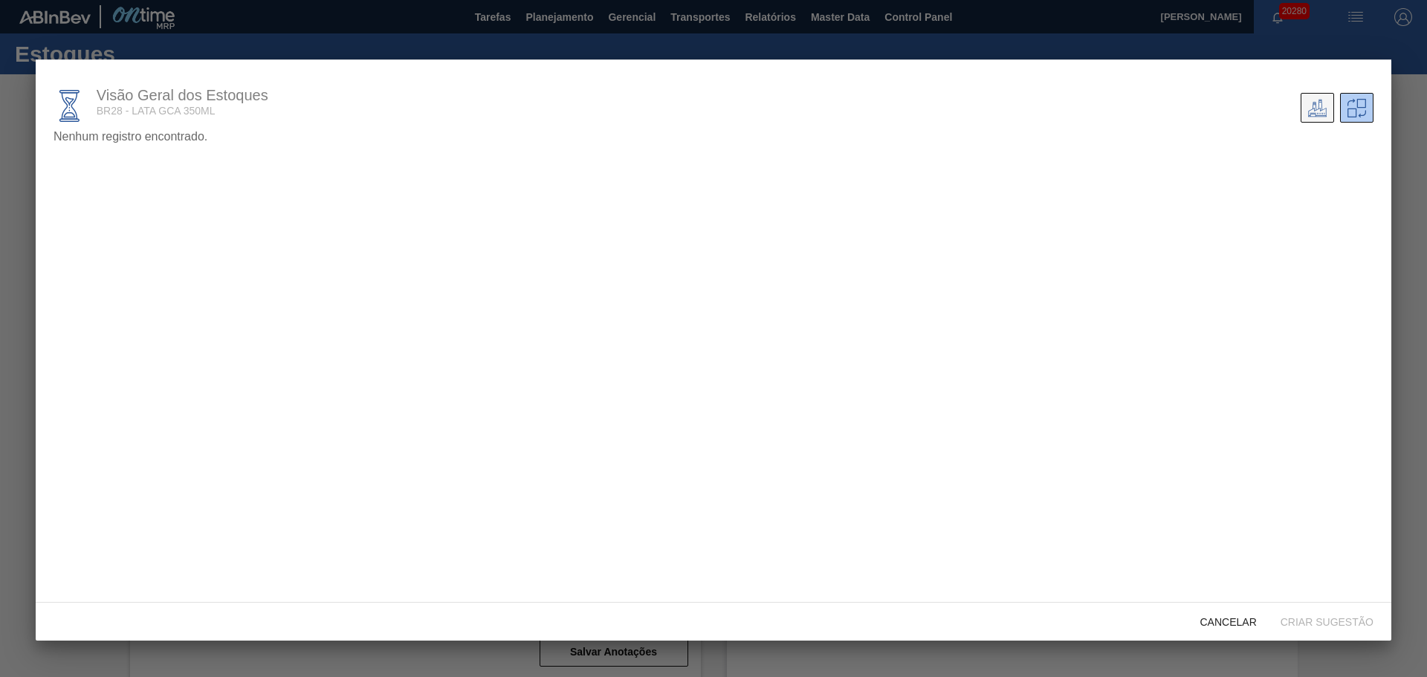
click at [1319, 103] on icon at bounding box center [1317, 108] width 19 height 19
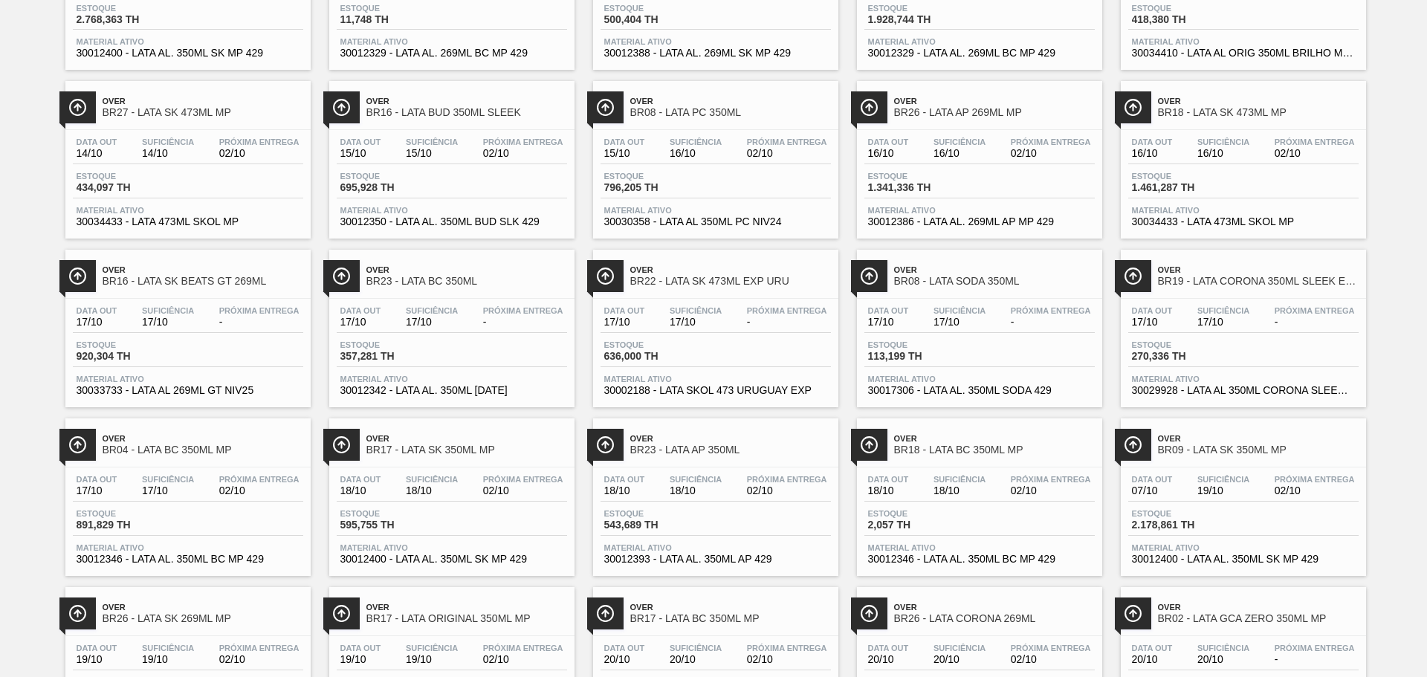
scroll to position [1157, 0]
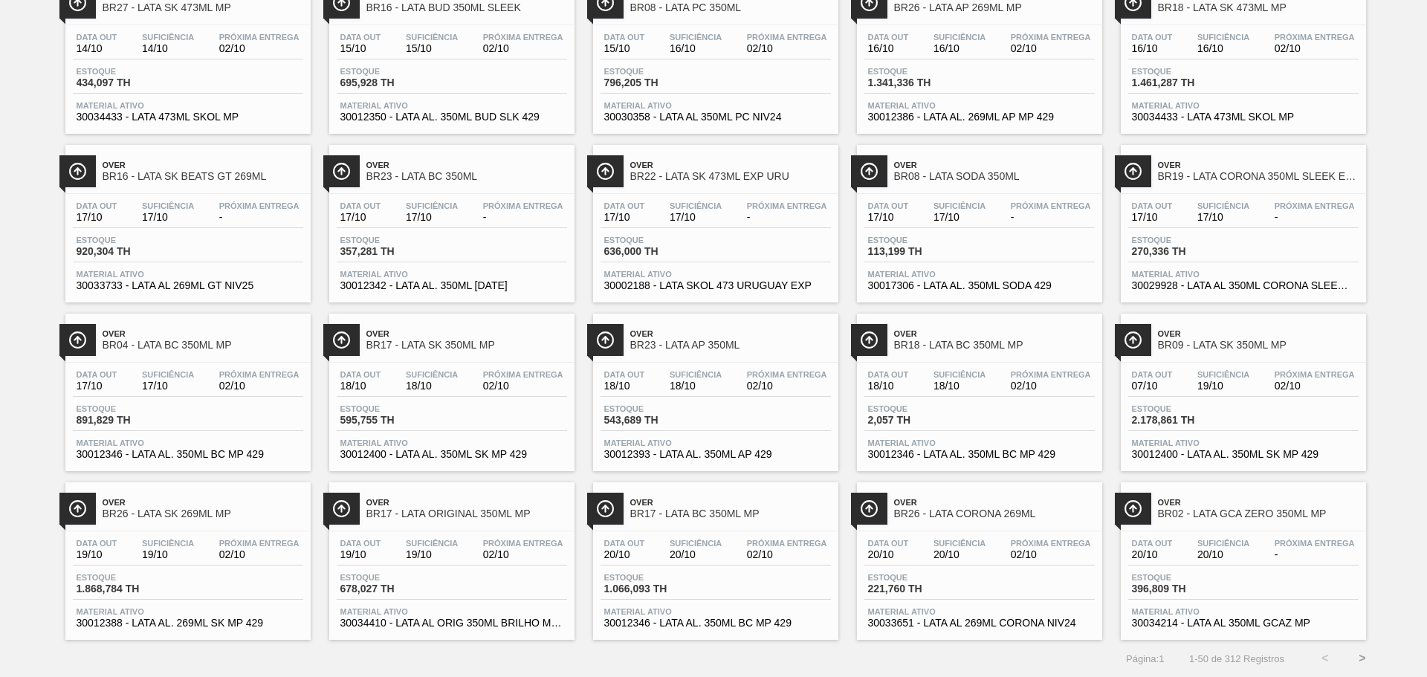
click at [1229, 346] on span "BR09 - LATA SK 350ML MP" at bounding box center [1258, 345] width 201 height 11
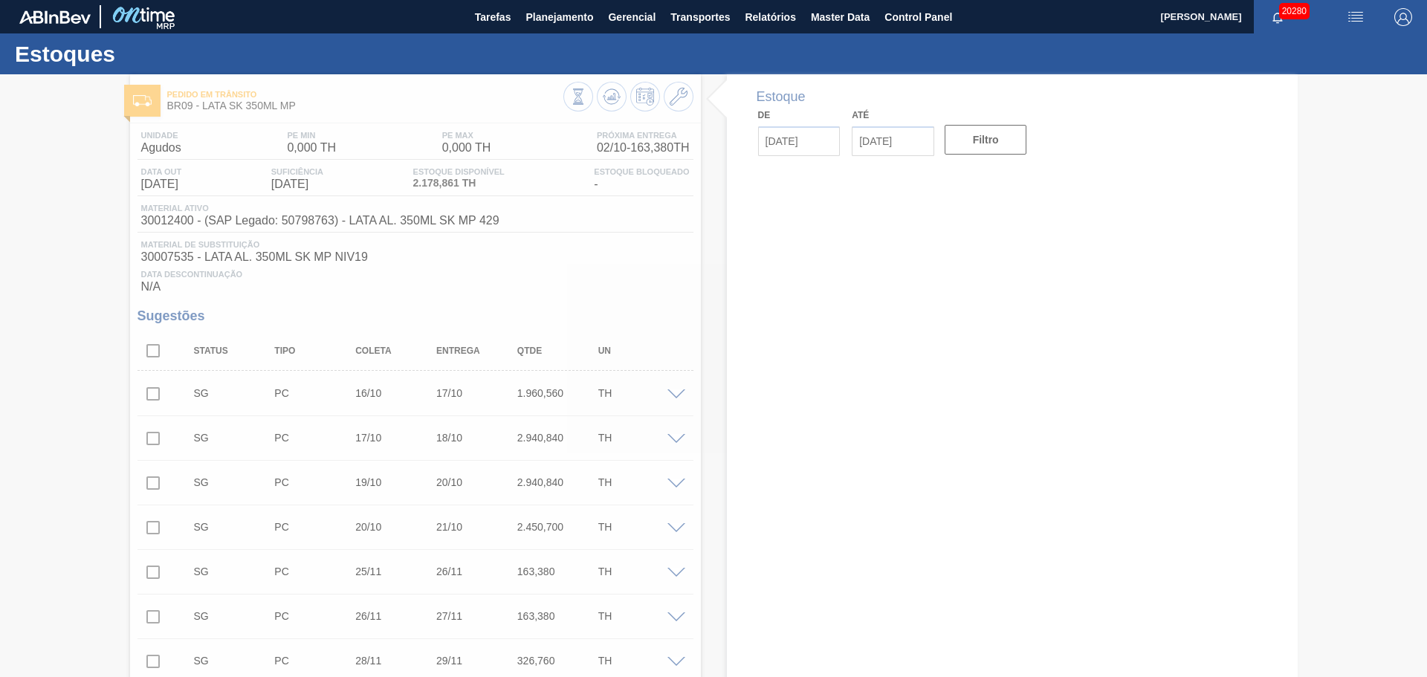
type input "[DATE]"
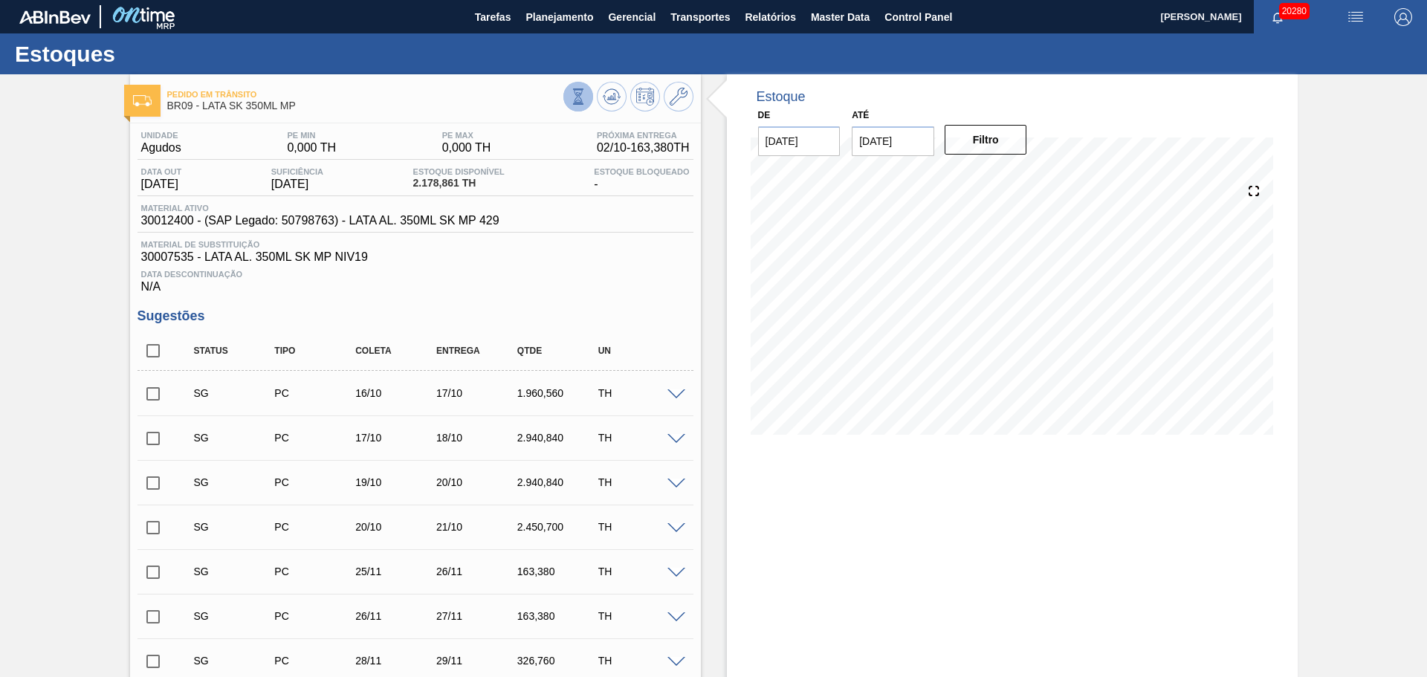
click at [578, 99] on icon at bounding box center [578, 96] width 16 height 16
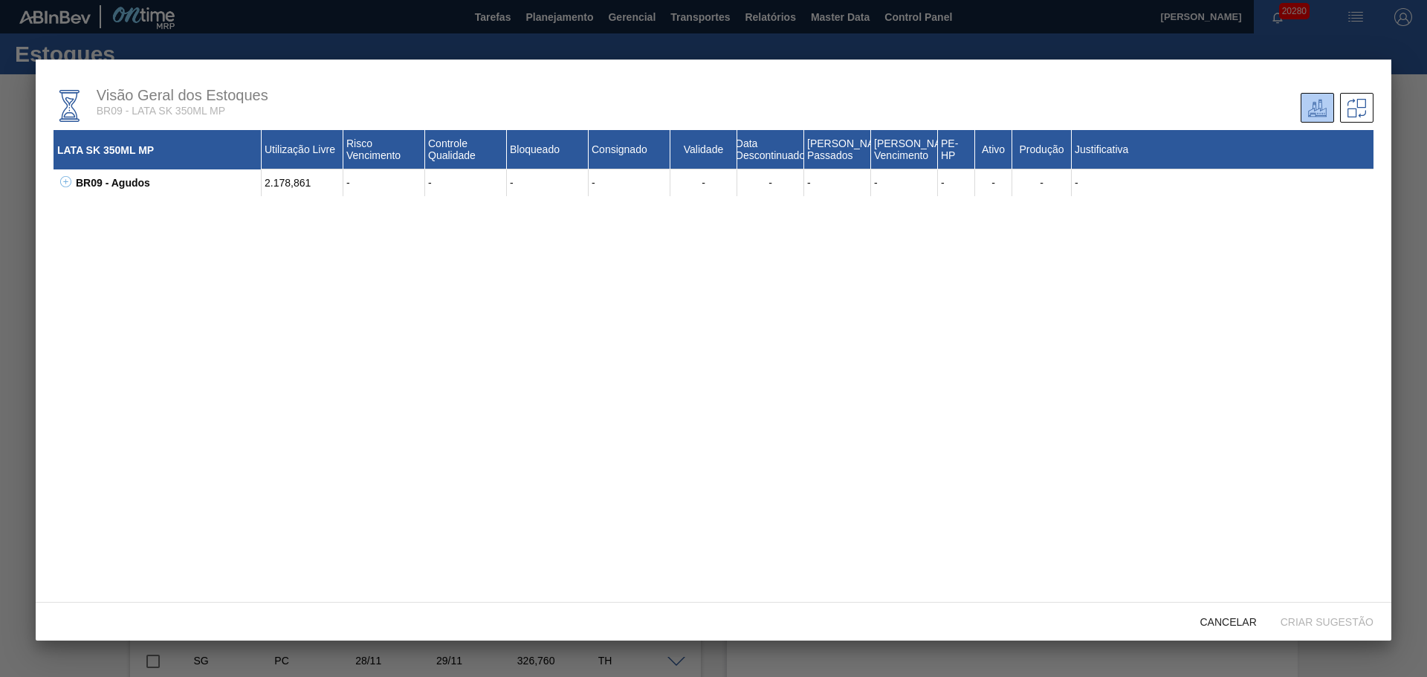
click at [73, 189] on div "BR09 - Agudos" at bounding box center [167, 183] width 190 height 27
click at [67, 184] on icon at bounding box center [65, 181] width 11 height 11
click at [81, 205] on icon at bounding box center [84, 208] width 11 height 11
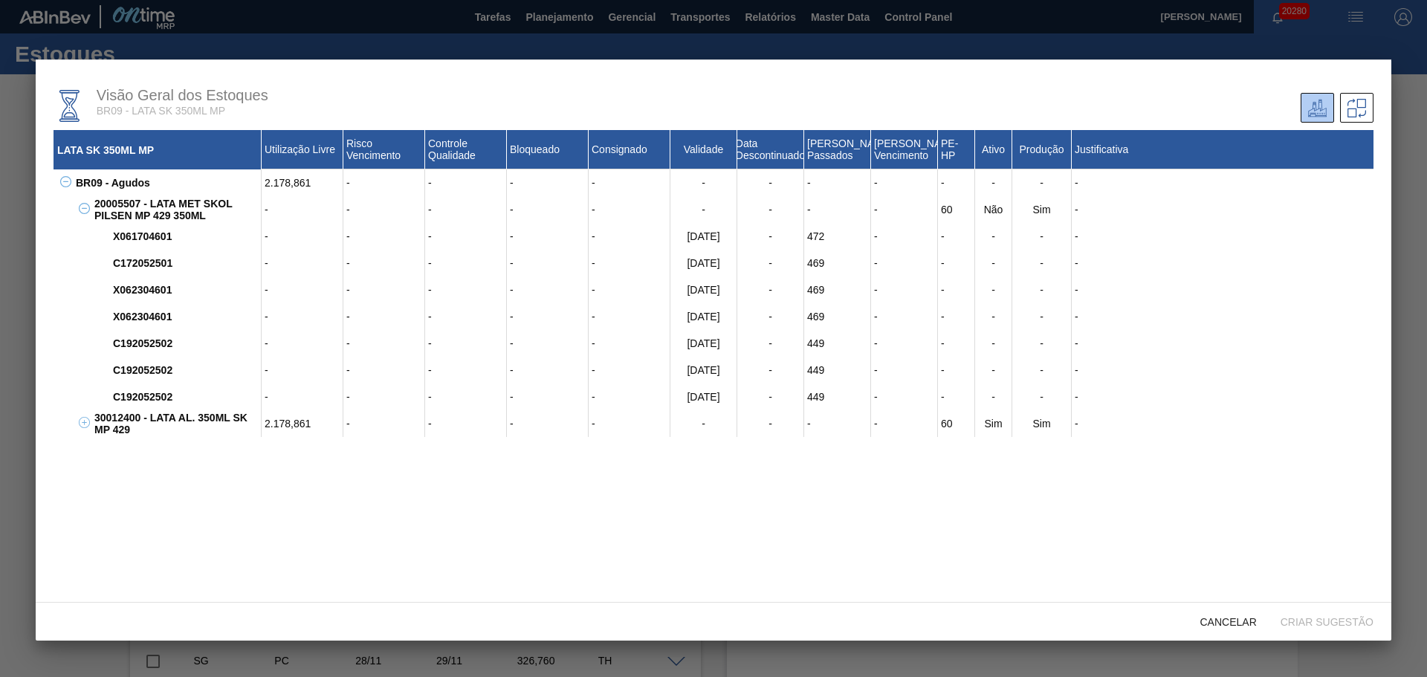
click at [81, 206] on icon at bounding box center [84, 208] width 11 height 11
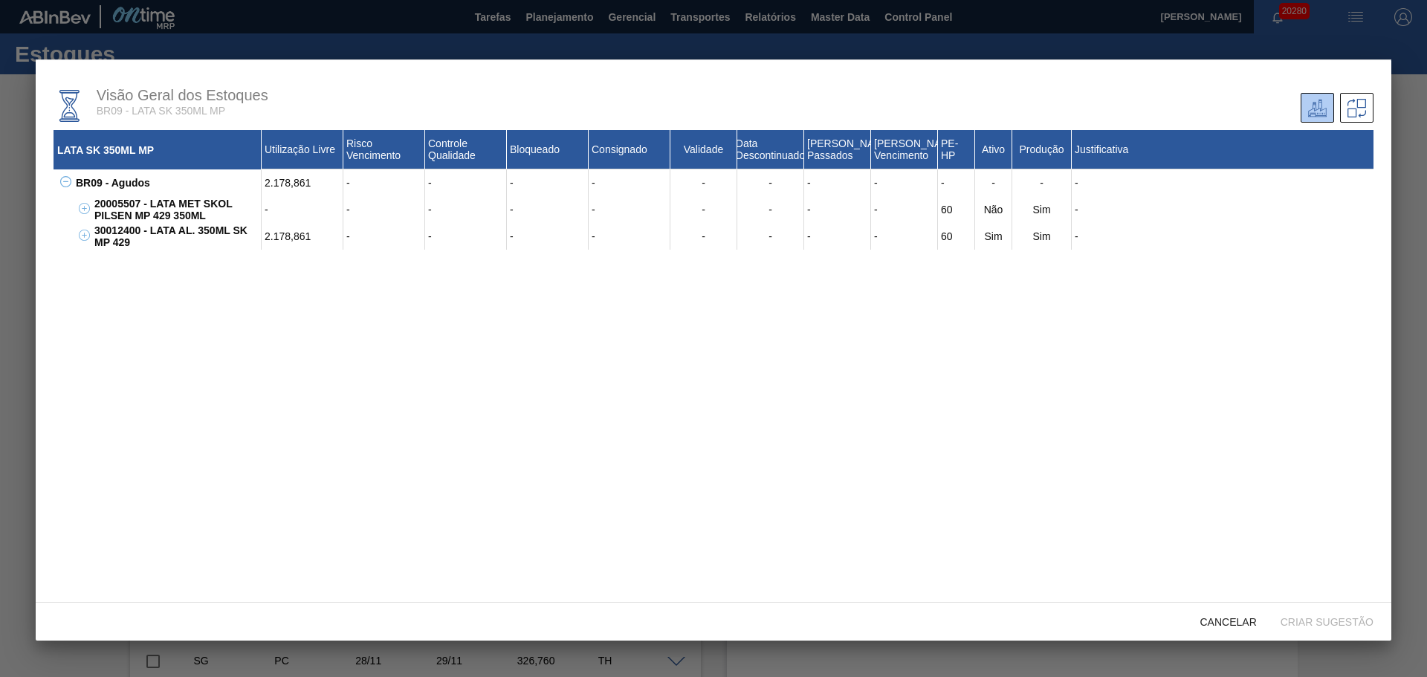
click at [84, 242] on button at bounding box center [81, 236] width 15 height 15
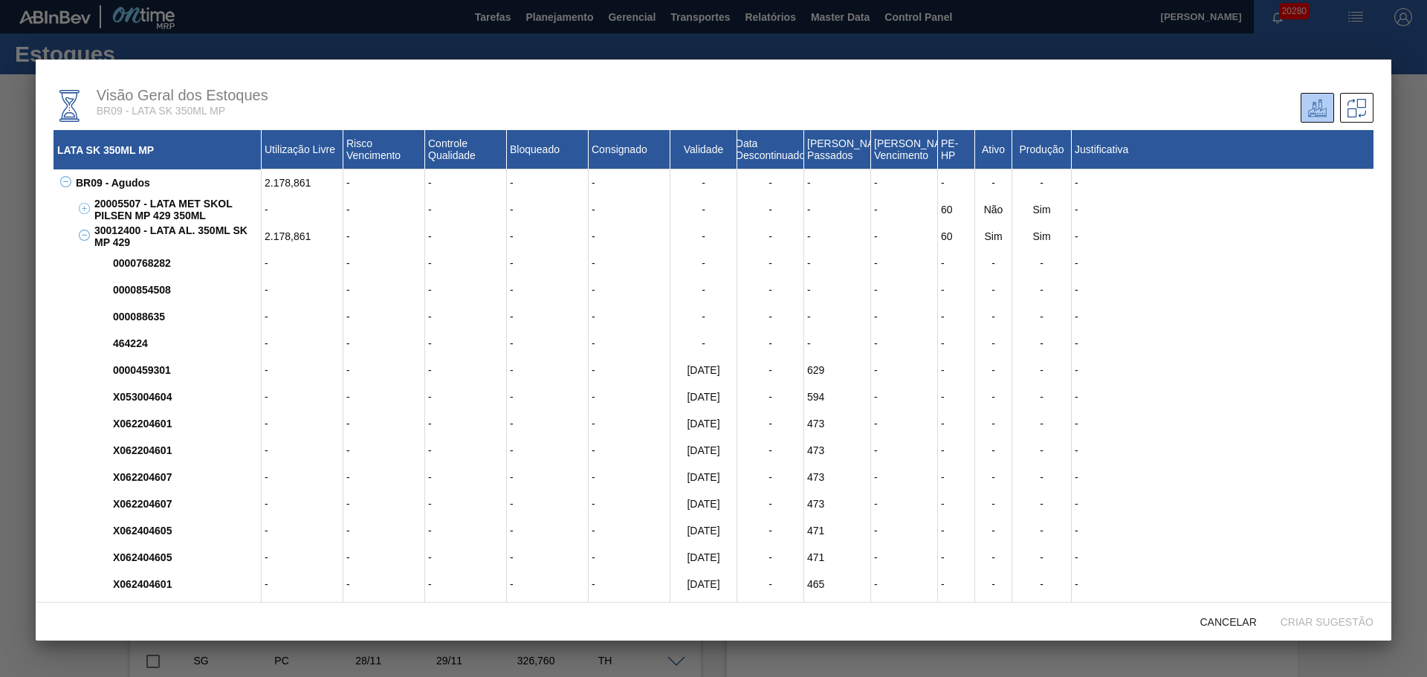
click at [84, 242] on button at bounding box center [81, 236] width 15 height 15
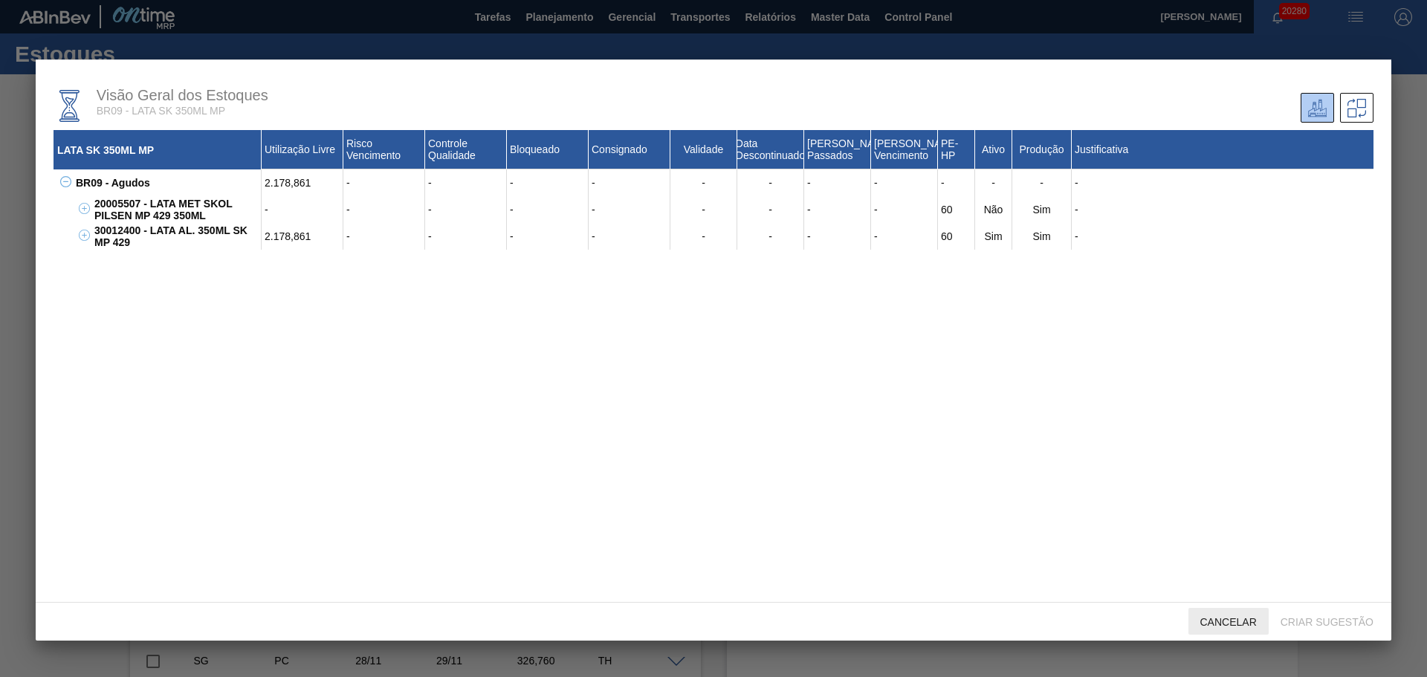
click at [1217, 624] on span "Cancelar" at bounding box center [1229, 622] width 80 height 12
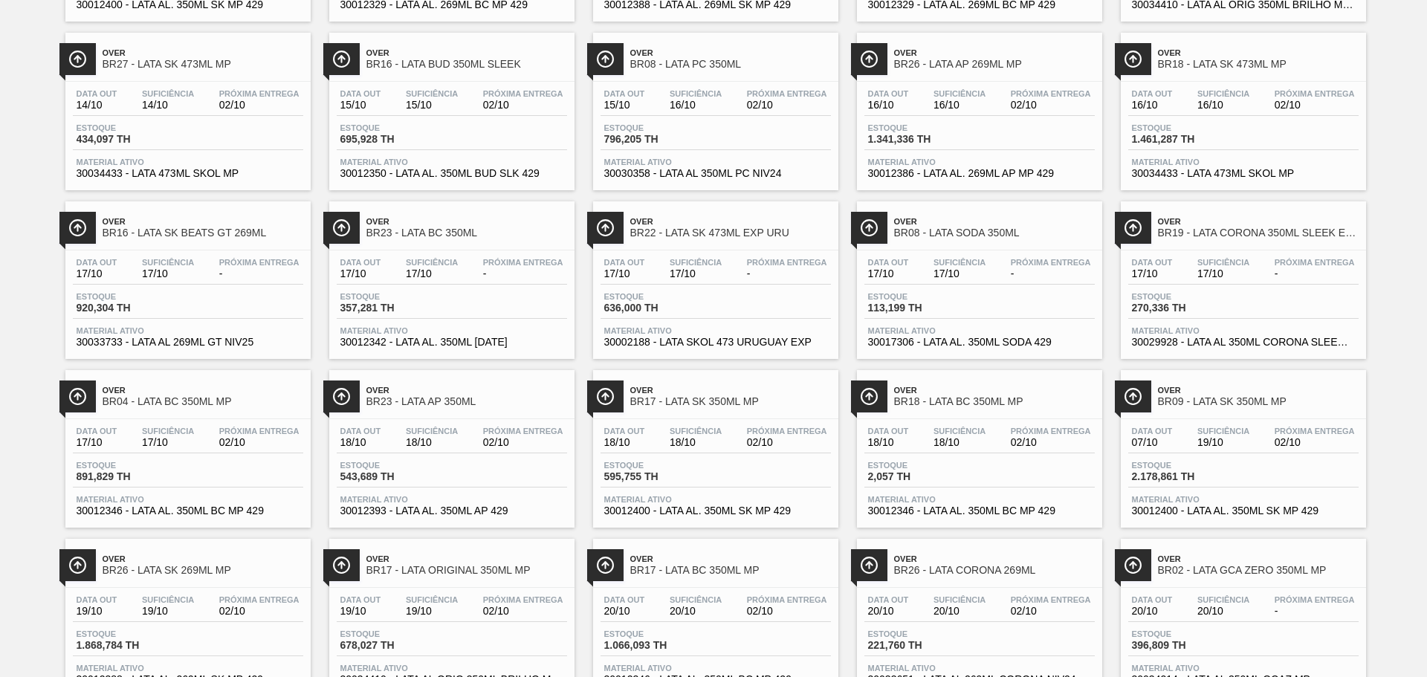
scroll to position [1157, 0]
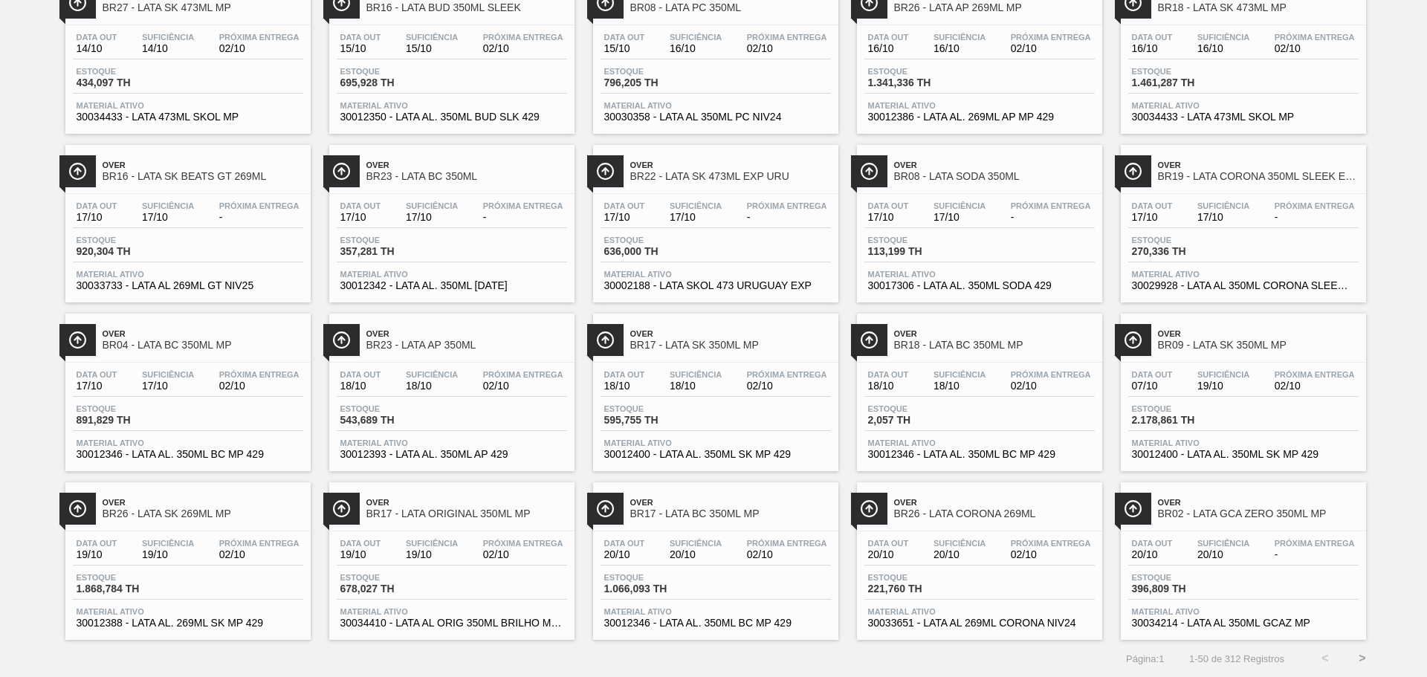
click at [1363, 653] on button ">" at bounding box center [1362, 658] width 37 height 37
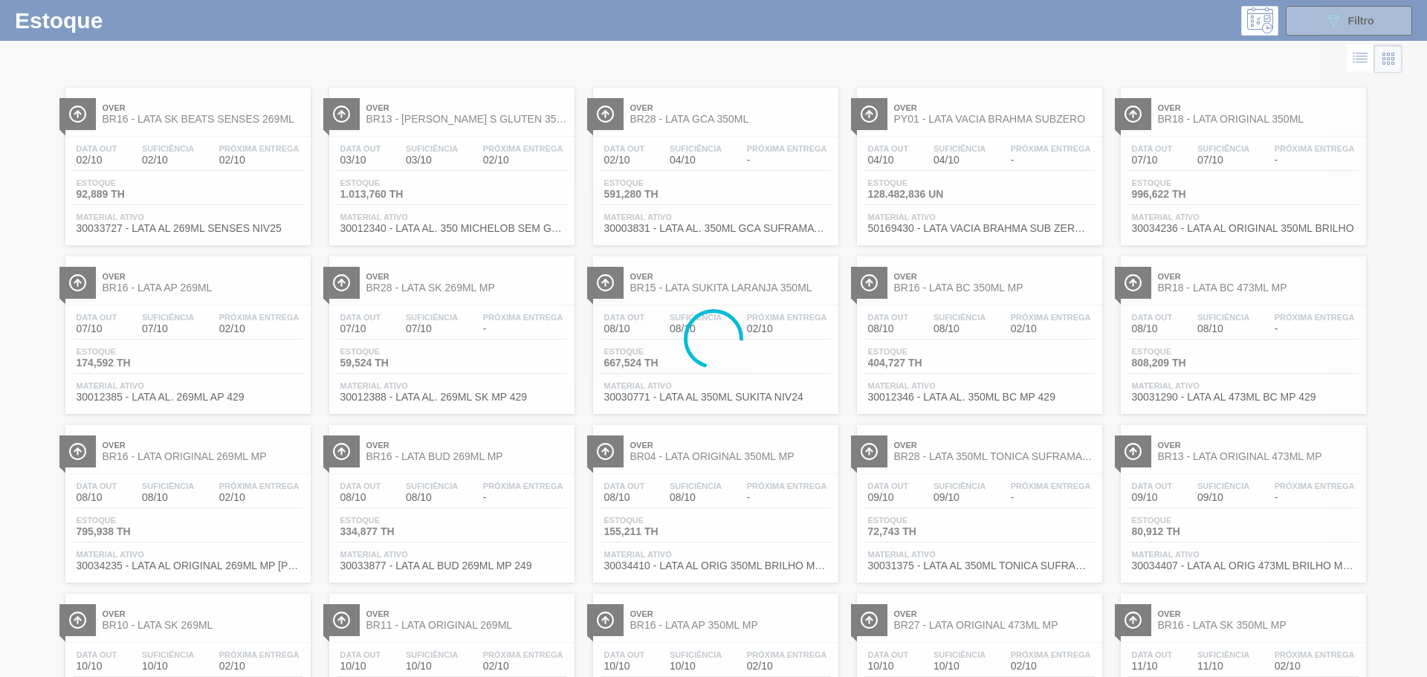
scroll to position [0, 0]
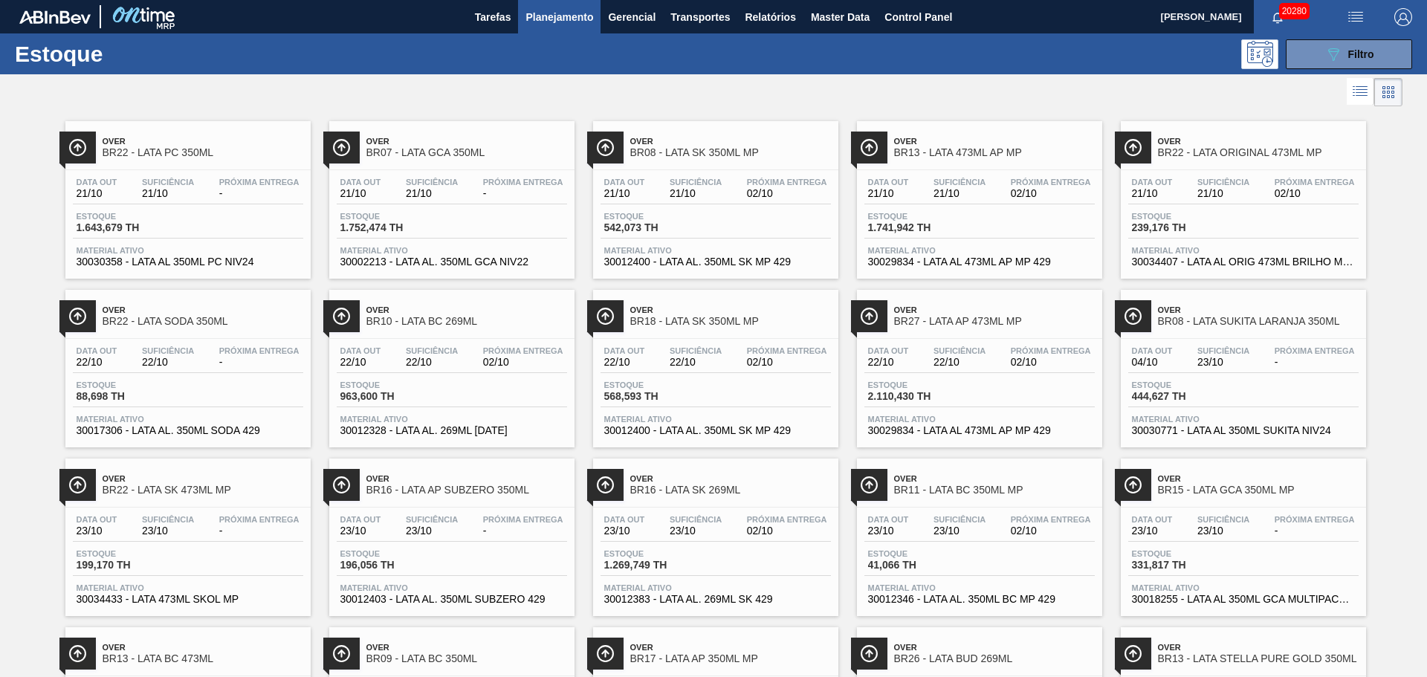
click at [1347, 80] on li at bounding box center [1361, 91] width 28 height 27
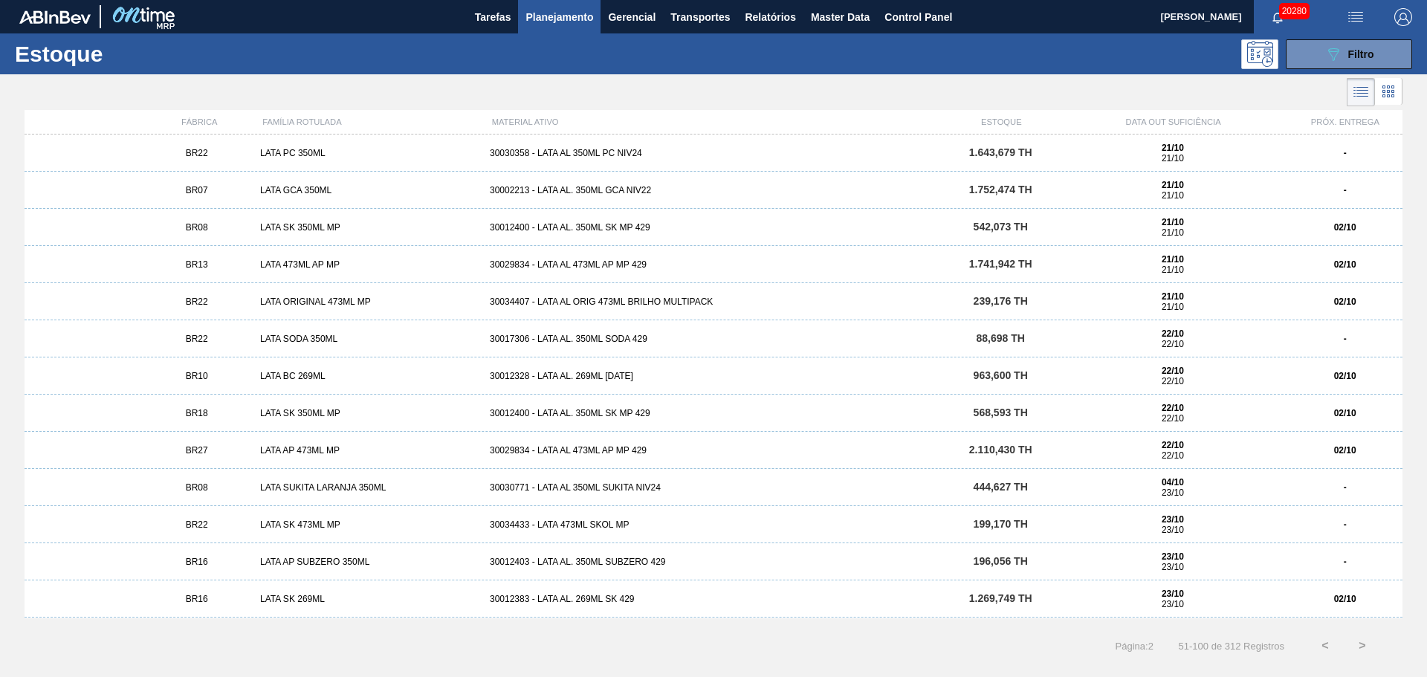
click at [1355, 95] on icon at bounding box center [1361, 92] width 18 height 18
click at [1386, 96] on icon at bounding box center [1389, 92] width 18 height 18
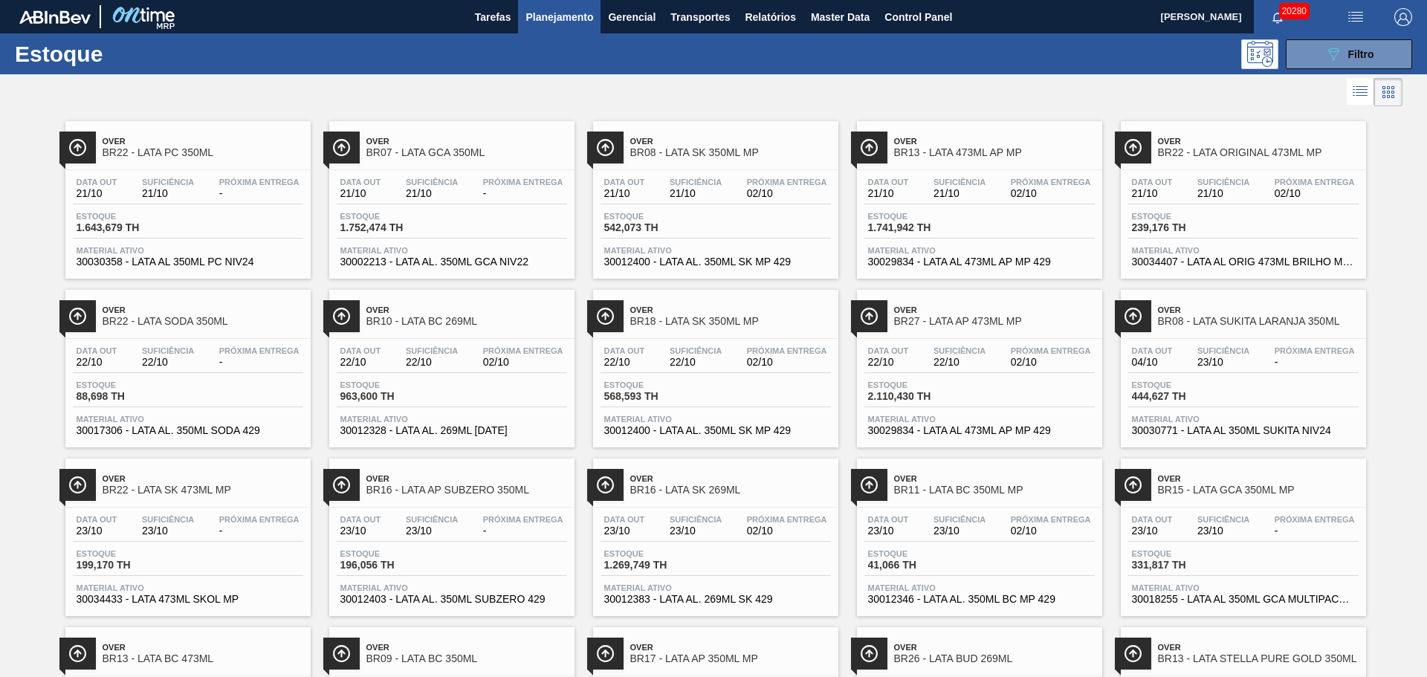
click at [1358, 27] on button "button" at bounding box center [1356, 16] width 48 height 33
click at [1227, 105] on div at bounding box center [713, 338] width 1427 height 677
click at [1313, 64] on button "089F7B8B-B2A5-4AFE-B5C0-19BA573D28AC Filtro" at bounding box center [1349, 54] width 126 height 30
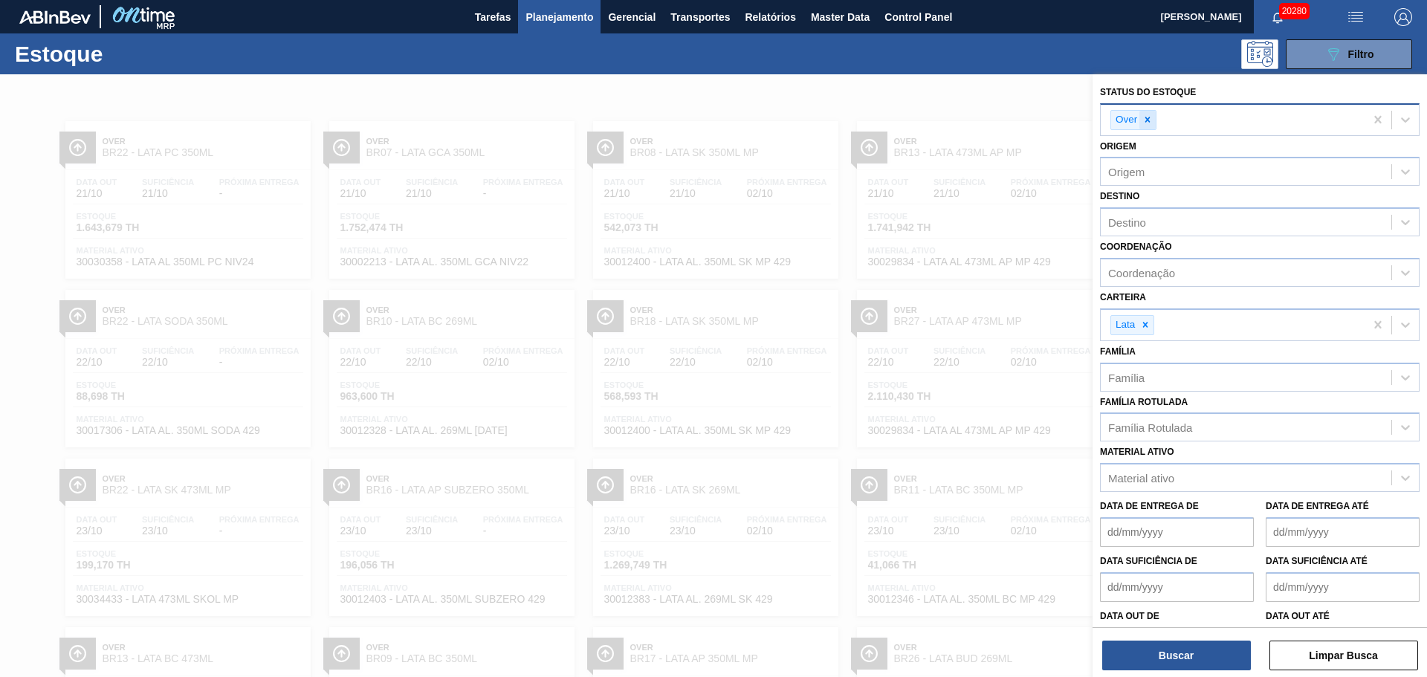
click at [1142, 114] on div at bounding box center [1148, 120] width 16 height 19
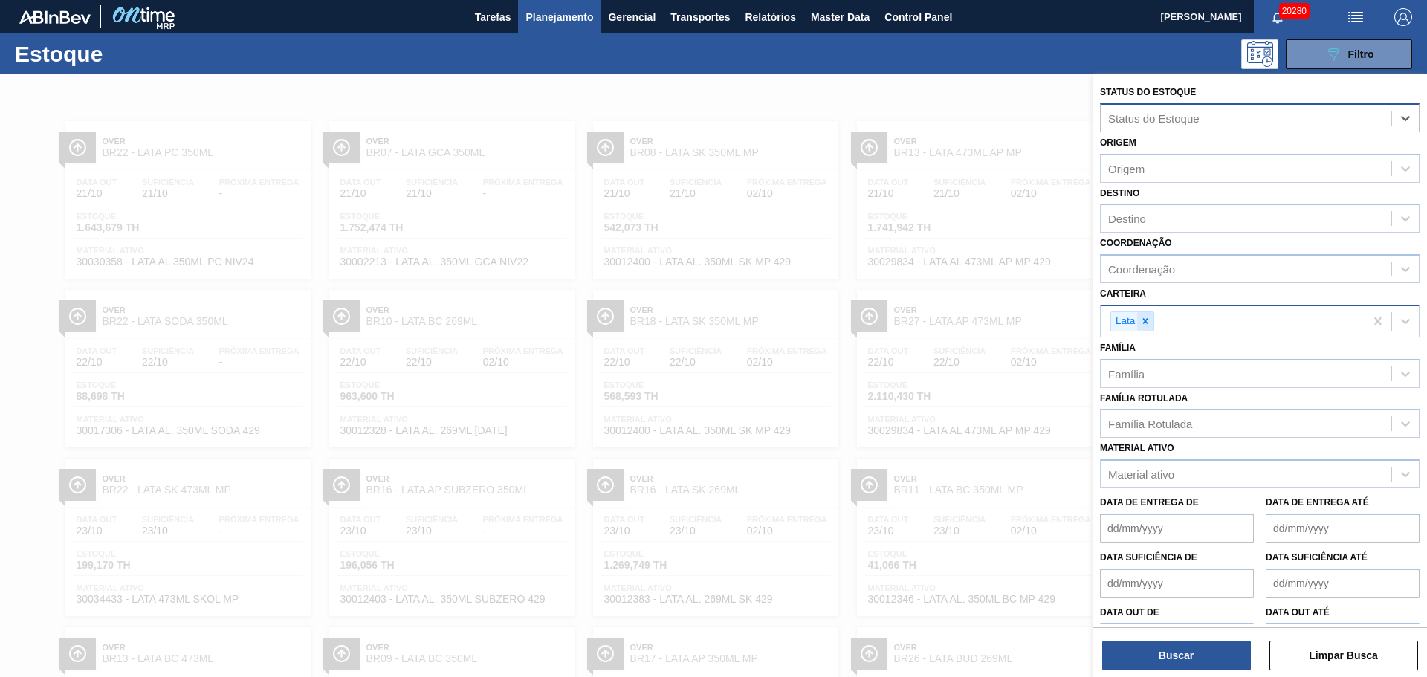
click at [1148, 326] on icon at bounding box center [1145, 321] width 10 height 10
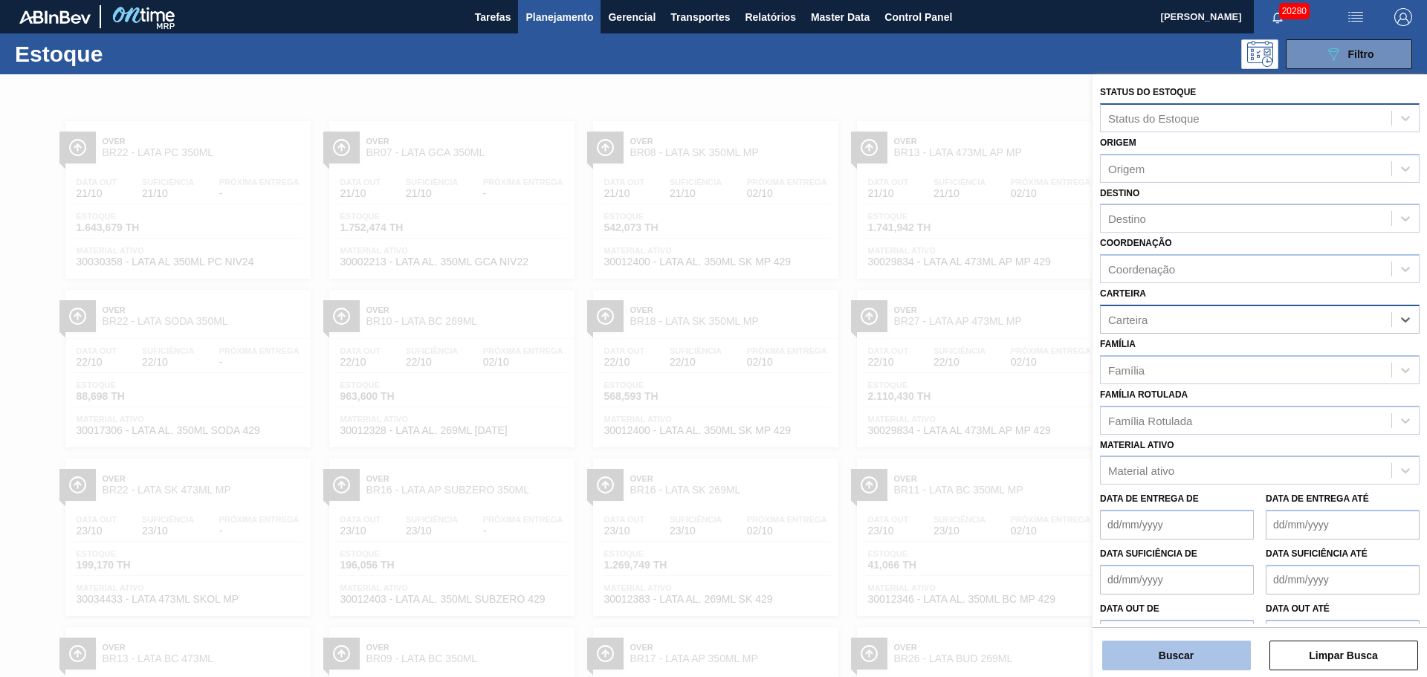
click at [1185, 648] on button "Buscar" at bounding box center [1177, 656] width 149 height 30
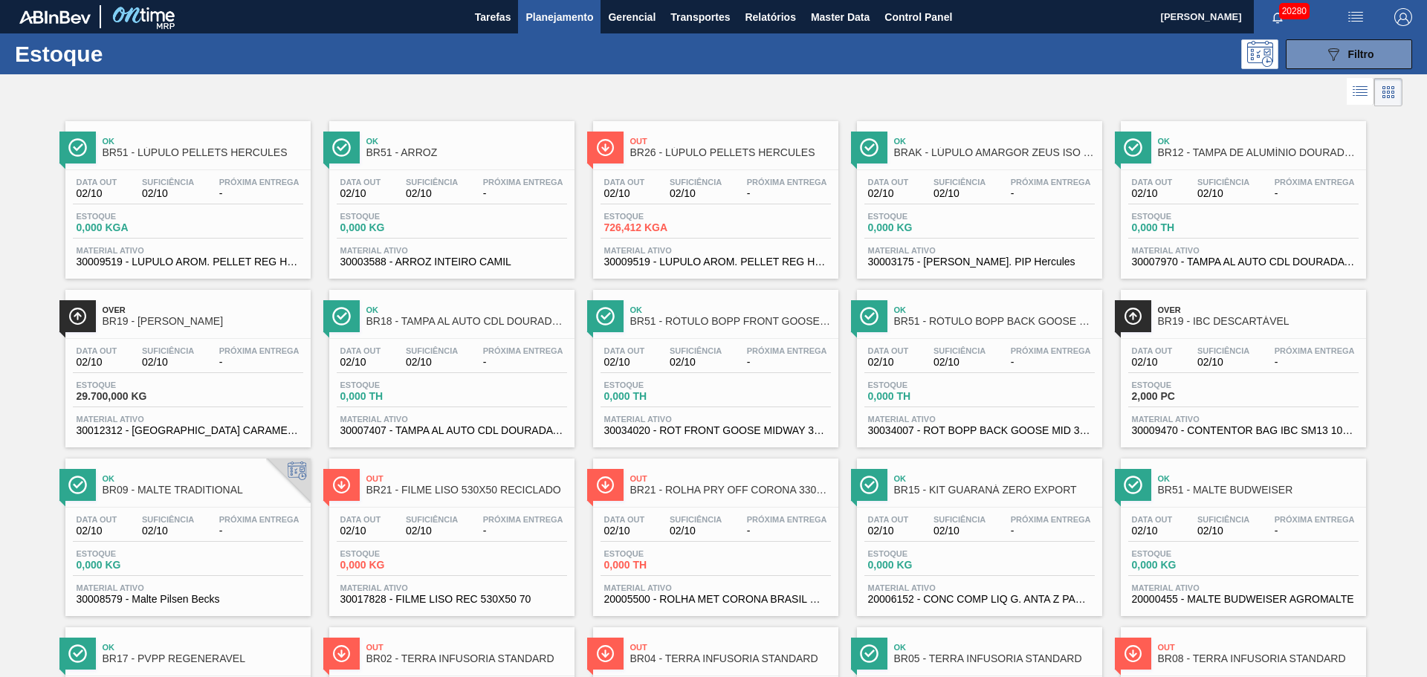
click at [720, 151] on span "BR26 - LÚPULO PELLETS HERCULES" at bounding box center [730, 152] width 201 height 11
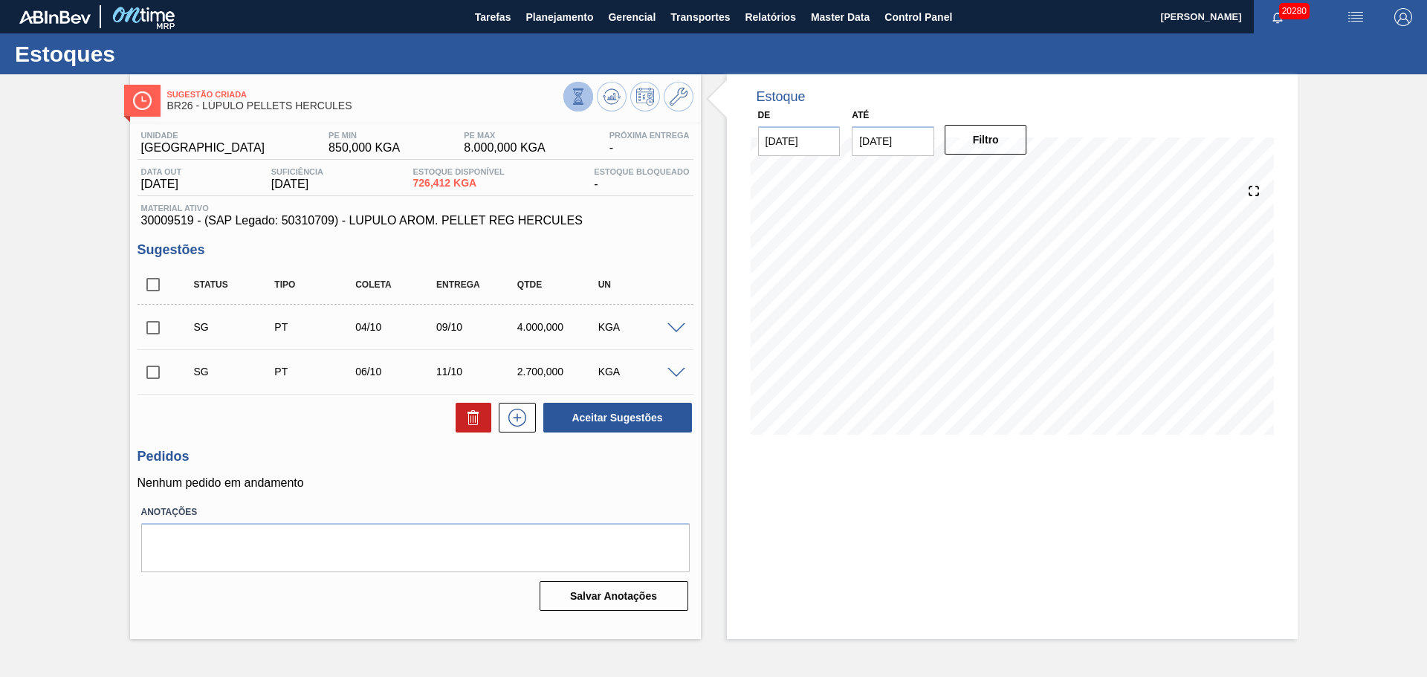
click at [581, 100] on icon at bounding box center [578, 96] width 16 height 16
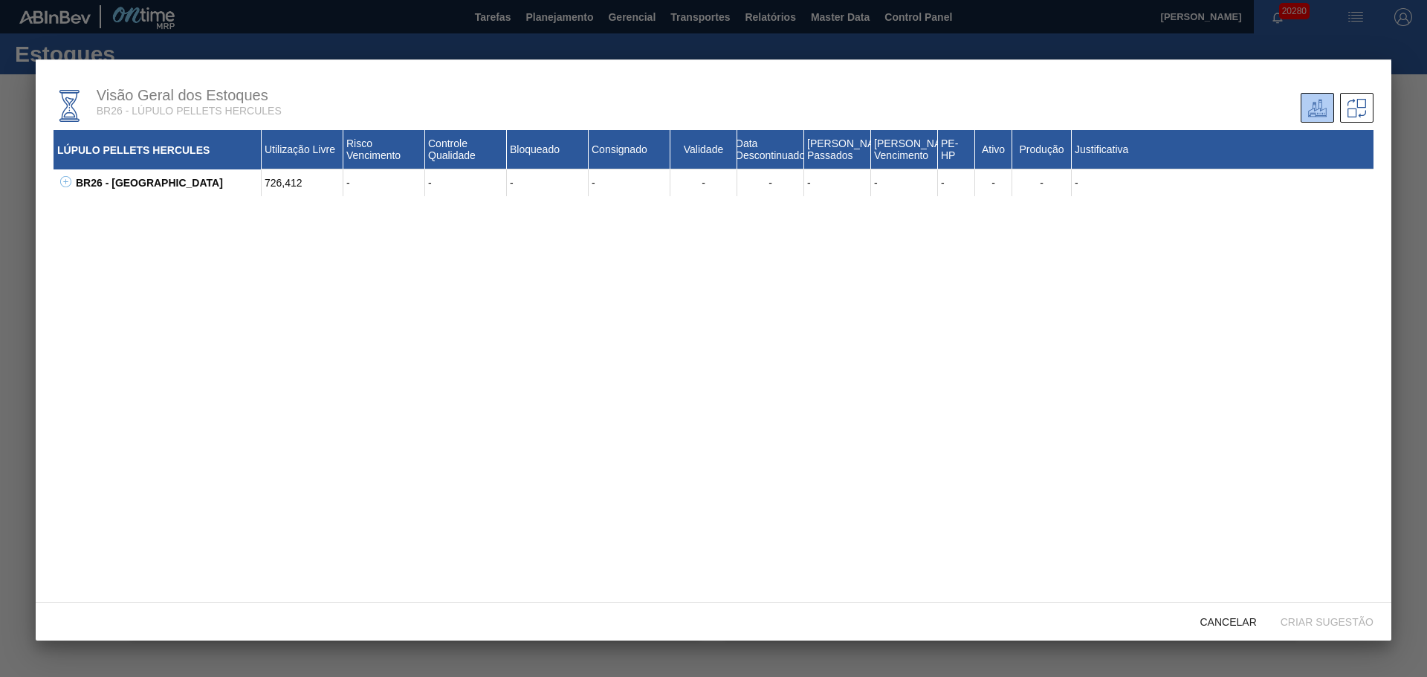
click at [71, 181] on div "BR26 - [GEOGRAPHIC_DATA] 726,412 - - - - - - - - - - - - 30009519 - LUPULO AROM…" at bounding box center [714, 183] width 1320 height 27
click at [68, 184] on icon at bounding box center [65, 181] width 11 height 11
click at [84, 207] on icon at bounding box center [84, 208] width 11 height 11
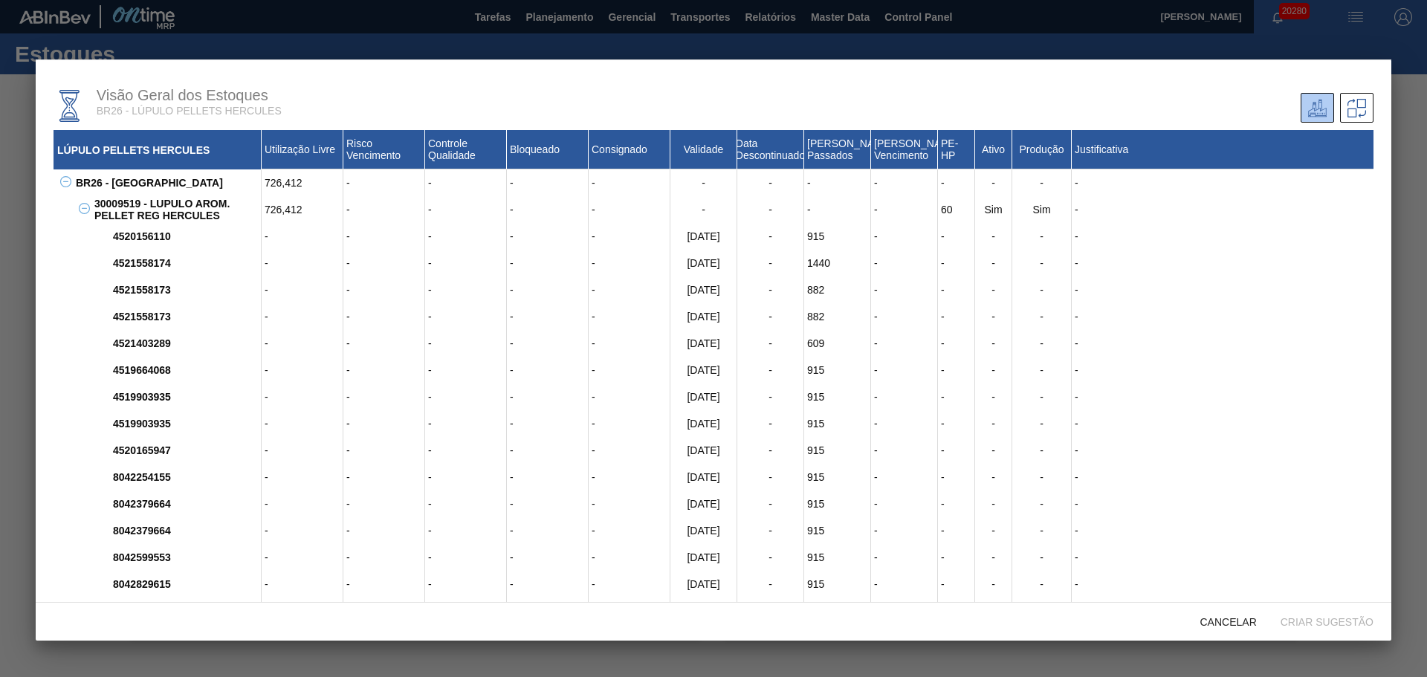
click at [167, 236] on div "4520156110" at bounding box center [185, 236] width 152 height 27
click at [173, 212] on div "30009519 - LUPULO AROM. PELLET REG HERCULES" at bounding box center [176, 209] width 171 height 27
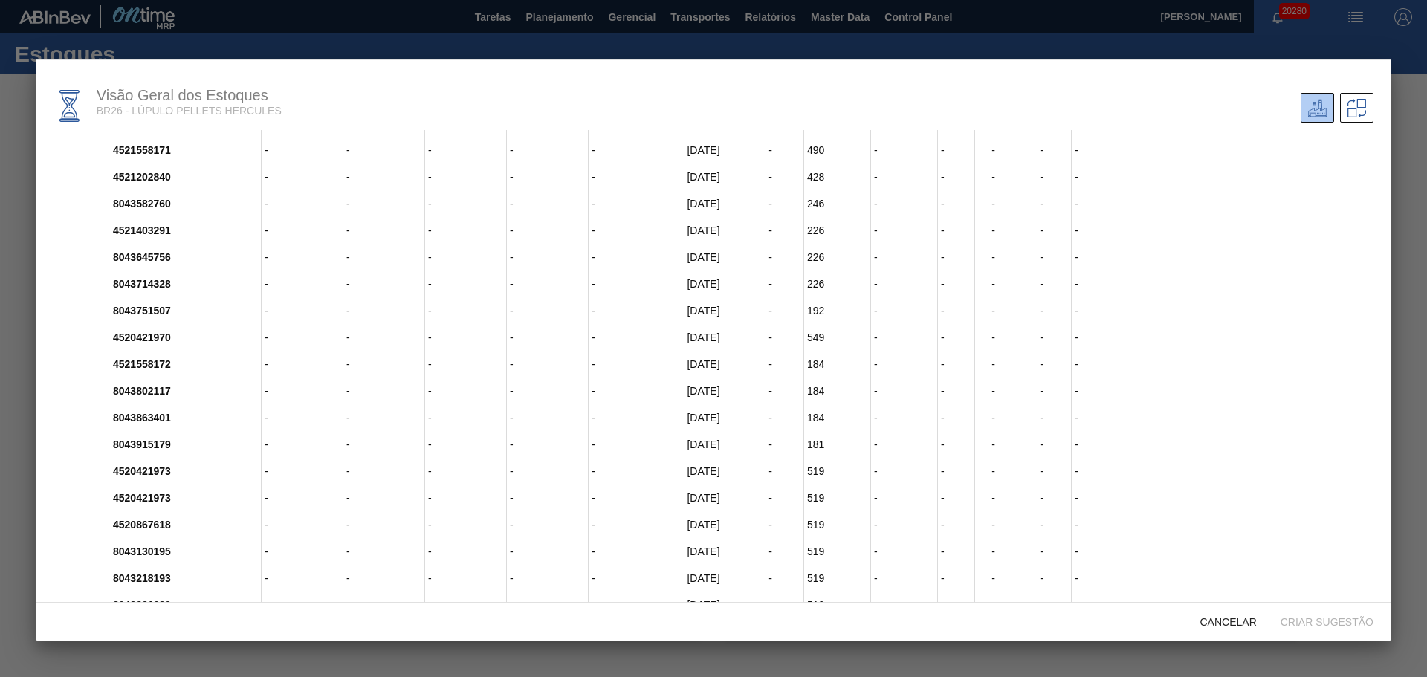
scroll to position [930, 0]
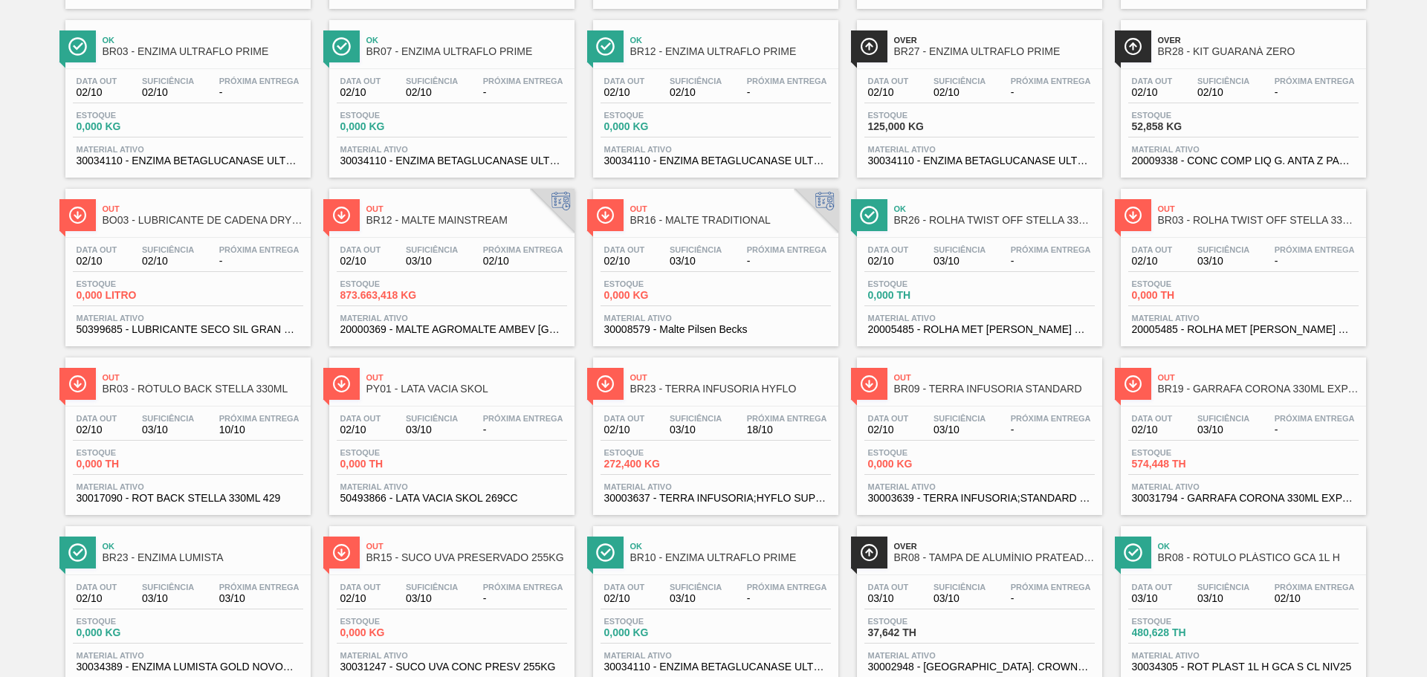
scroll to position [1157, 0]
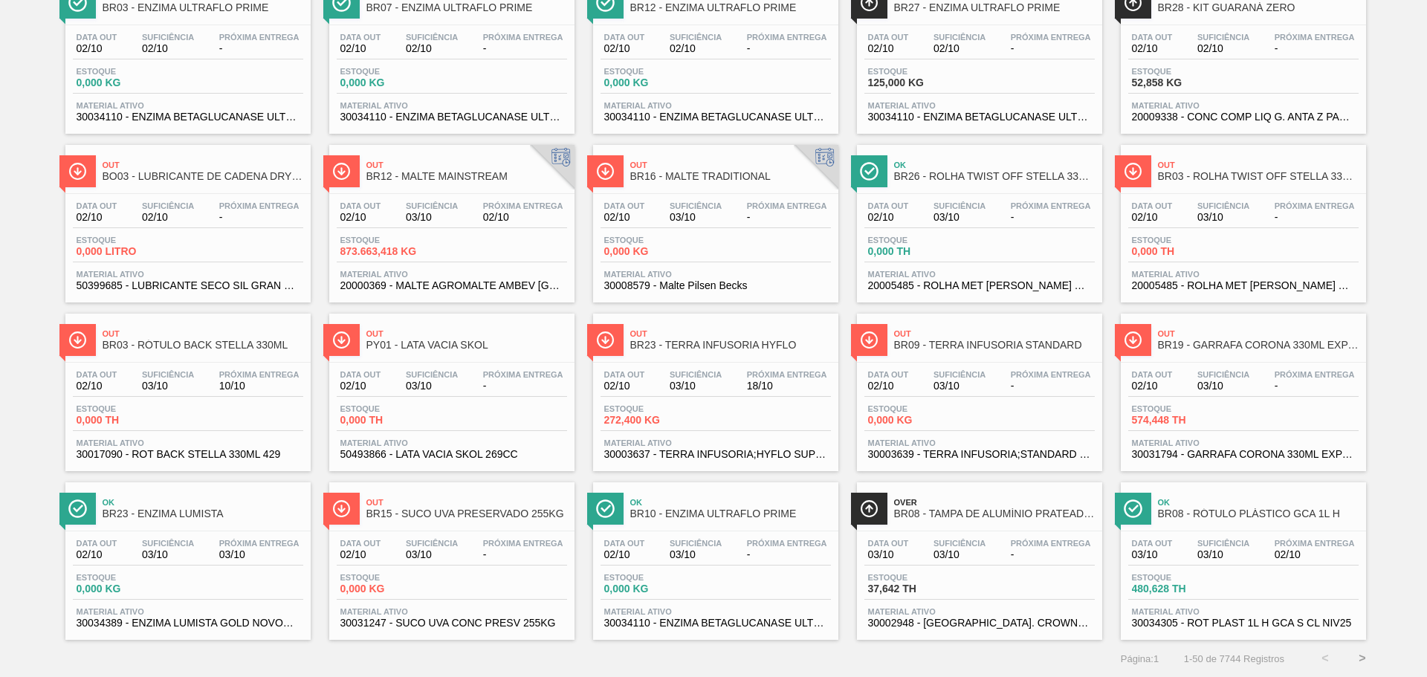
click at [1241, 354] on div "Out BR19 - GARRAFA CORONA 330ML EXP [GEOGRAPHIC_DATA]" at bounding box center [1258, 339] width 201 height 33
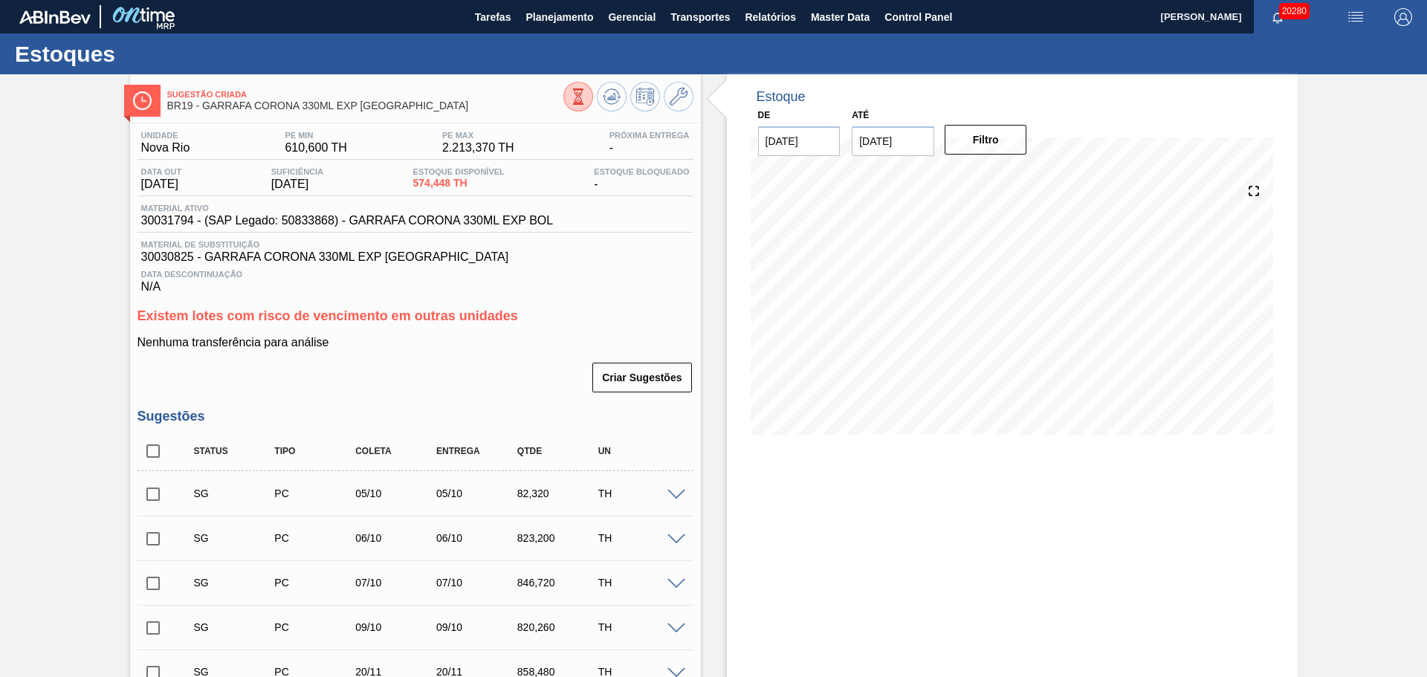
click at [573, 99] on icon at bounding box center [578, 96] width 16 height 16
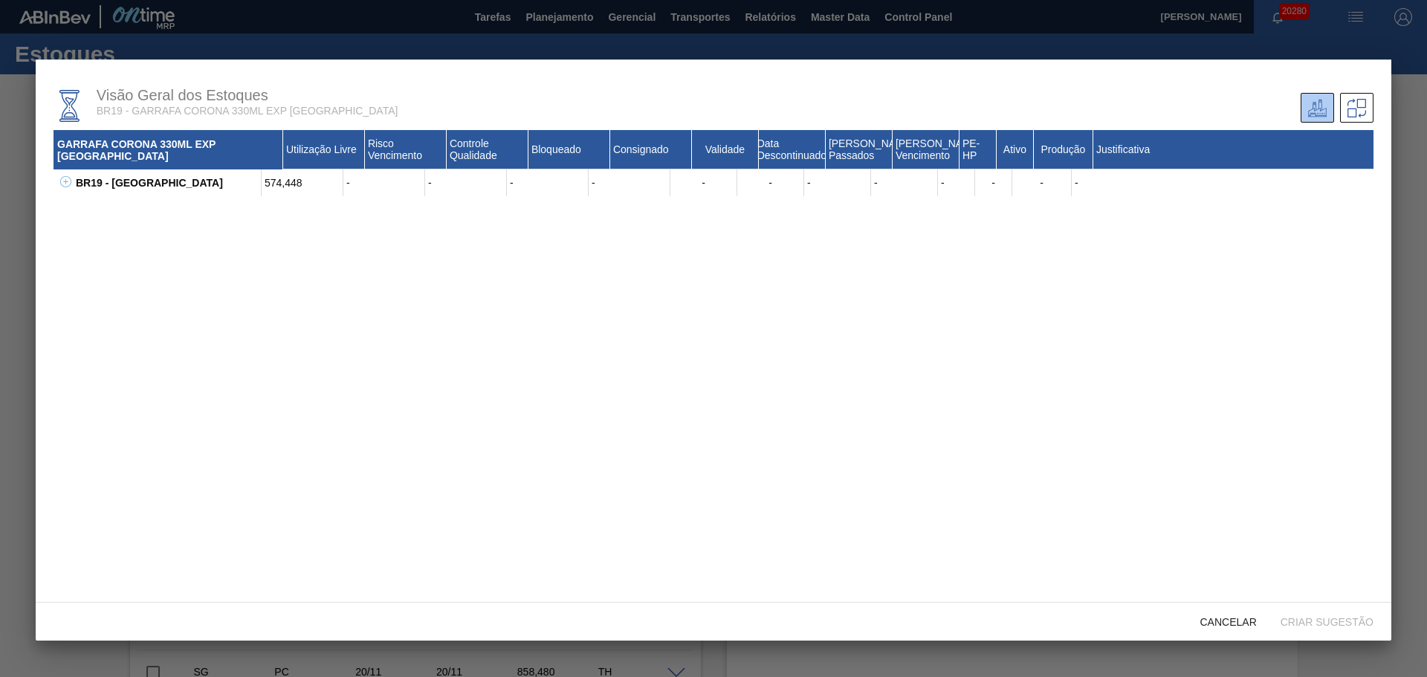
click at [86, 186] on div "BR19 - [GEOGRAPHIC_DATA]" at bounding box center [167, 183] width 190 height 27
click at [65, 188] on button at bounding box center [63, 182] width 15 height 15
click at [85, 207] on icon at bounding box center [84, 208] width 11 height 11
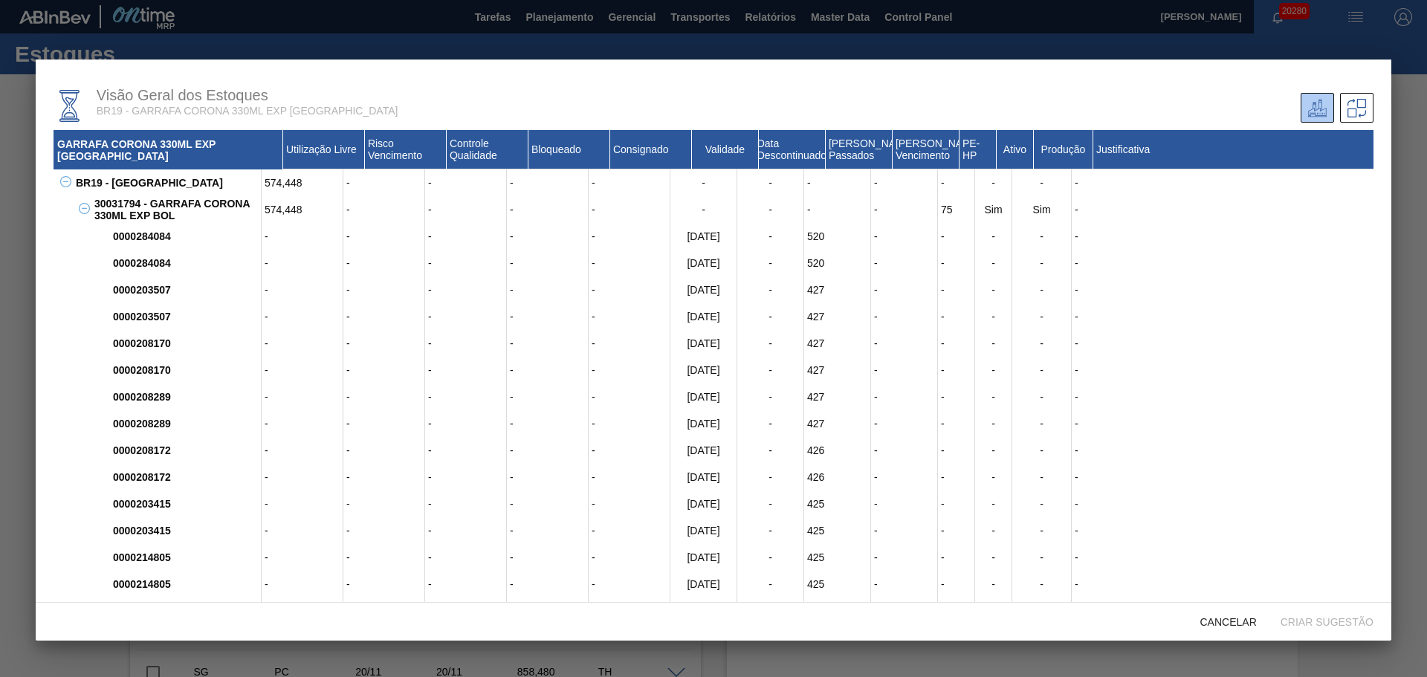
click at [86, 211] on icon at bounding box center [84, 208] width 11 height 11
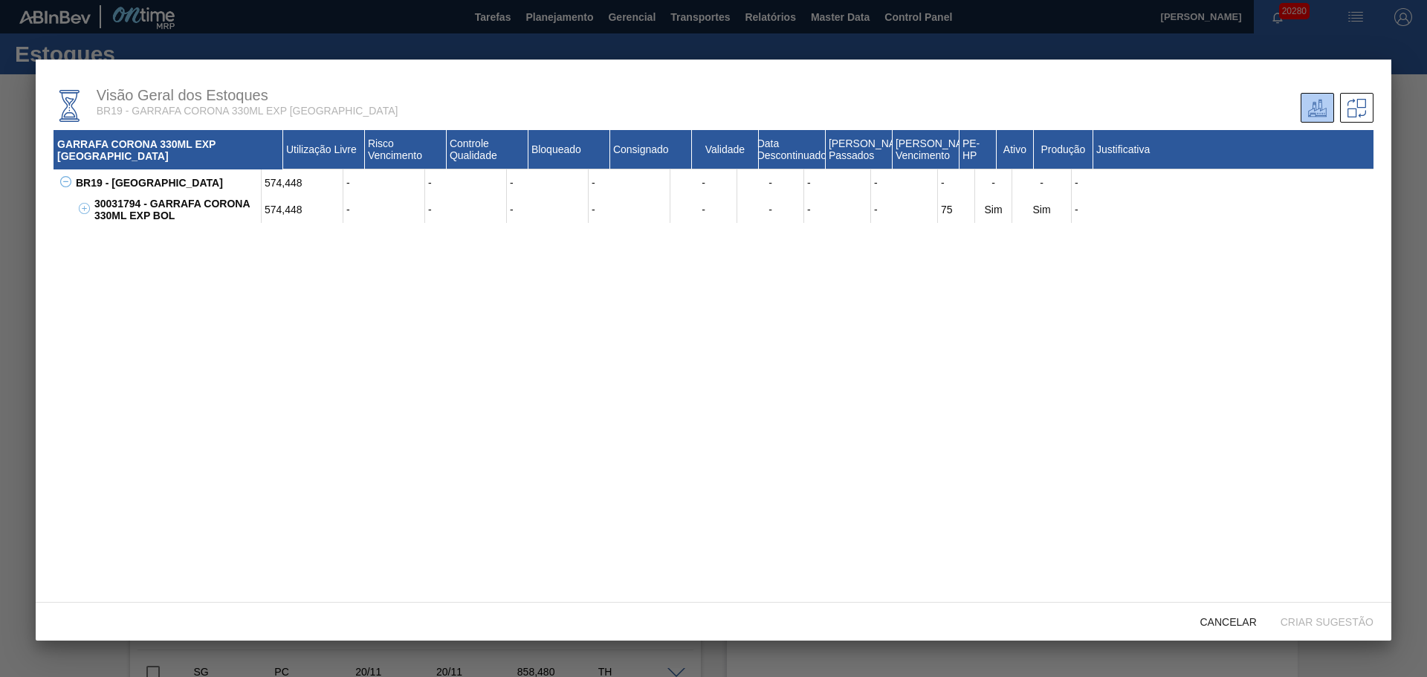
click at [67, 182] on icon at bounding box center [65, 181] width 5 height 1
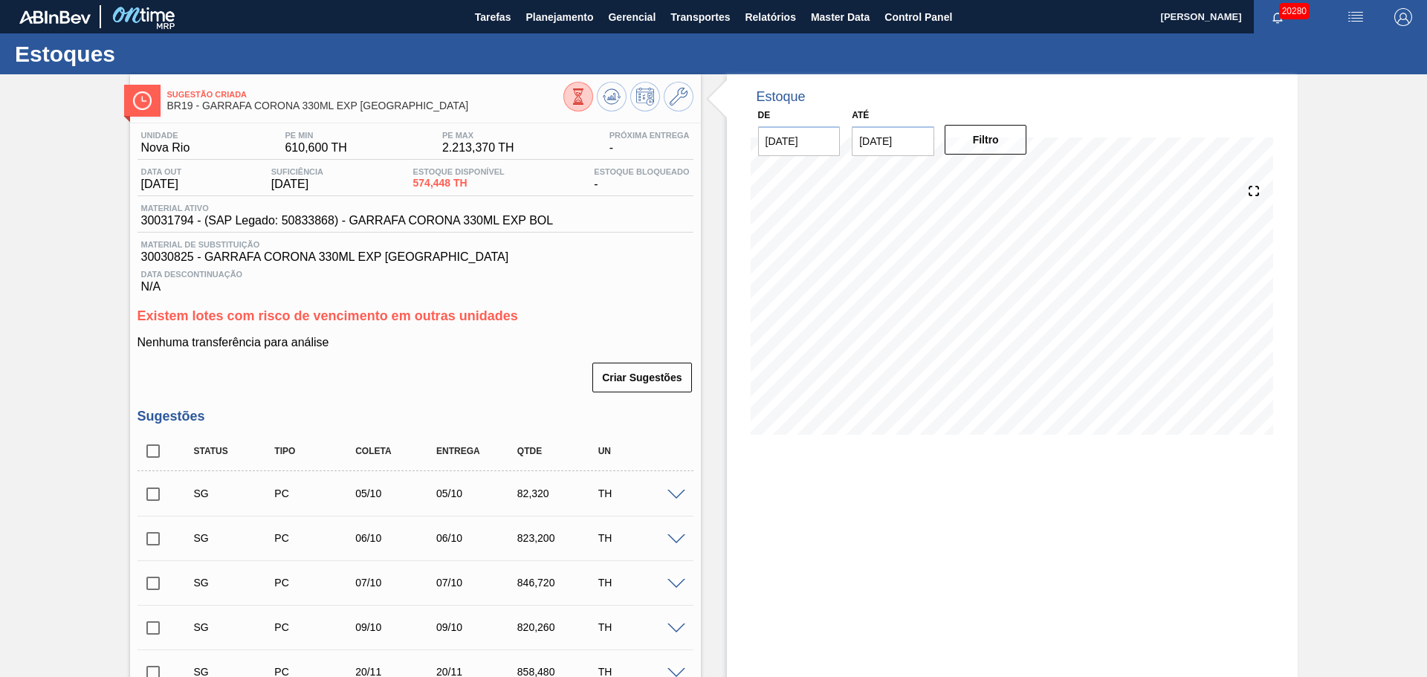
click at [570, 109] on button at bounding box center [579, 97] width 30 height 30
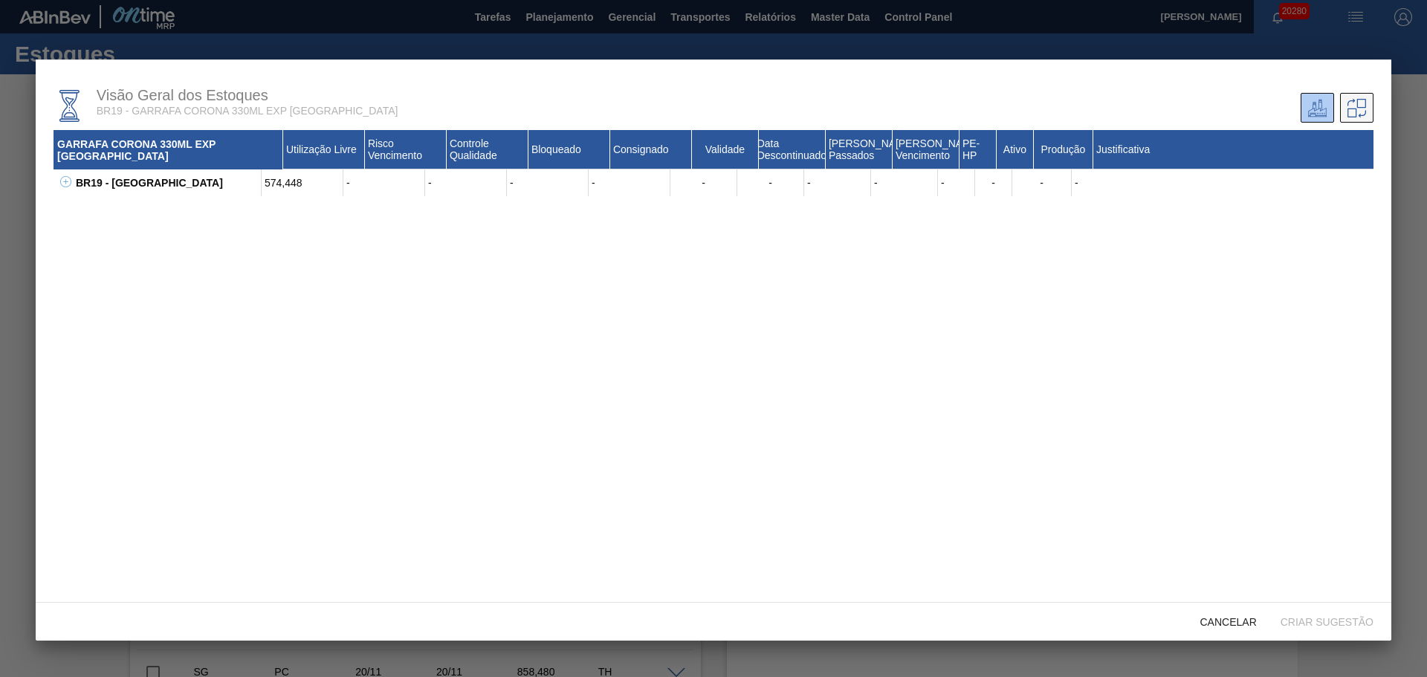
click at [1360, 112] on icon at bounding box center [1357, 108] width 19 height 19
click at [63, 184] on icon at bounding box center [65, 181] width 11 height 11
click at [86, 210] on icon at bounding box center [84, 208] width 11 height 11
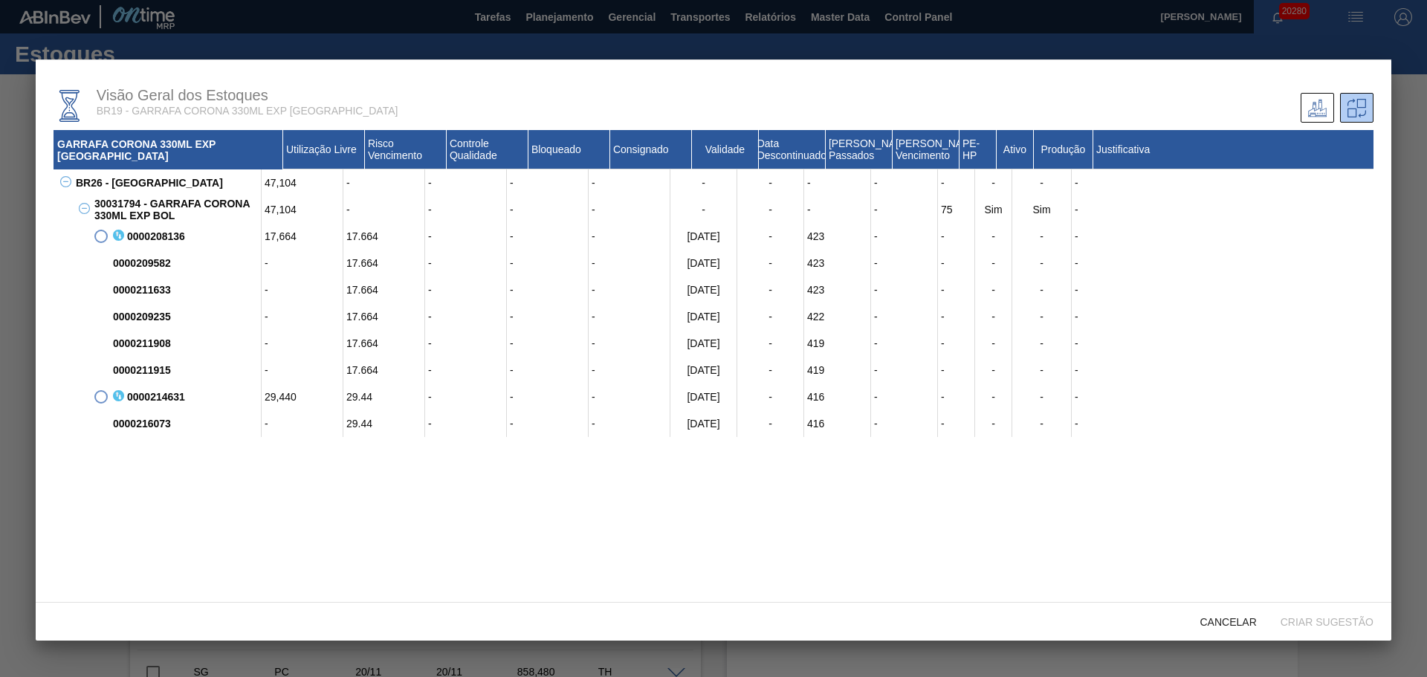
click at [100, 401] on span at bounding box center [100, 396] width 13 height 13
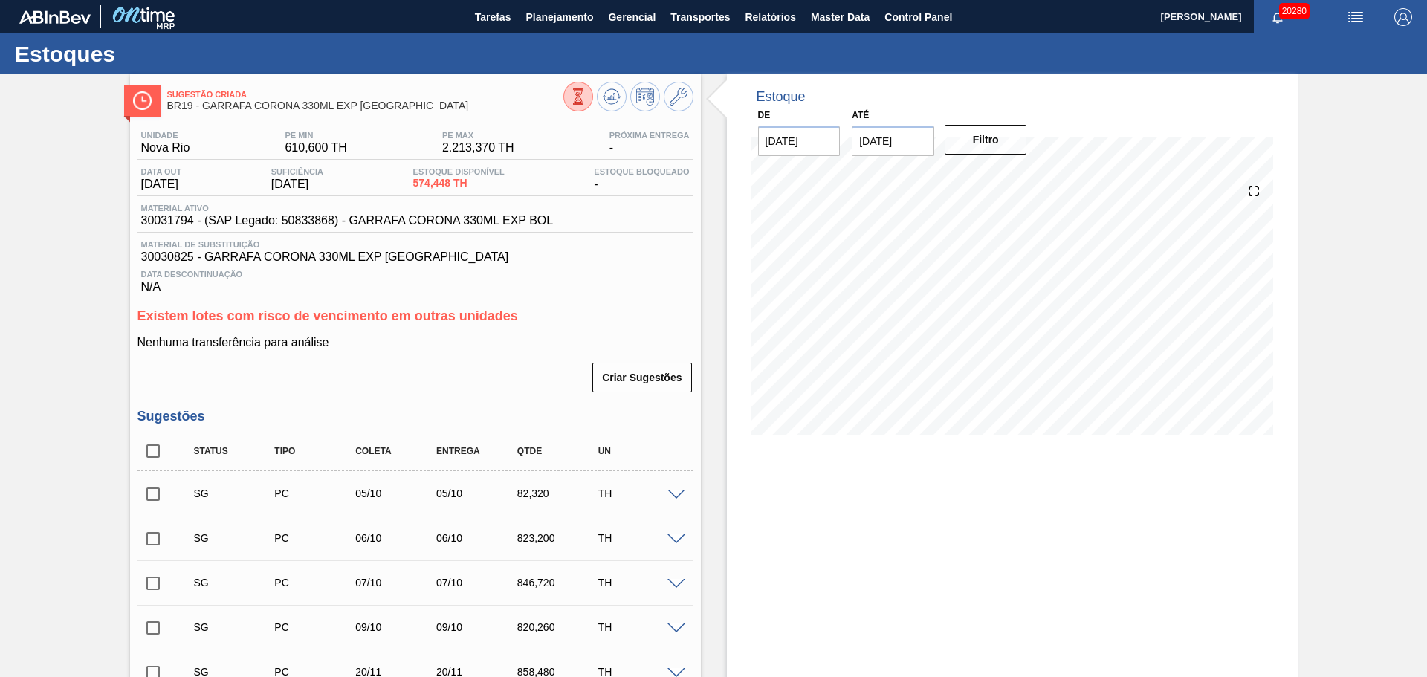
click at [575, 98] on icon at bounding box center [578, 96] width 16 height 16
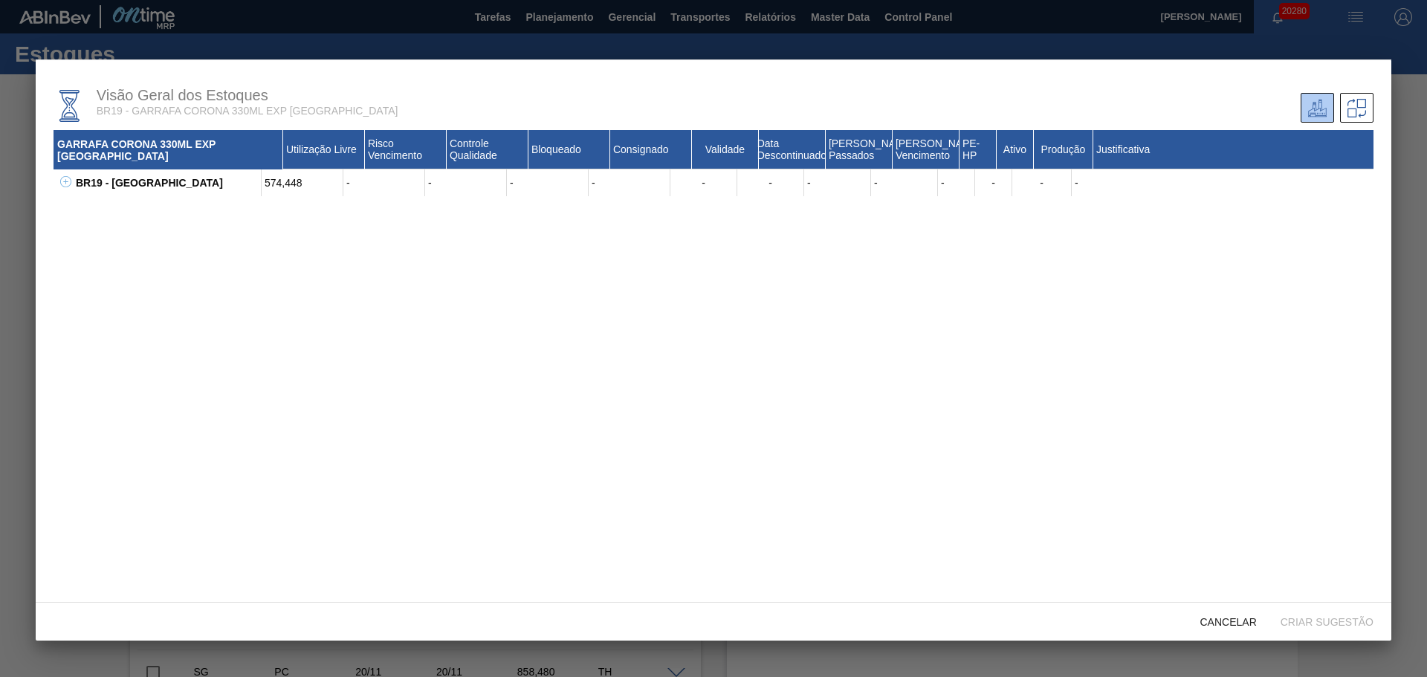
click at [64, 178] on icon at bounding box center [65, 181] width 11 height 11
click at [88, 209] on icon at bounding box center [84, 208] width 11 height 11
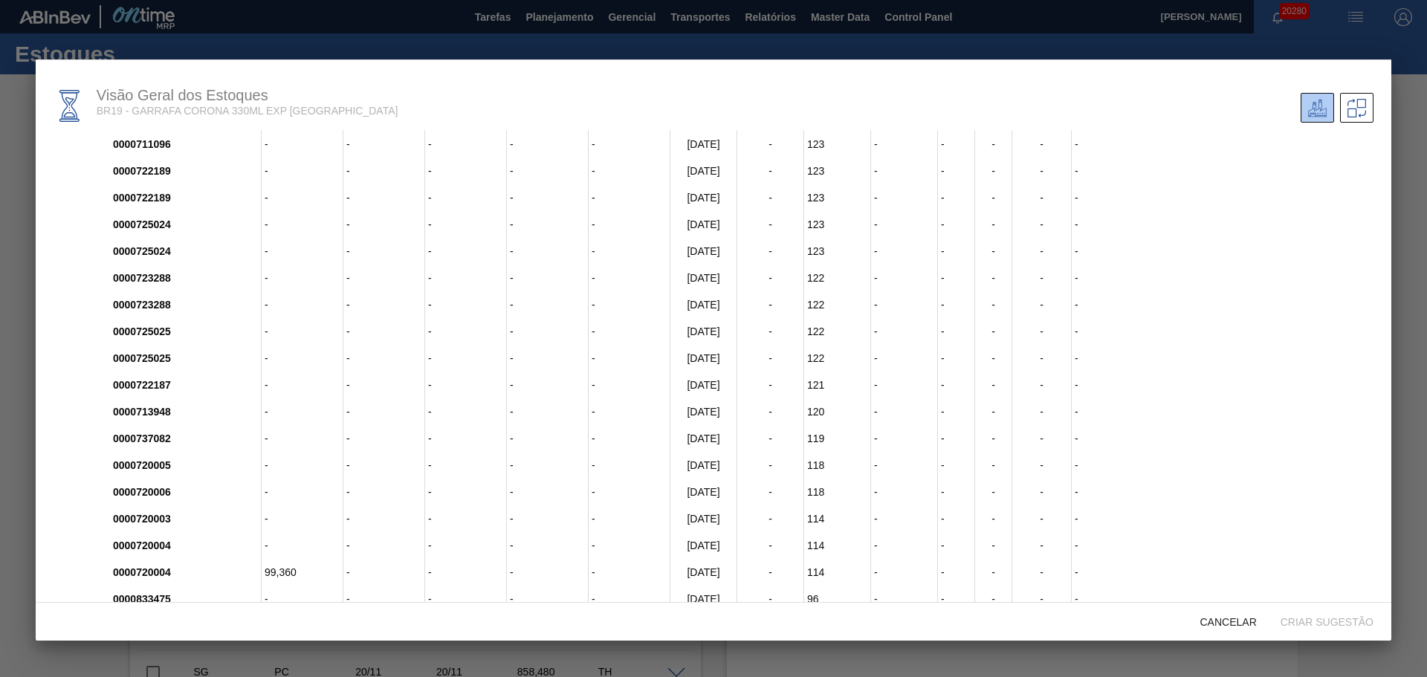
scroll to position [13188, 0]
